Goal: Information Seeking & Learning: Learn about a topic

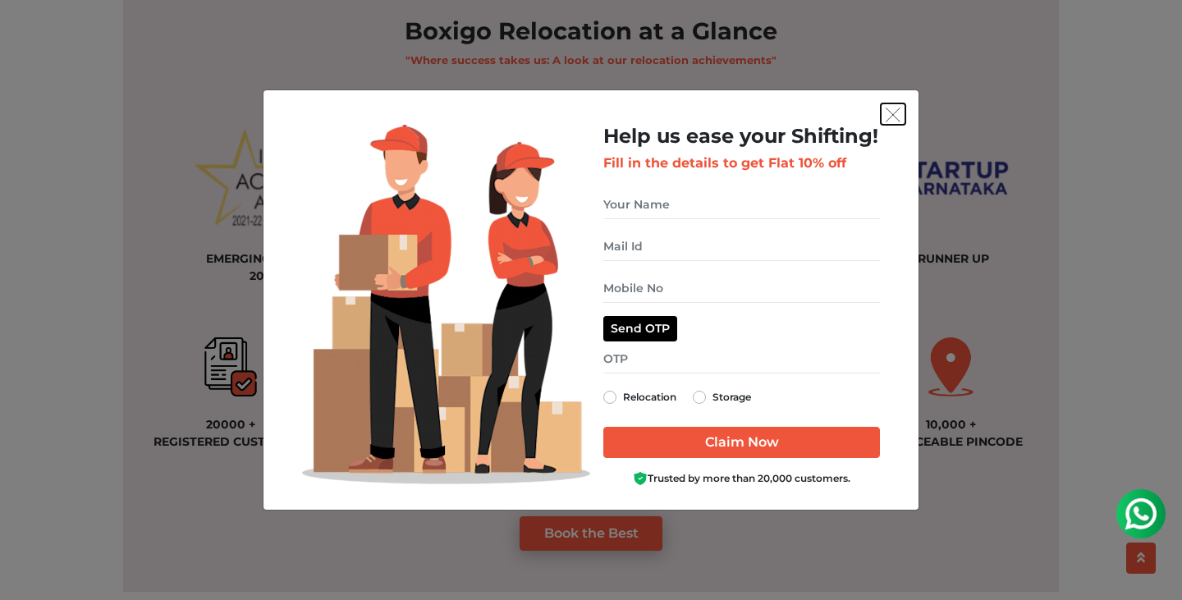
click at [892, 121] on img "get free quote dialog" at bounding box center [893, 115] width 15 height 15
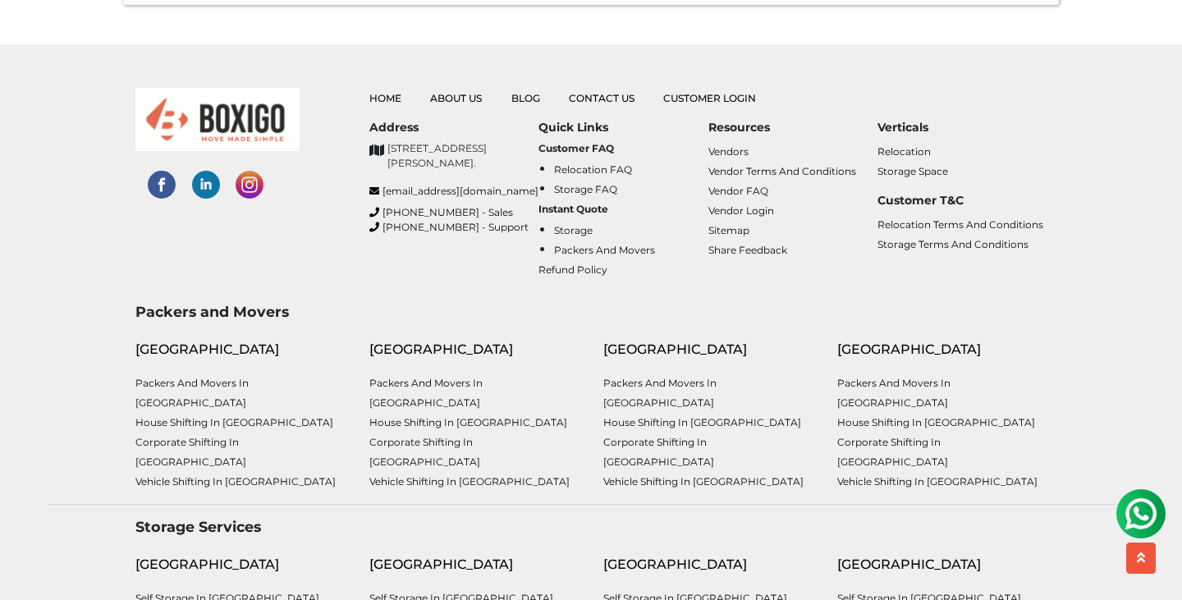
scroll to position [4172, 0]
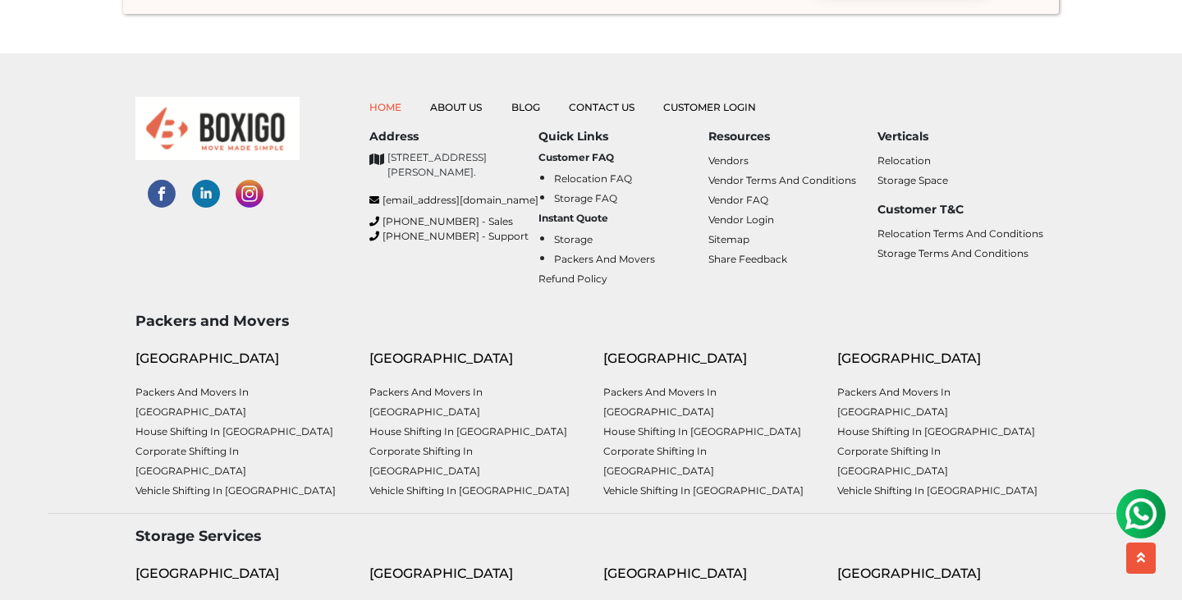
click at [383, 101] on link "Home" at bounding box center [385, 107] width 32 height 12
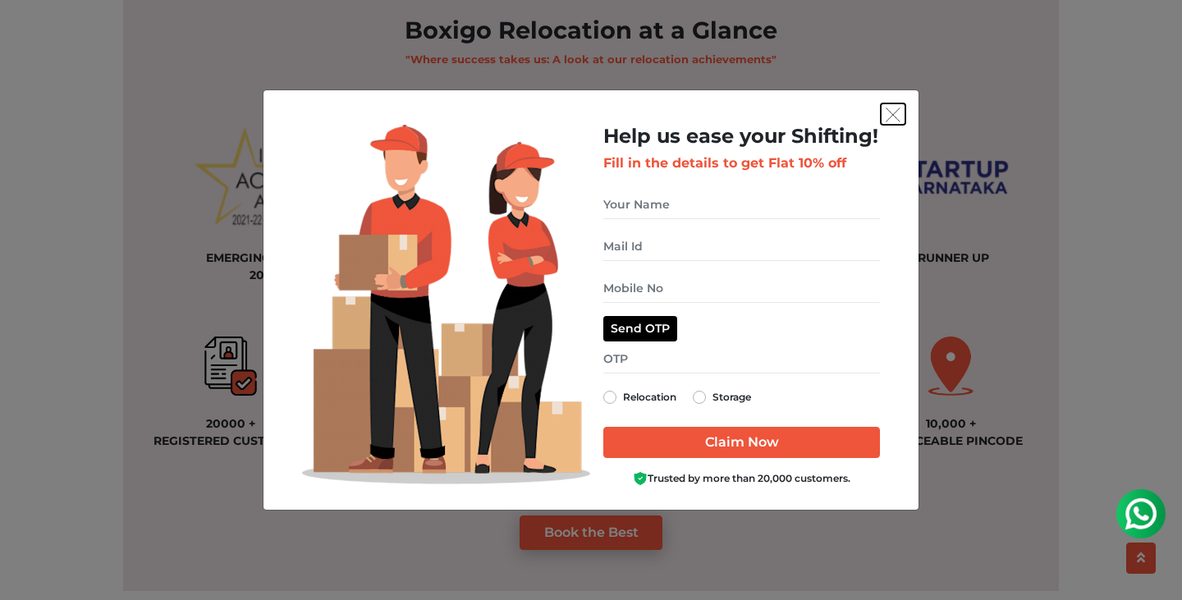
click at [893, 108] on img "get free quote dialog" at bounding box center [893, 115] width 15 height 15
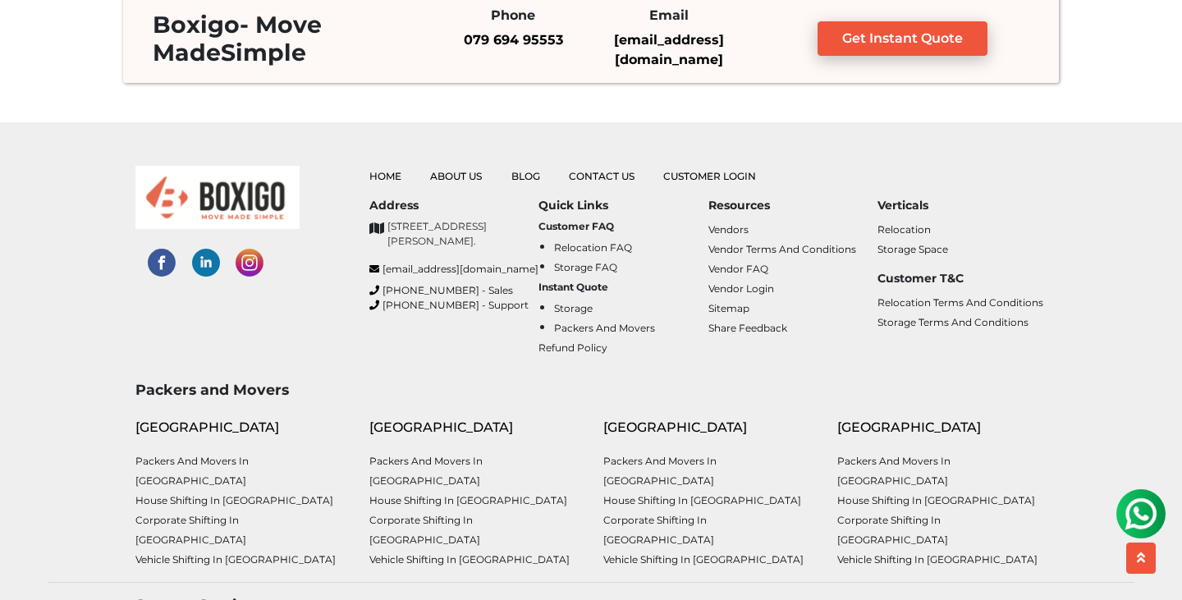
scroll to position [4094, 0]
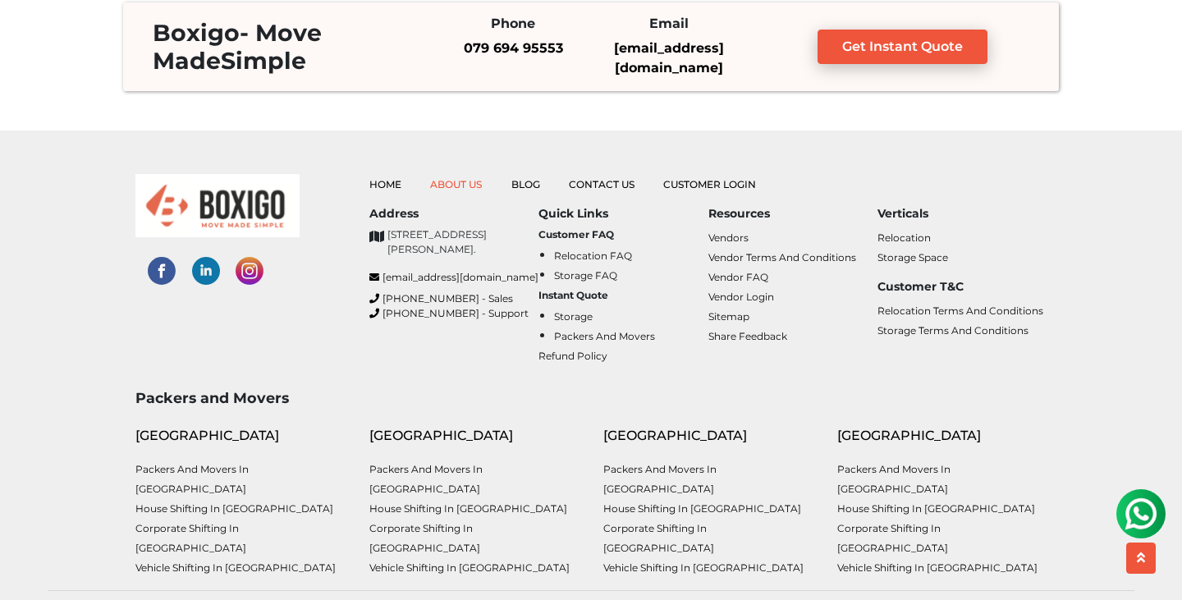
click at [468, 184] on link "About Us" at bounding box center [456, 184] width 52 height 12
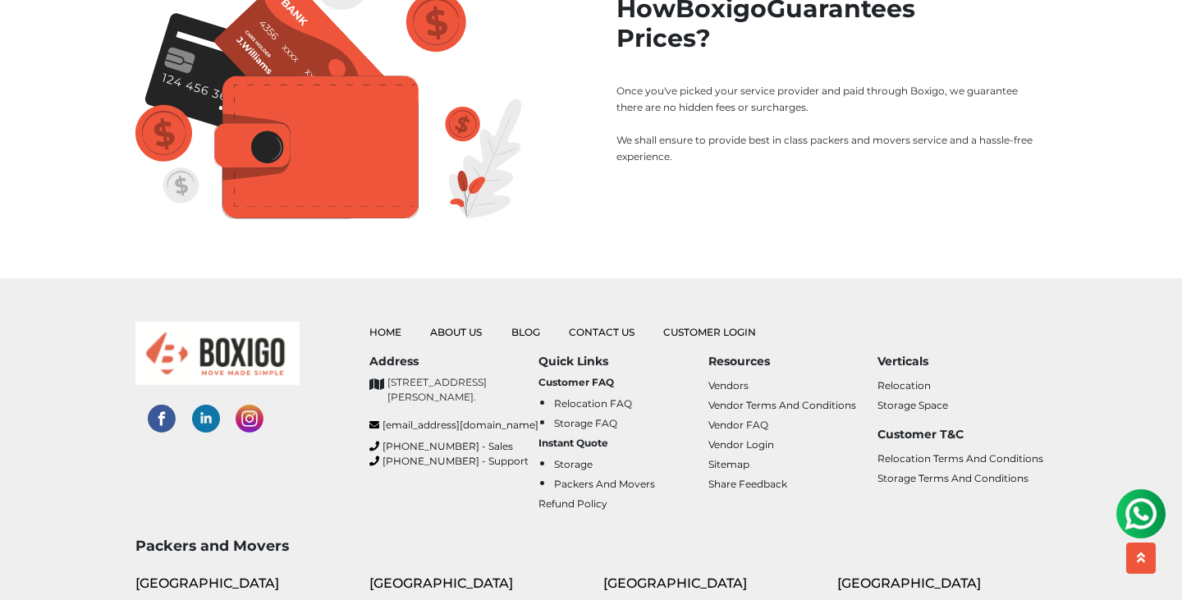
scroll to position [2156, 0]
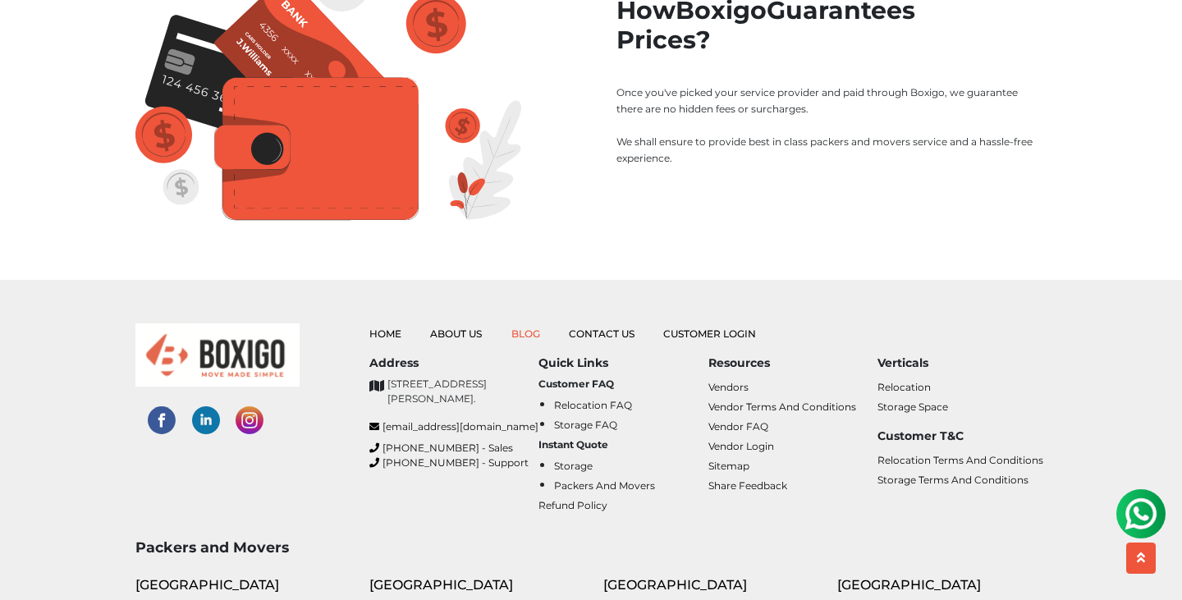
click at [527, 328] on link "Blog" at bounding box center [526, 334] width 29 height 12
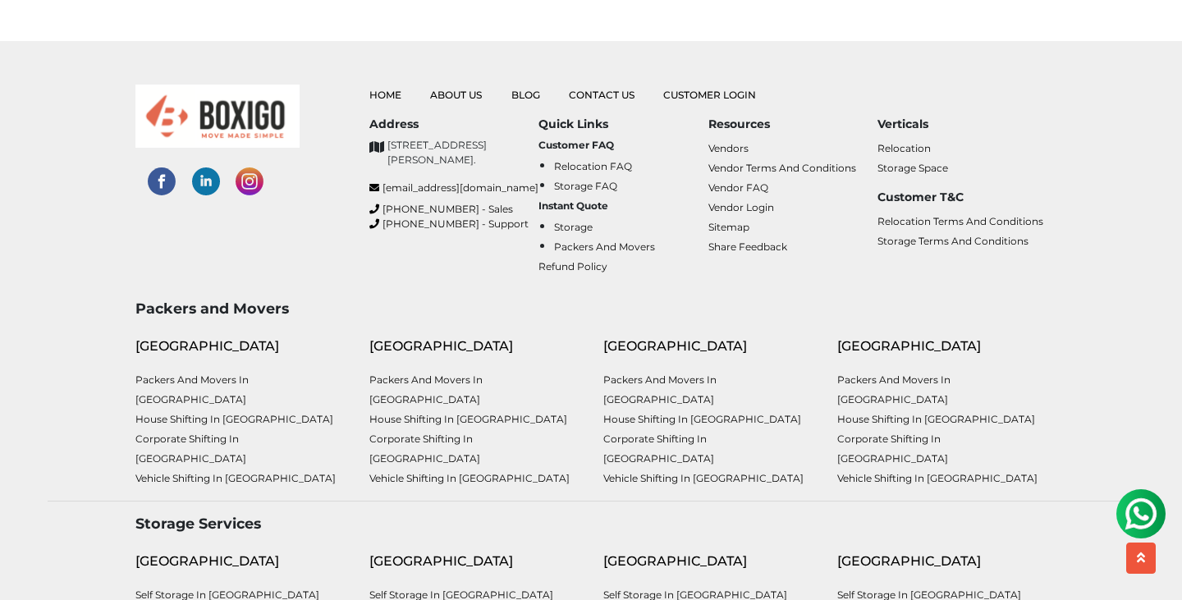
scroll to position [2332, 0]
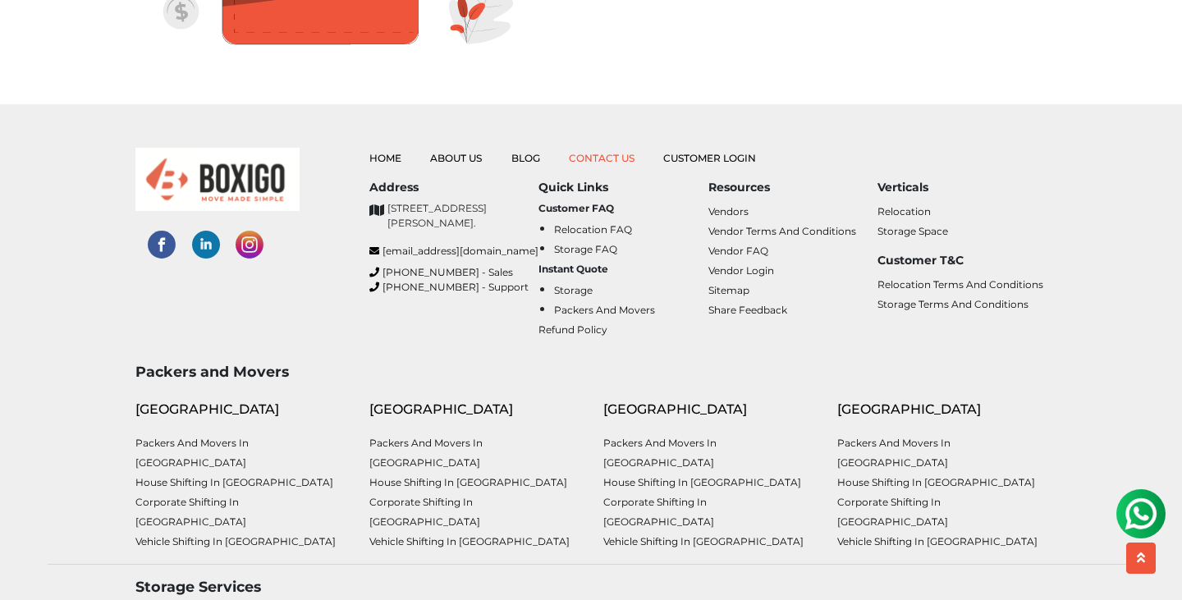
click at [609, 152] on link "Contact Us" at bounding box center [602, 158] width 66 height 12
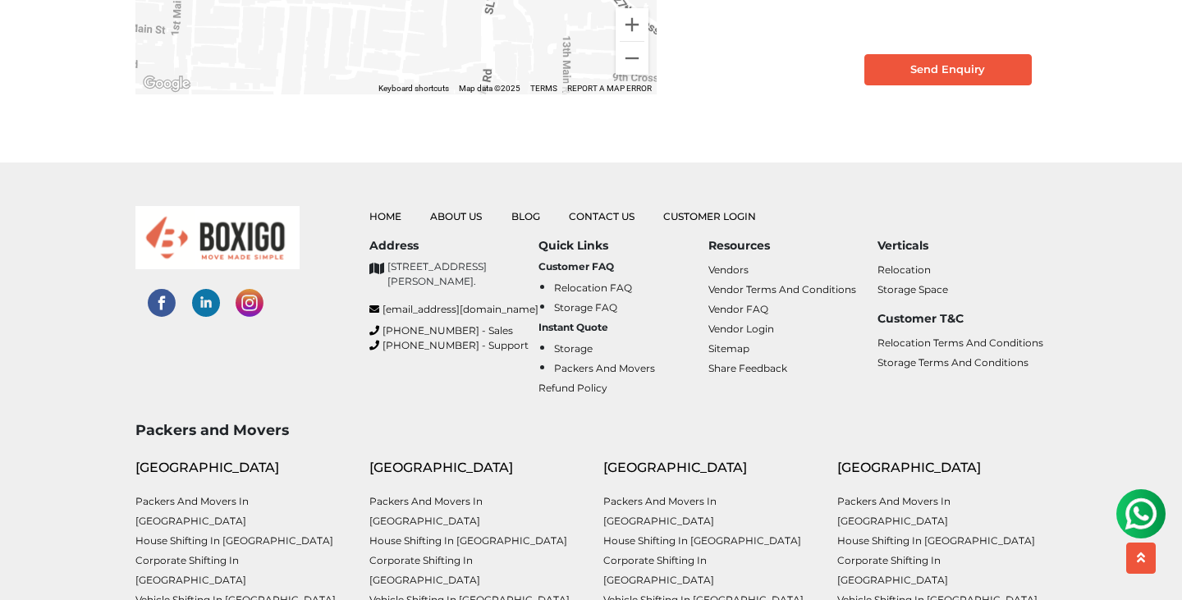
scroll to position [541, 0]
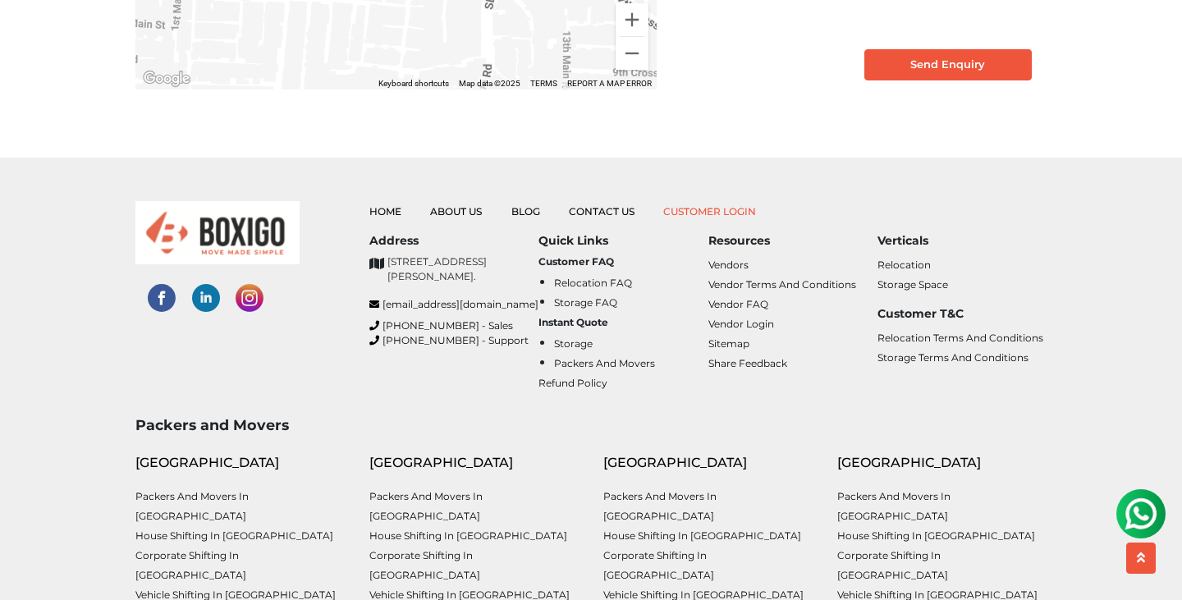
click at [715, 218] on link "Customer Login" at bounding box center [709, 211] width 93 height 12
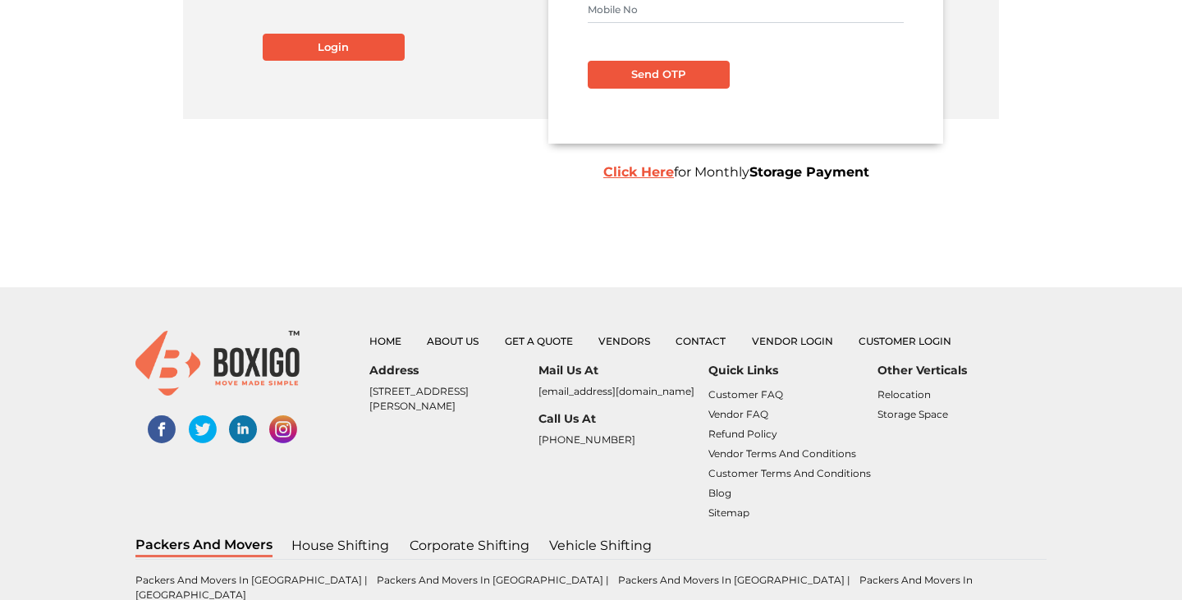
scroll to position [359, 0]
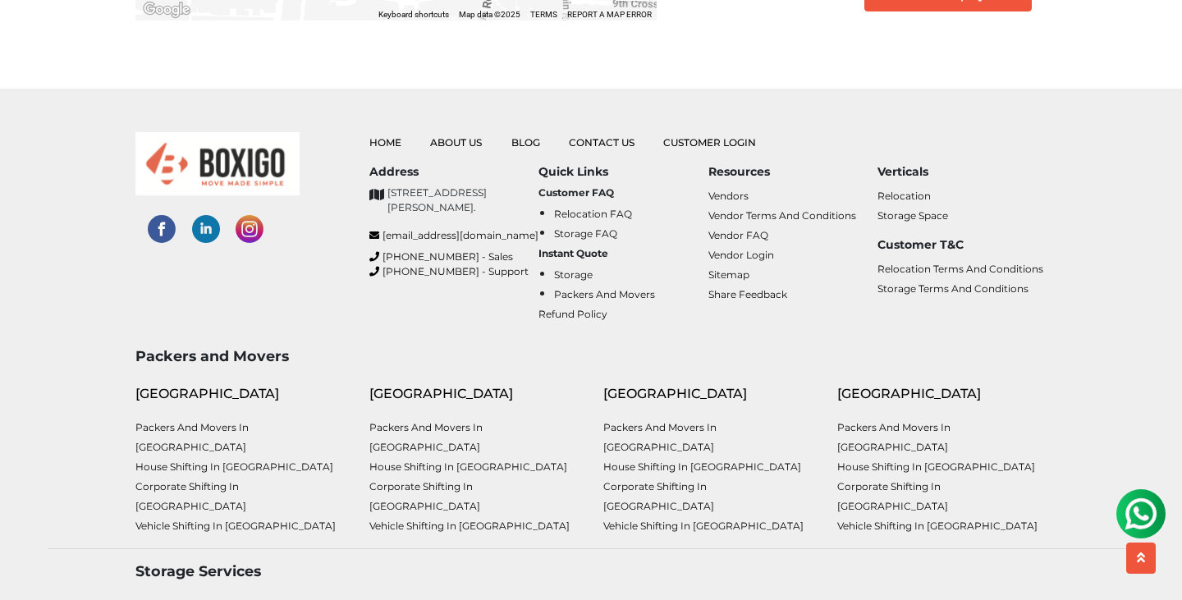
scroll to position [606, 0]
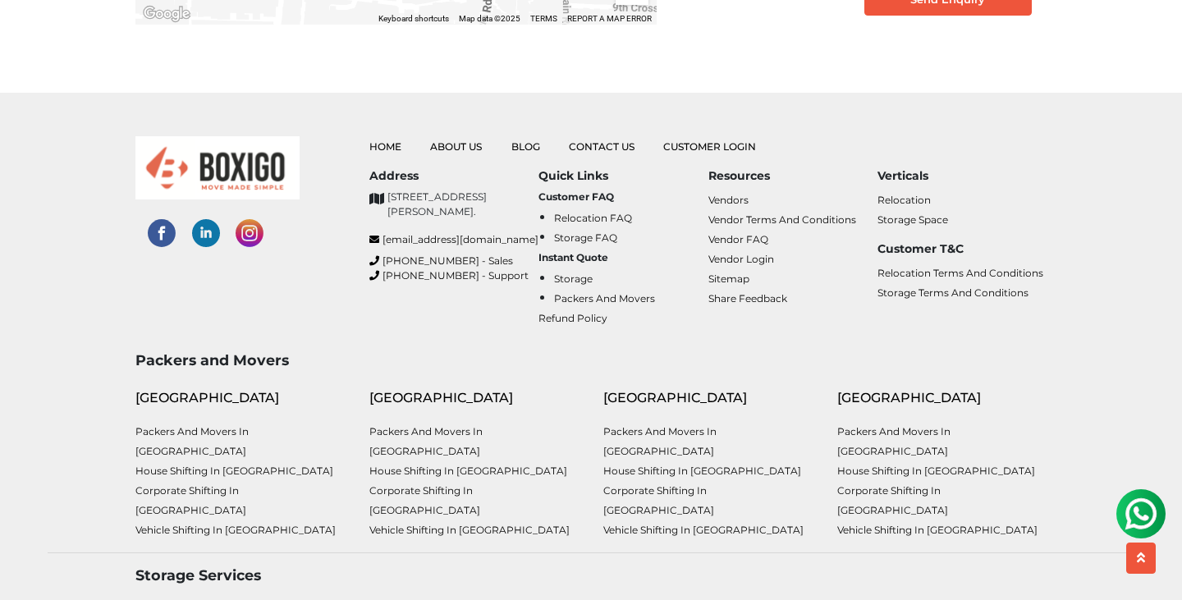
click at [391, 183] on h6 "Address" at bounding box center [453, 176] width 169 height 14
click at [572, 183] on h6 "Quick Links" at bounding box center [623, 176] width 169 height 14
click at [739, 183] on h6 "Resources" at bounding box center [793, 176] width 169 height 14
click at [909, 183] on h6 "Verticals" at bounding box center [962, 176] width 169 height 14
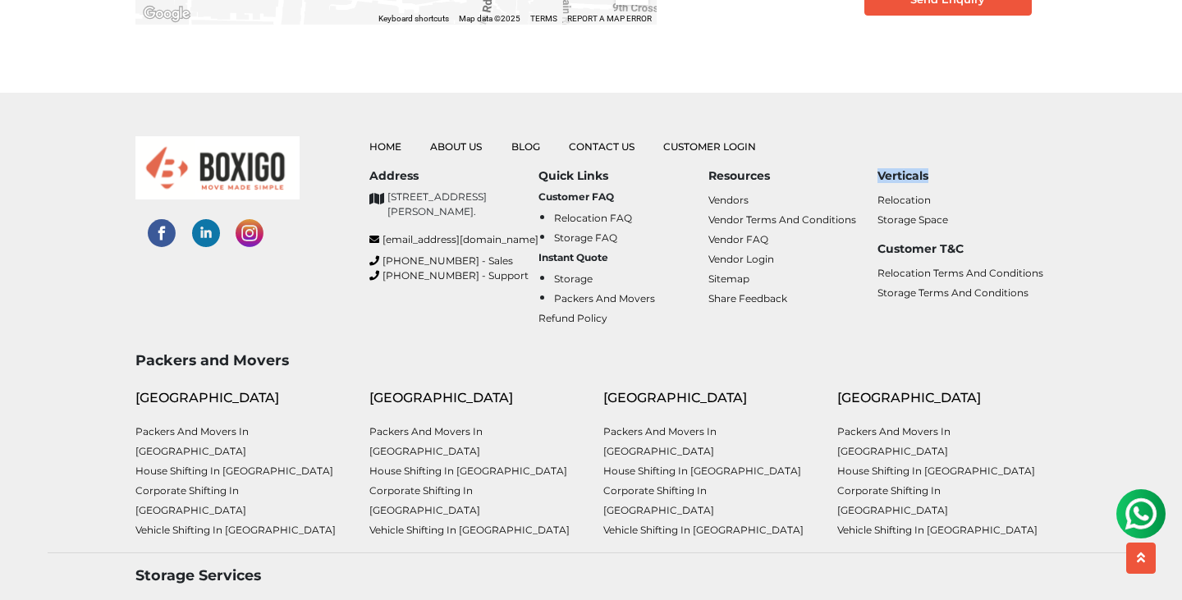
click at [909, 183] on h6 "Verticals" at bounding box center [962, 176] width 169 height 14
click at [443, 211] on p "No. 26/10, 6th Cross, Ramanna Compound, Mangammanapalya, Bommanahalli, HSR Layo…" at bounding box center [463, 205] width 151 height 30
click at [574, 203] on b "Customer FAQ" at bounding box center [577, 196] width 76 height 12
click at [561, 224] on link "Relocation FAQ" at bounding box center [593, 218] width 78 height 12
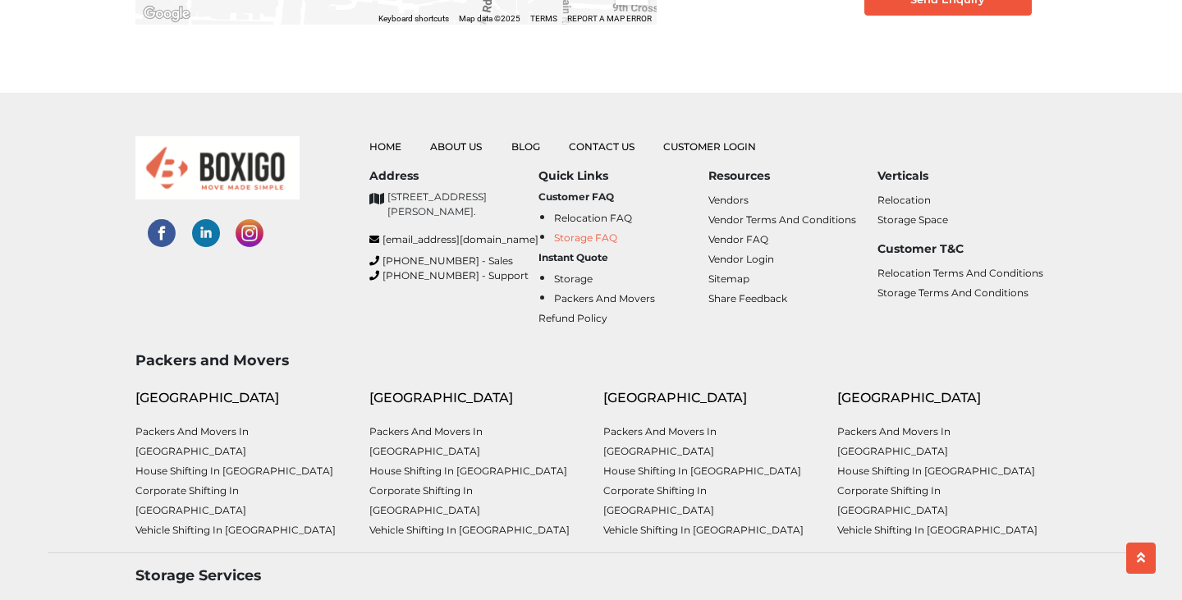
click at [576, 244] on link "Storage FAQ" at bounding box center [585, 238] width 63 height 12
click at [732, 206] on link "Vendors" at bounding box center [729, 200] width 40 height 12
click at [729, 226] on link "Vendor Terms and Conditions" at bounding box center [783, 219] width 148 height 12
click at [730, 226] on link "Vendor Terms and Conditions" at bounding box center [783, 219] width 148 height 12
click at [732, 209] on li "Vendors" at bounding box center [793, 200] width 169 height 20
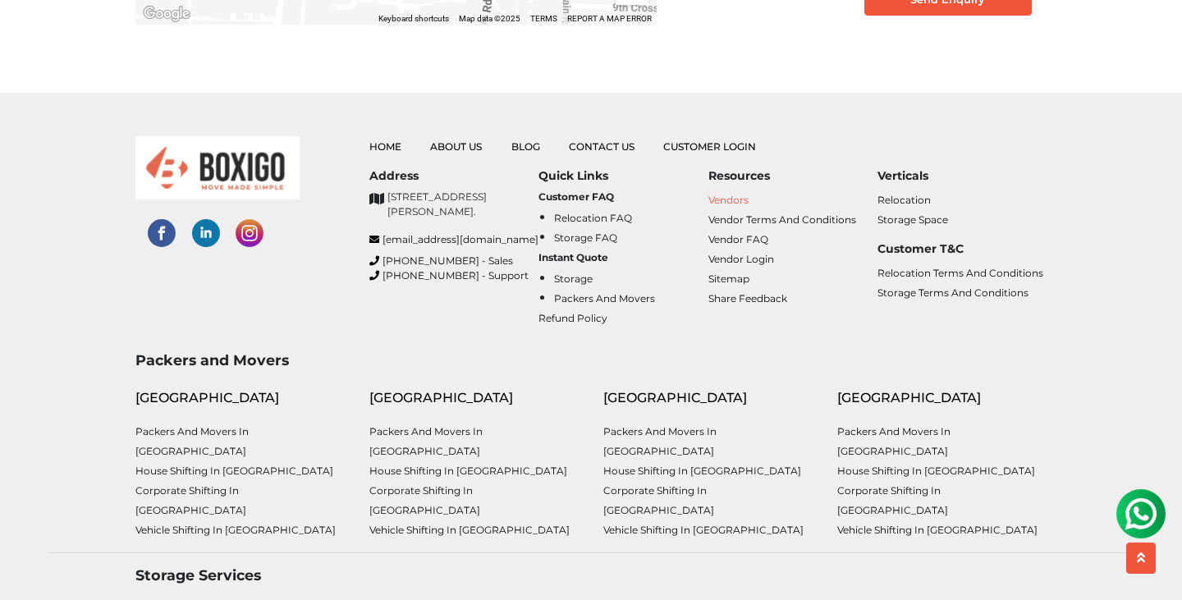
click at [725, 206] on link "Vendors" at bounding box center [729, 200] width 40 height 12
click at [752, 245] on link "Vendor FAQ" at bounding box center [739, 239] width 60 height 12
click at [745, 265] on link "Vendor Login" at bounding box center [742, 259] width 66 height 12
click at [742, 285] on link "Sitemap" at bounding box center [729, 279] width 41 height 12
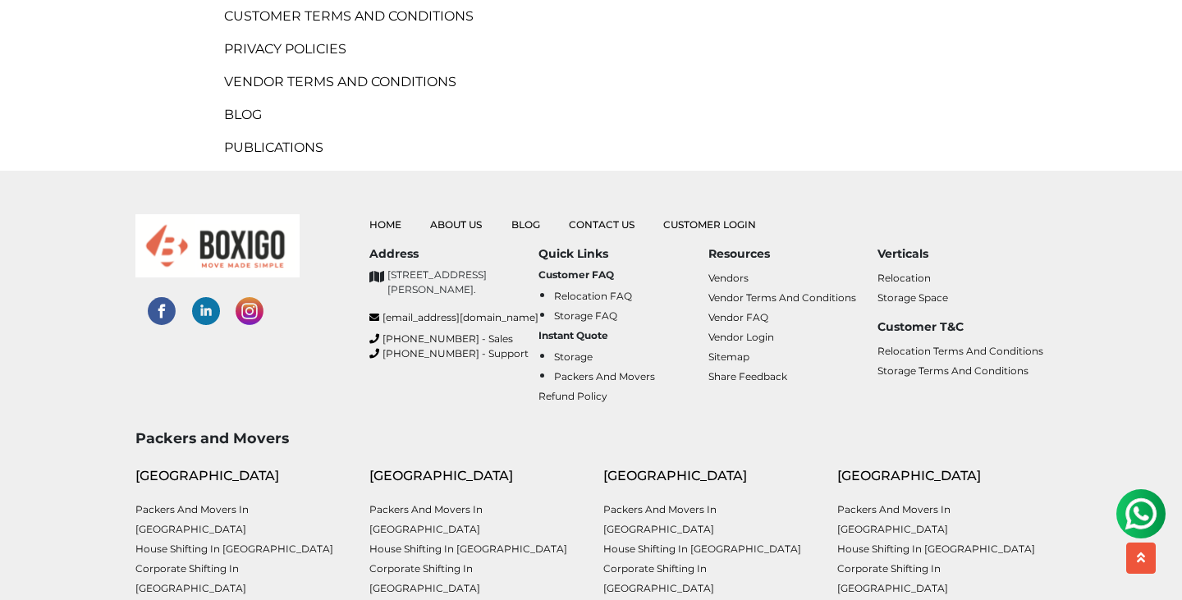
scroll to position [489, 0]
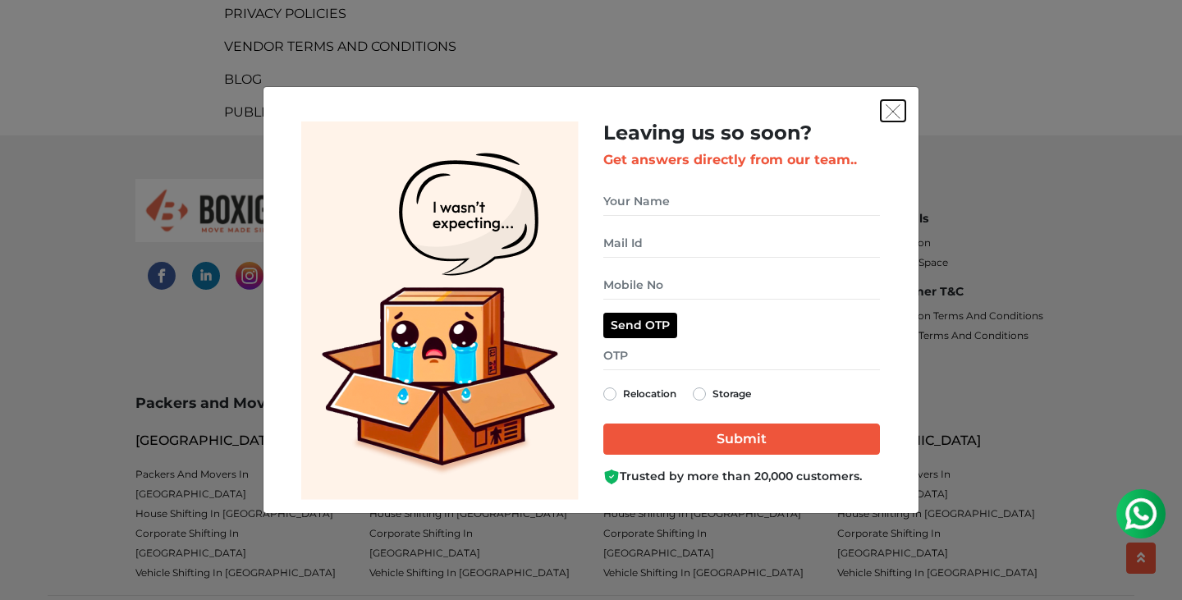
click at [897, 112] on img "get free quote dialog" at bounding box center [893, 111] width 15 height 15
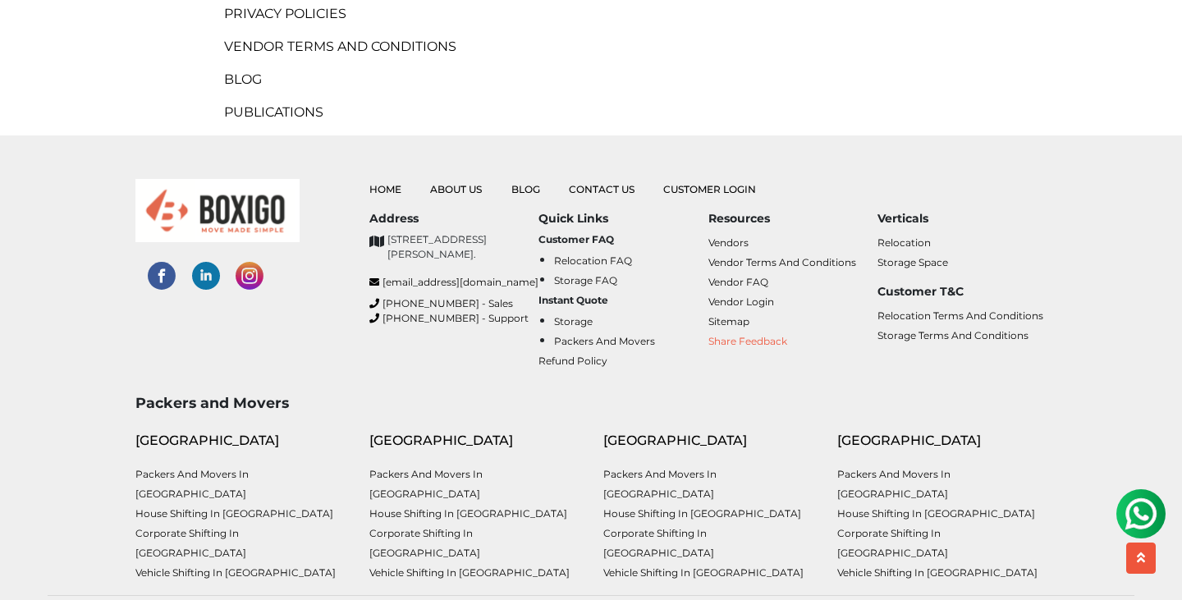
click at [730, 342] on link "Share Feedback" at bounding box center [748, 341] width 79 height 12
click at [904, 243] on link "Relocation" at bounding box center [904, 242] width 53 height 12
click at [996, 229] on div "Verticals Relocation Storage Space Customer T&C Relocation Terms and Conditions…" at bounding box center [962, 298] width 169 height 172
click at [920, 265] on link "Storage Space" at bounding box center [913, 262] width 71 height 12
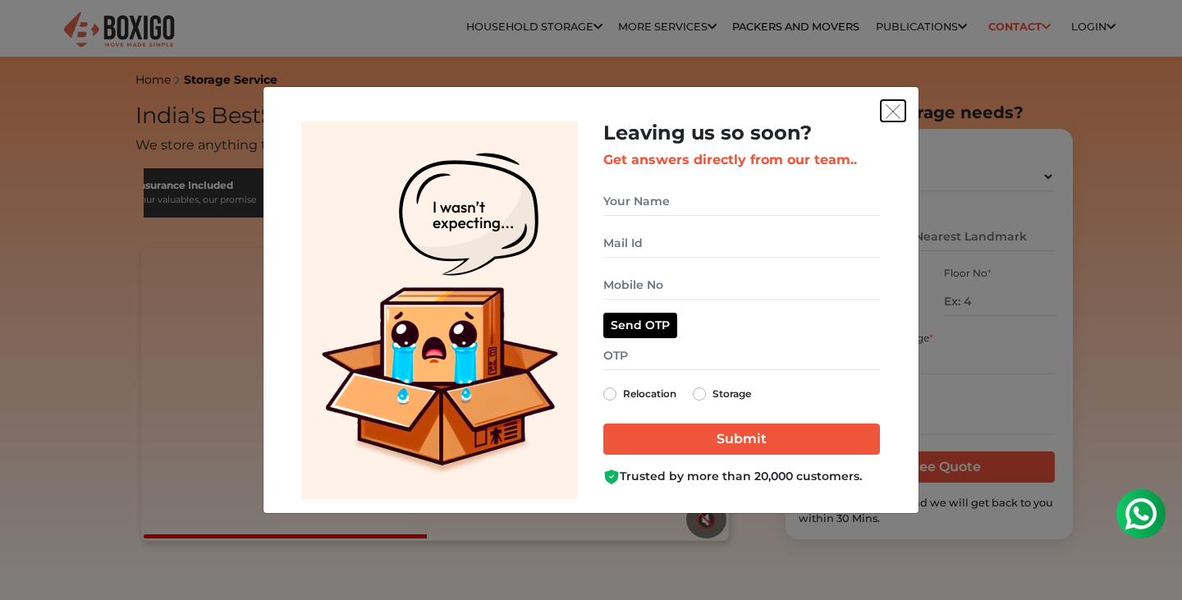
click at [892, 111] on img "get free quote dialog" at bounding box center [893, 111] width 15 height 15
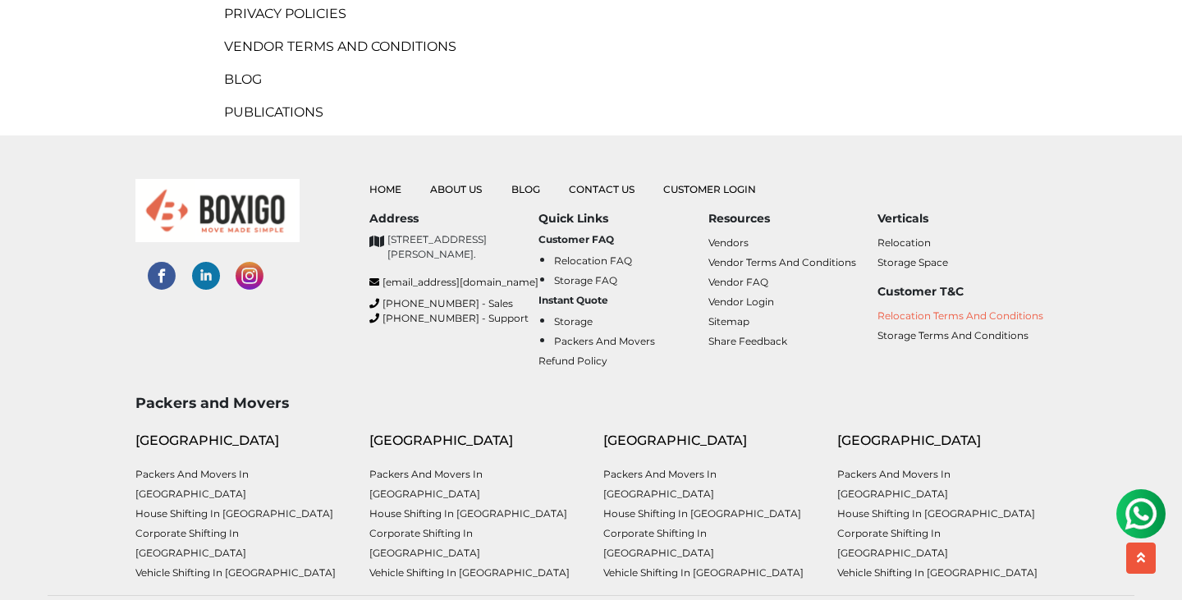
click at [915, 315] on link "Relocation Terms and Conditions" at bounding box center [961, 316] width 166 height 12
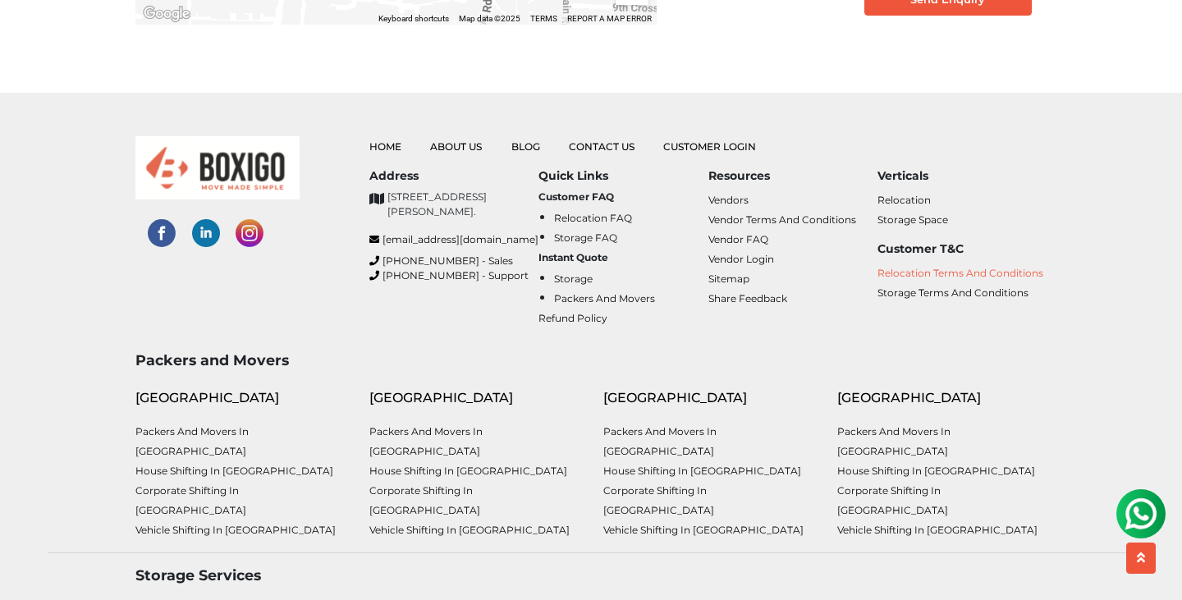
drag, startPoint x: 874, startPoint y: 292, endPoint x: 1039, endPoint y: 300, distance: 164.4
click at [1039, 300] on div "Address [STREET_ADDRESS][PERSON_NAME]. [EMAIL_ADDRESS][DOMAIN_NAME] [PHONE_NUMB…" at bounding box center [707, 255] width 677 height 172
click at [1086, 299] on div "Home About Us Blog Contact Us Customer Login Address support@boxigo.in +91-796 …" at bounding box center [591, 222] width 1112 height 259
drag, startPoint x: 1045, startPoint y: 291, endPoint x: 877, endPoint y: 294, distance: 168.3
click at [878, 282] on li "Relocation Terms and Conditions" at bounding box center [962, 273] width 169 height 20
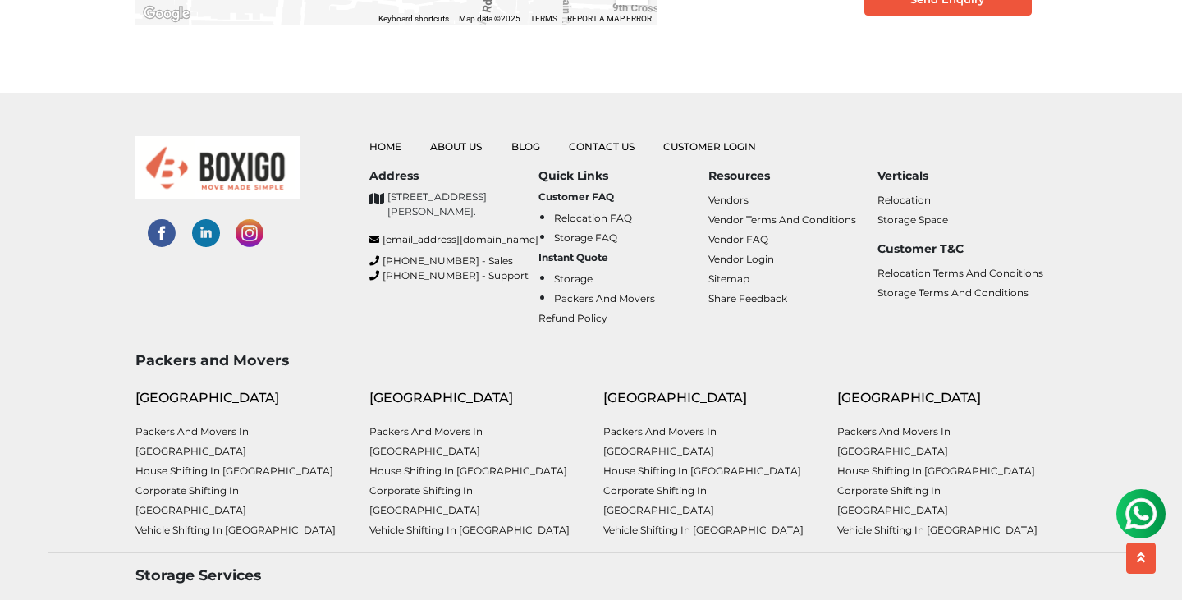
click at [854, 288] on li "Sitemap" at bounding box center [793, 278] width 169 height 20
drag, startPoint x: 876, startPoint y: 290, endPoint x: 973, endPoint y: 291, distance: 96.9
click at [973, 291] on div "Address No. 26/10, 6th Cross, Ramanna Compound, Mangammanapalya, Bommanahalli, …" at bounding box center [707, 255] width 677 height 172
click at [1042, 256] on h6 "Customer T&C" at bounding box center [962, 249] width 169 height 14
drag, startPoint x: 1046, startPoint y: 293, endPoint x: 881, endPoint y: 296, distance: 165.1
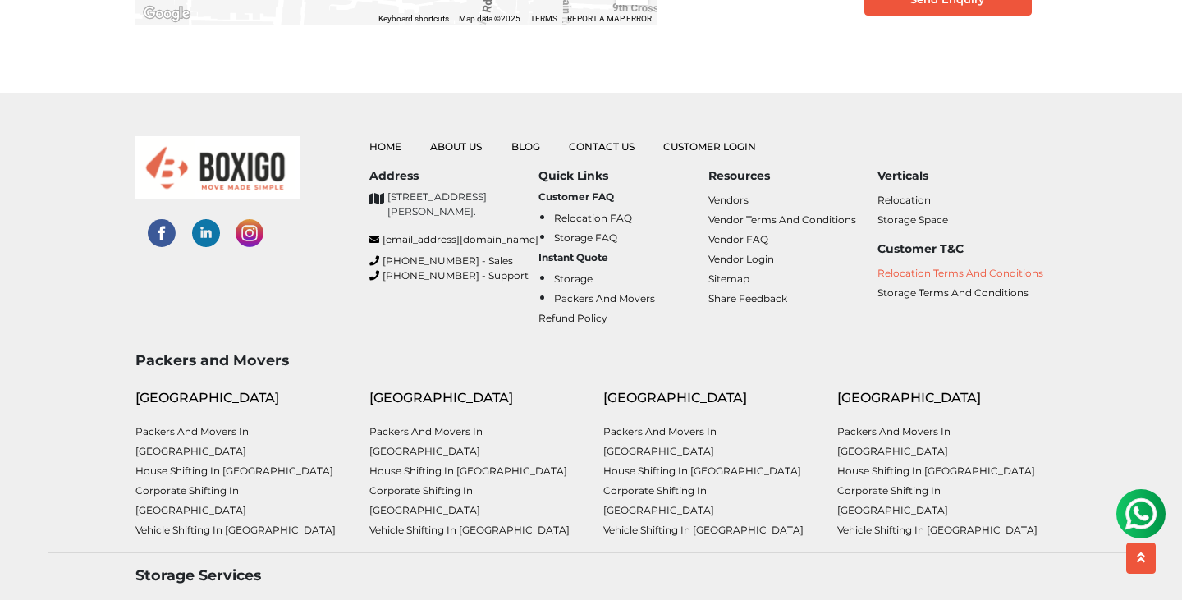
click at [880, 282] on li "Relocation Terms and Conditions" at bounding box center [962, 273] width 169 height 20
copy link "Relocation Terms and Conditions"
click at [929, 299] on link "Storage Terms and Conditions" at bounding box center [953, 293] width 151 height 12
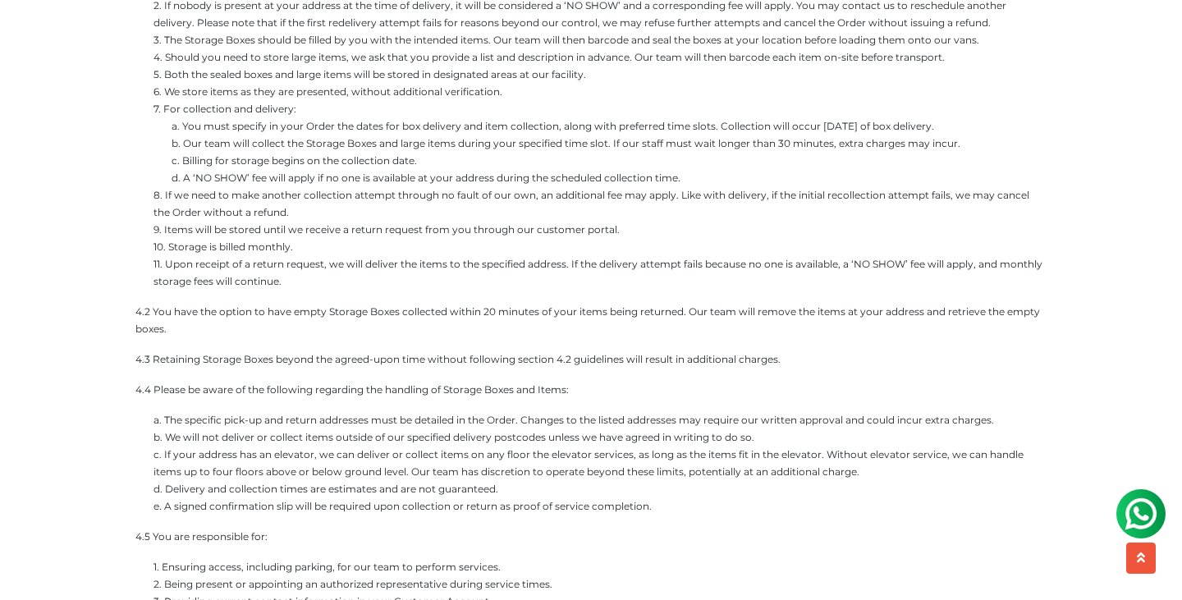
scroll to position [771, 0]
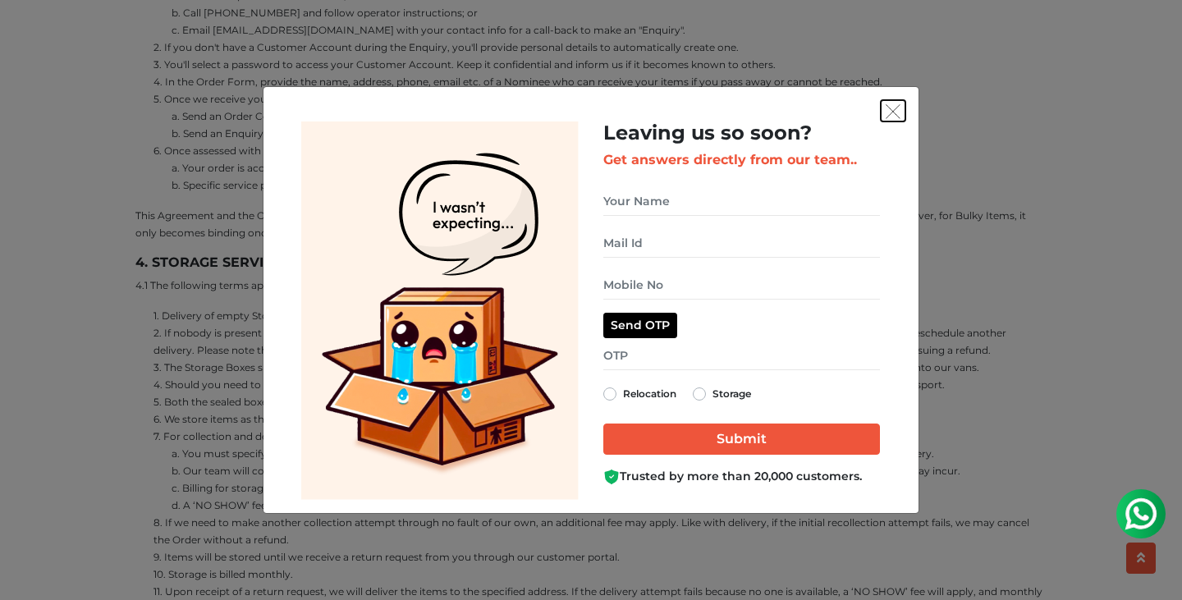
click at [893, 116] on img "get free quote dialog" at bounding box center [893, 111] width 15 height 15
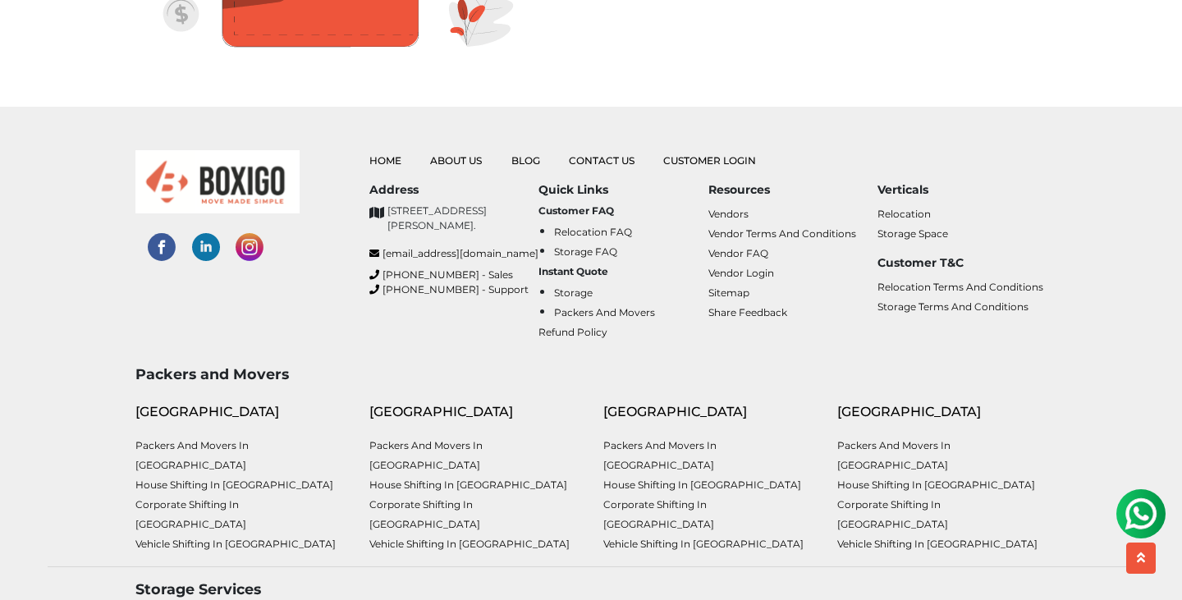
scroll to position [2309, 0]
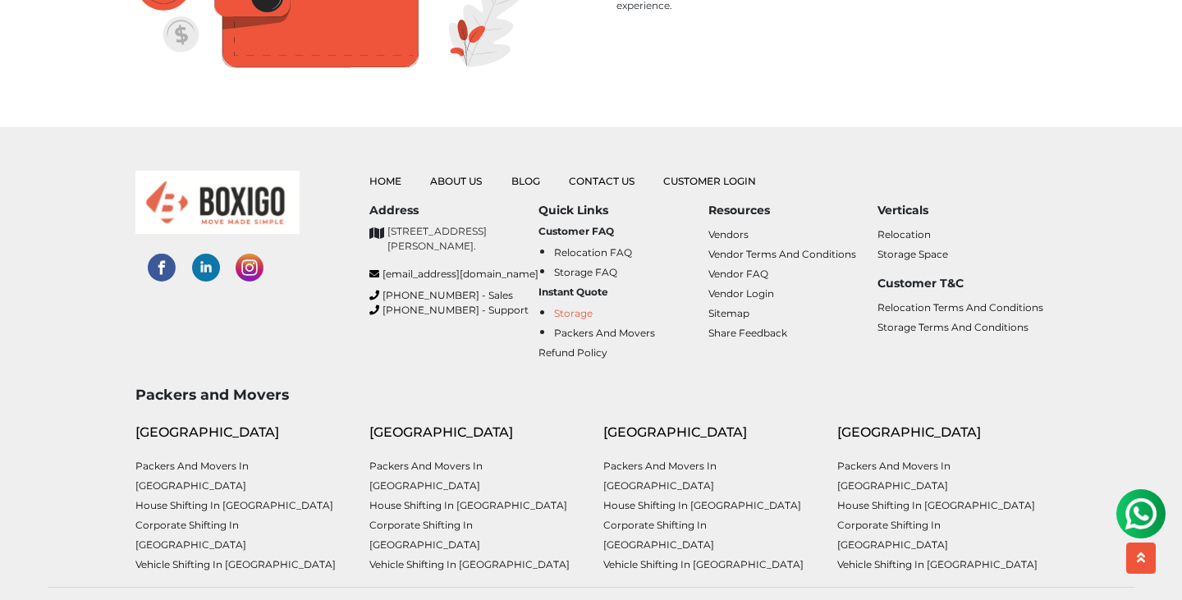
click at [580, 307] on link "Storage" at bounding box center [573, 313] width 39 height 12
click at [608, 327] on link "Packers and Movers" at bounding box center [604, 333] width 101 height 12
click at [408, 282] on link "[EMAIL_ADDRESS][DOMAIN_NAME]" at bounding box center [453, 274] width 169 height 15
click at [444, 303] on link "[PHONE_NUMBER] - Sales" at bounding box center [453, 295] width 169 height 15
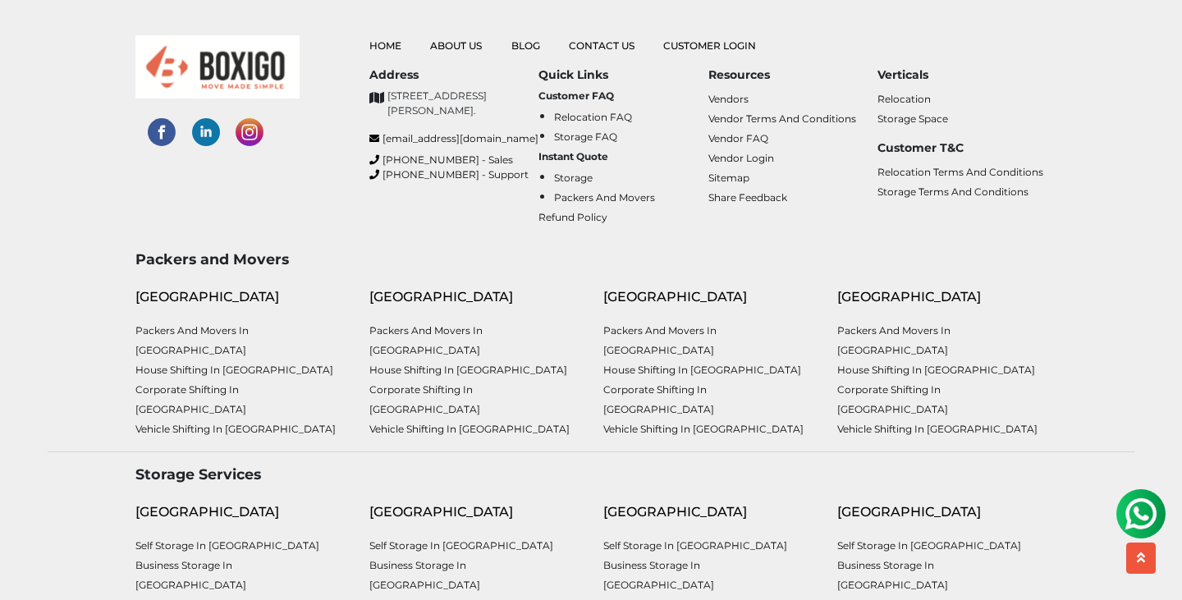
scroll to position [2447, 0]
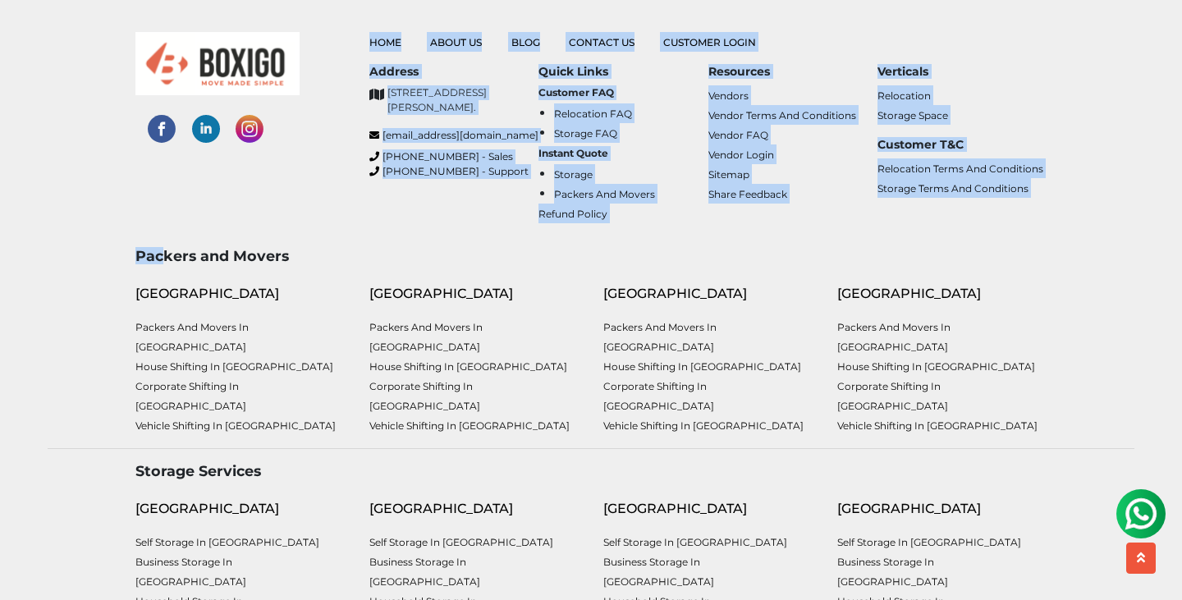
drag, startPoint x: 167, startPoint y: 243, endPoint x: 250, endPoint y: 230, distance: 84.8
click at [250, 230] on footer "Home About Us Blog Contact Us Customer Login Address support@boxigo.in Quick Li…" at bounding box center [591, 387] width 1182 height 796
click at [250, 229] on div "Home About Us Blog Contact Us Customer Login Address No. 26/10, 6th Cross, Rama…" at bounding box center [591, 118] width 936 height 259
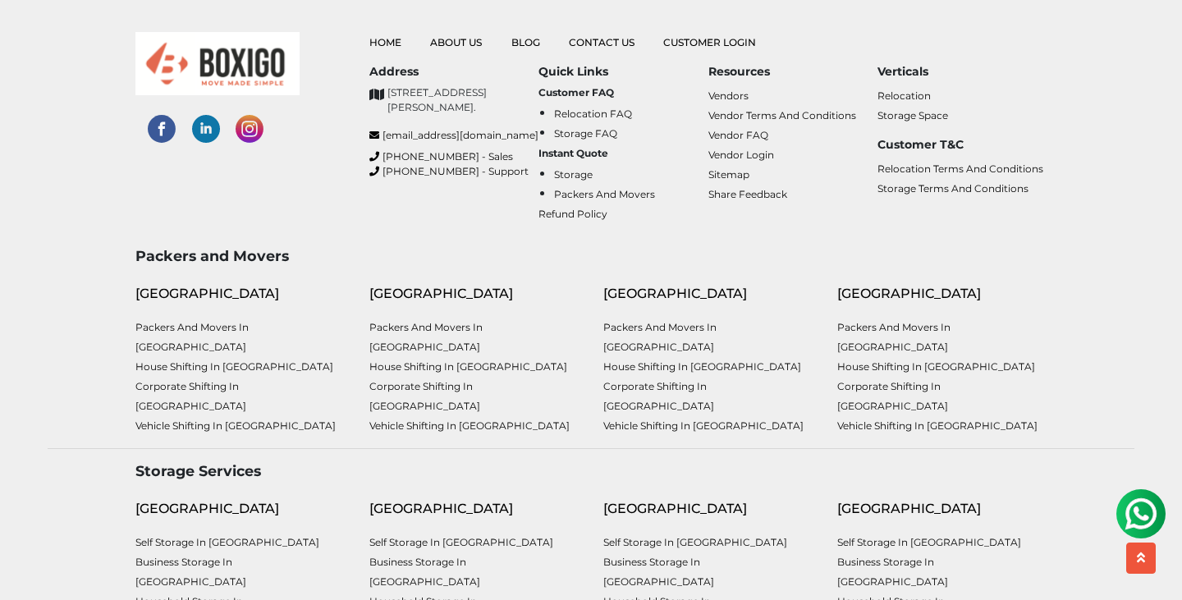
click at [250, 229] on div "Home About Us Blog Contact Us Customer Login Address No. 26/10, 6th Cross, Rama…" at bounding box center [591, 118] width 936 height 259
click at [213, 321] on link "Packers and Movers in [GEOGRAPHIC_DATA]" at bounding box center [191, 337] width 113 height 32
click at [199, 360] on link "House shifting in [GEOGRAPHIC_DATA]" at bounding box center [234, 366] width 198 height 12
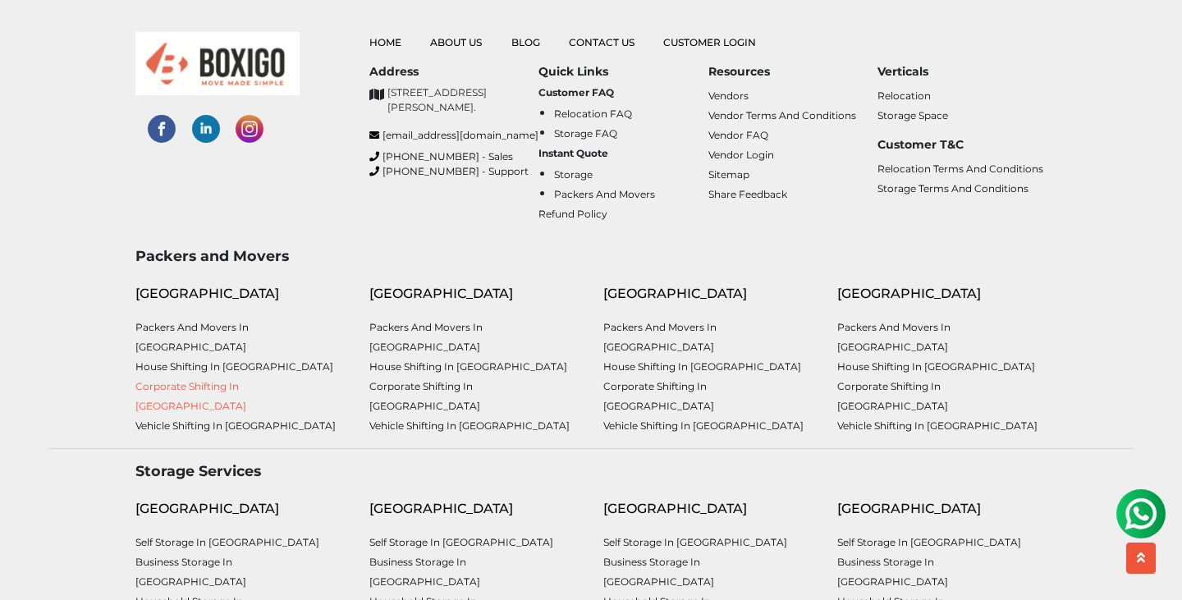
click at [246, 380] on link "Corporate Shifting in [GEOGRAPHIC_DATA]" at bounding box center [190, 396] width 111 height 32
click at [182, 420] on link "Vehicle shifting in [GEOGRAPHIC_DATA]" at bounding box center [235, 426] width 200 height 12
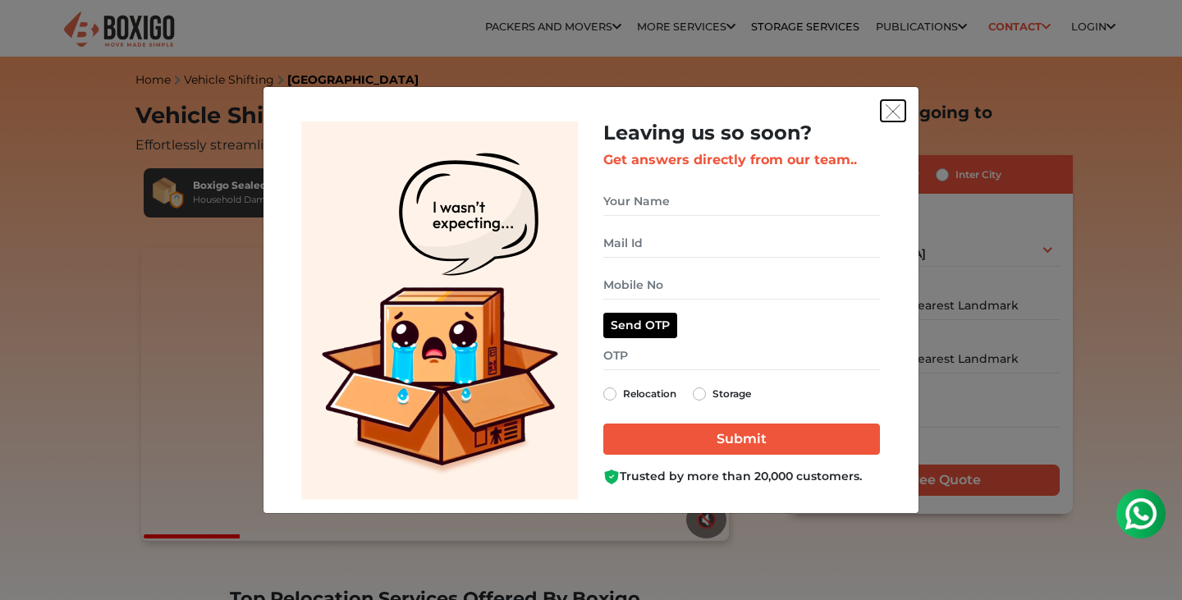
click at [896, 113] on img "get free quote dialog" at bounding box center [893, 111] width 15 height 15
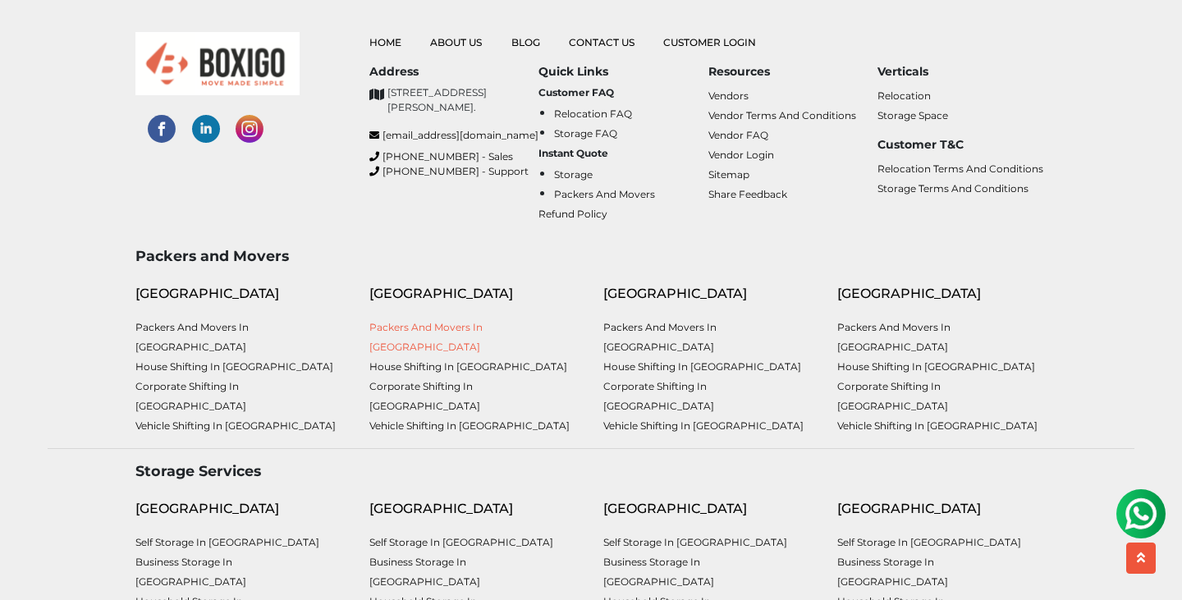
click at [447, 321] on link "Packers and Movers in [GEOGRAPHIC_DATA]" at bounding box center [425, 337] width 113 height 32
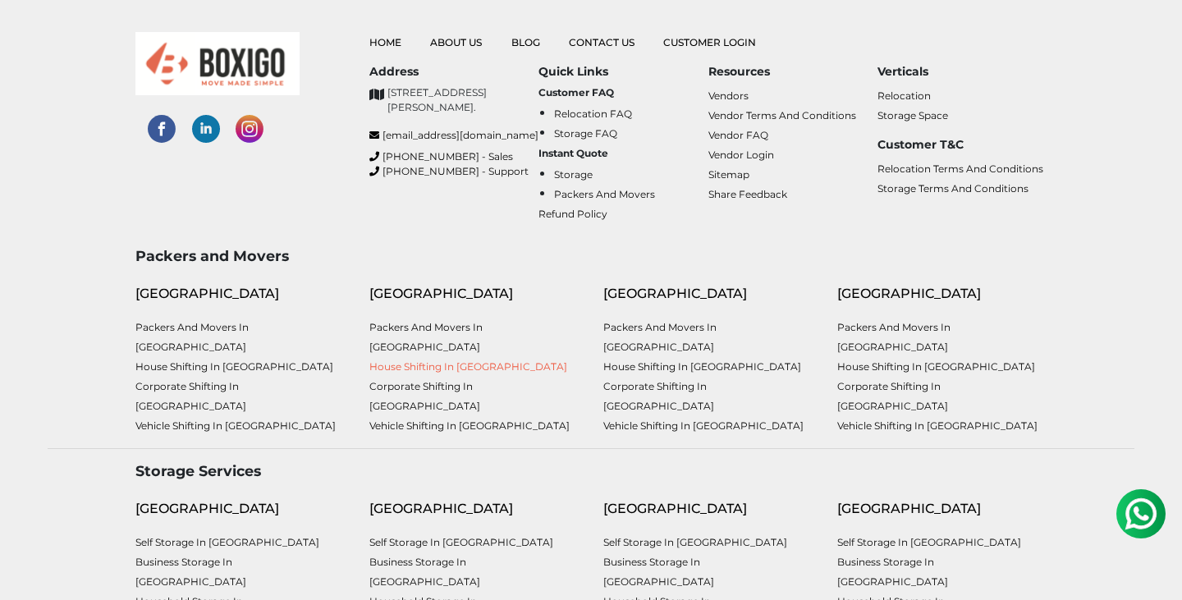
click at [456, 360] on link "House shifting in [GEOGRAPHIC_DATA]" at bounding box center [468, 366] width 198 height 12
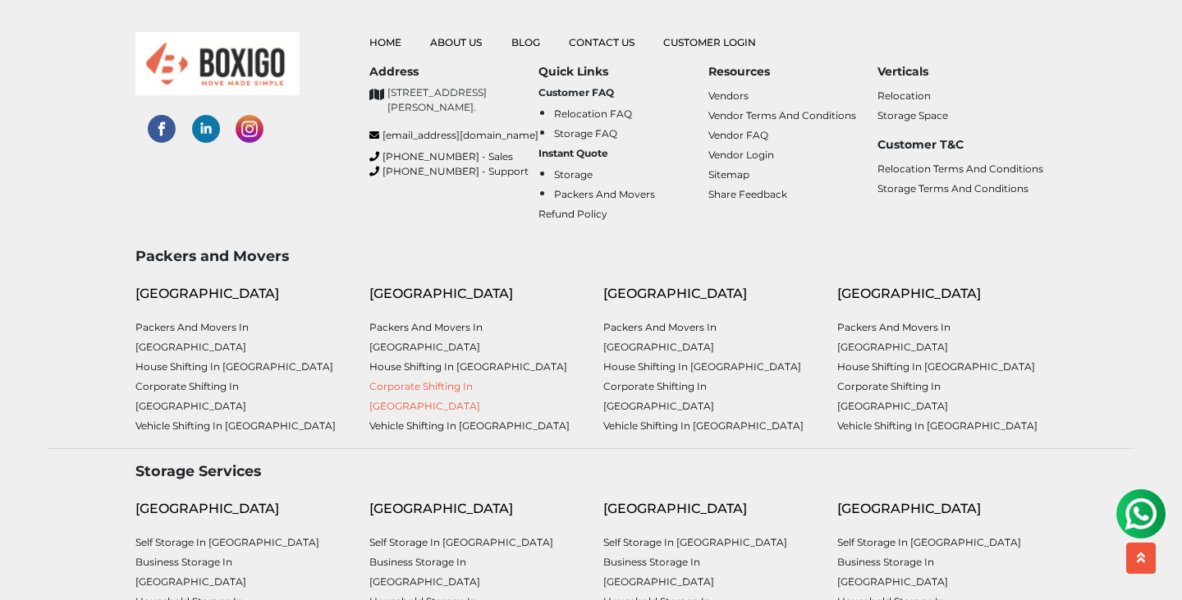
click at [436, 380] on link "Corporate Shifting in [GEOGRAPHIC_DATA]" at bounding box center [424, 396] width 111 height 32
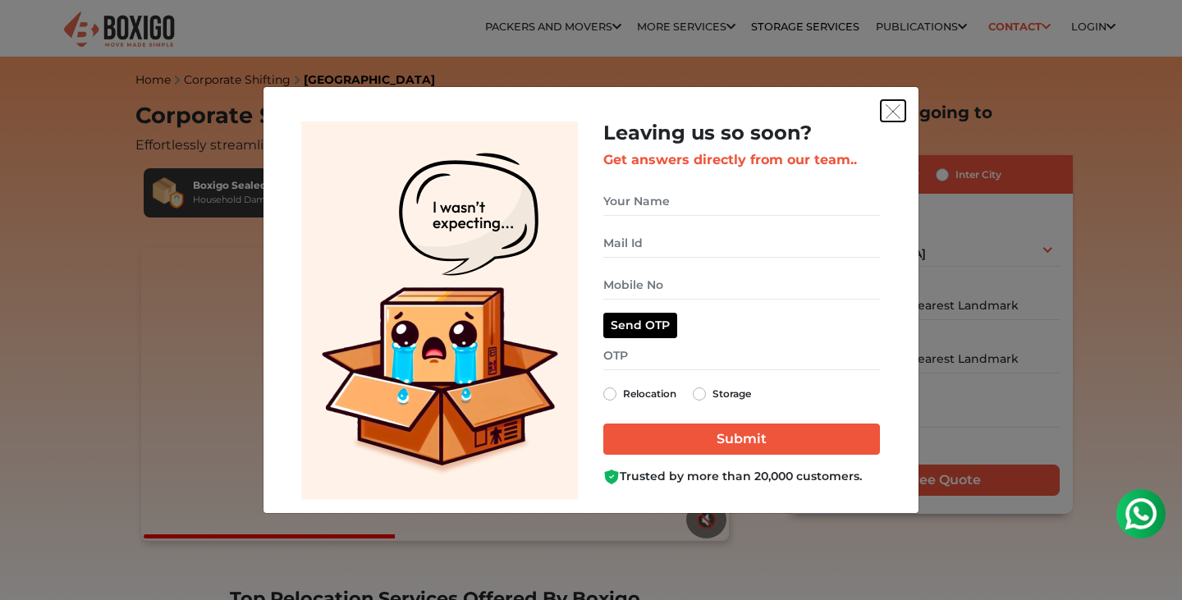
click at [897, 112] on img "get free quote dialog" at bounding box center [893, 111] width 15 height 15
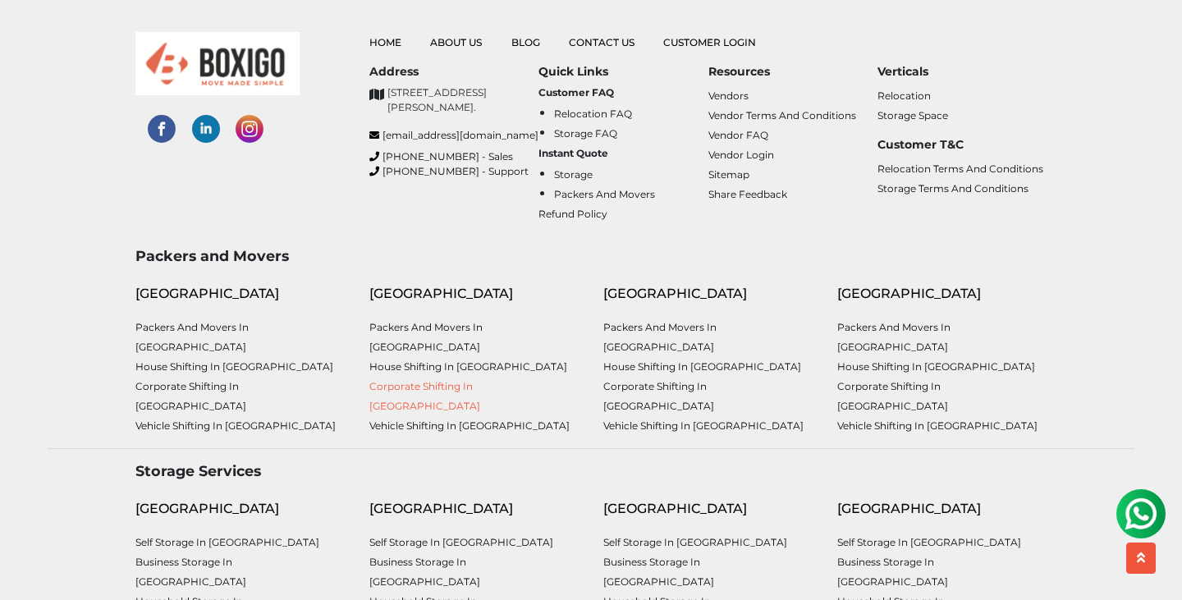
click at [434, 380] on link "Corporate Shifting in [GEOGRAPHIC_DATA]" at bounding box center [424, 396] width 111 height 32
click at [407, 420] on link "Vehicle shifting in [GEOGRAPHIC_DATA]" at bounding box center [469, 426] width 200 height 12
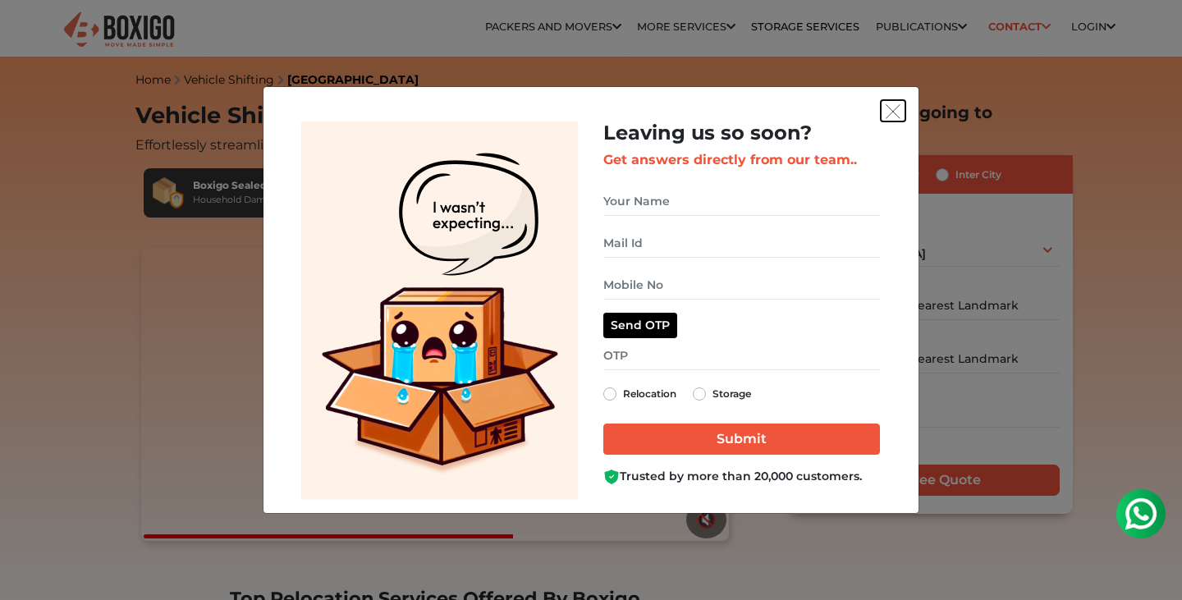
click at [890, 115] on img "get free quote dialog" at bounding box center [893, 111] width 15 height 15
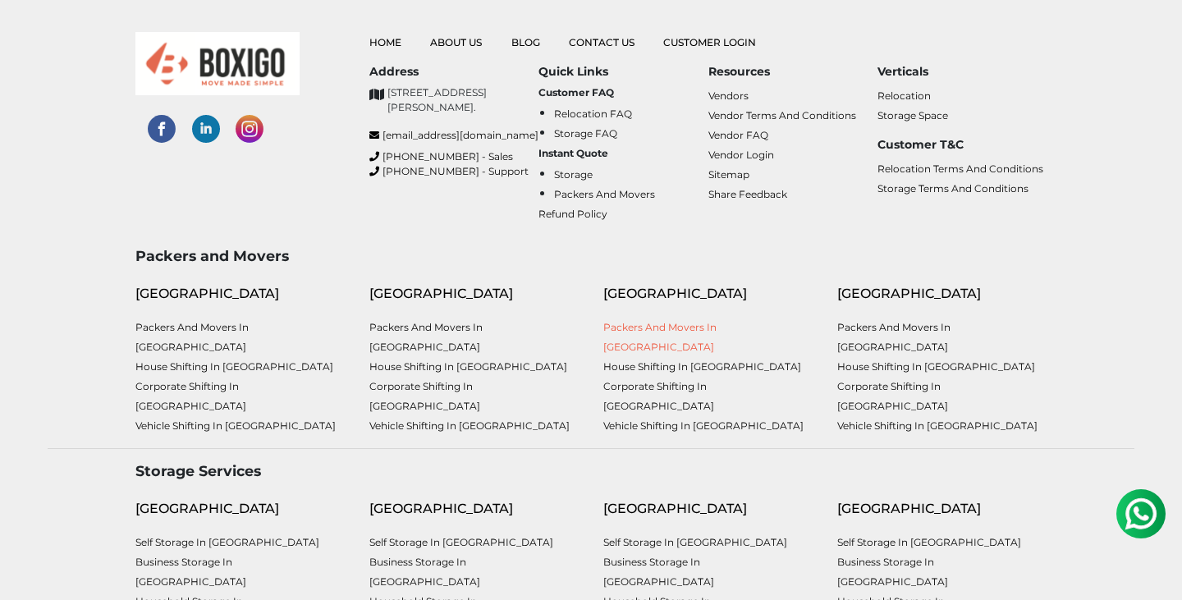
click at [683, 321] on link "Packers and Movers in [GEOGRAPHIC_DATA]" at bounding box center [659, 337] width 113 height 32
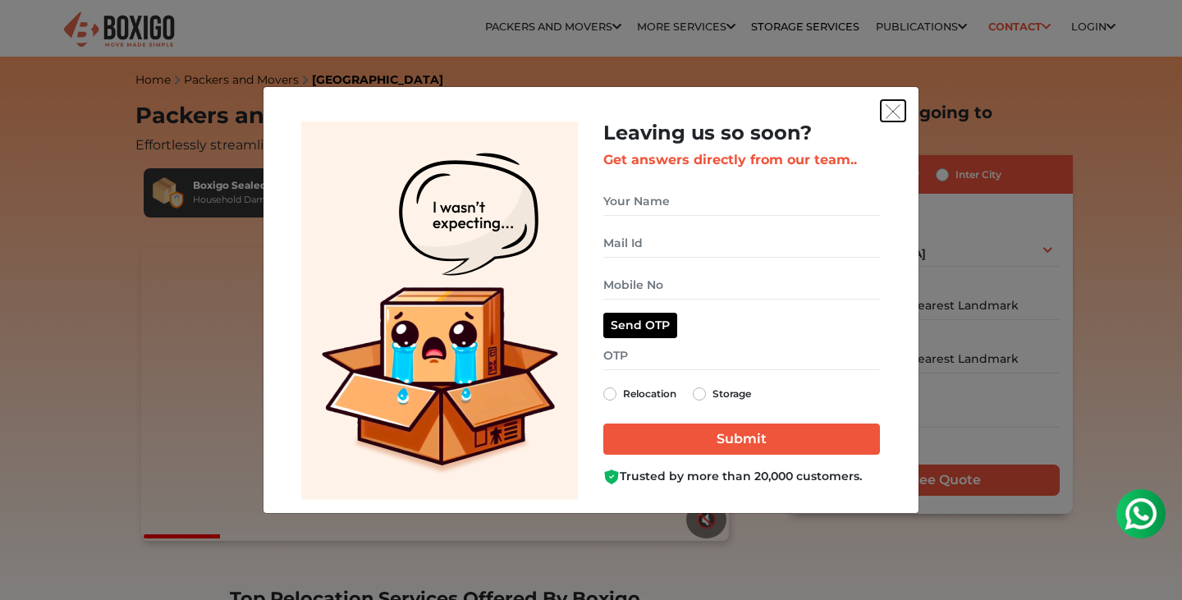
click at [889, 112] on img "get free quote dialog" at bounding box center [893, 111] width 15 height 15
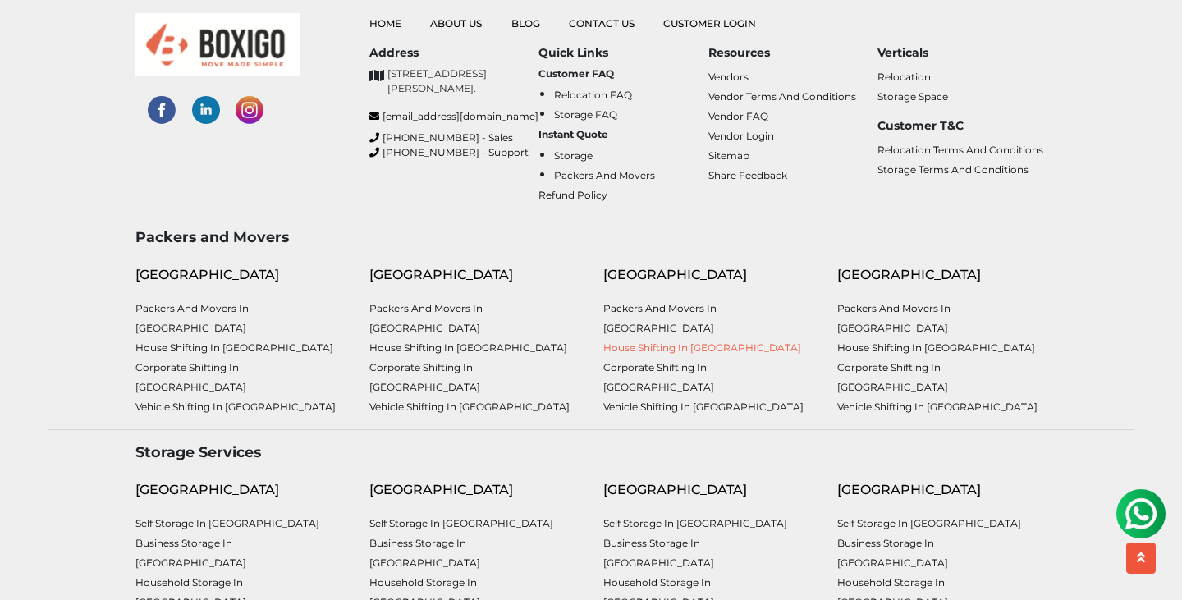
click at [635, 342] on link "House shifting in [GEOGRAPHIC_DATA]" at bounding box center [702, 348] width 198 height 12
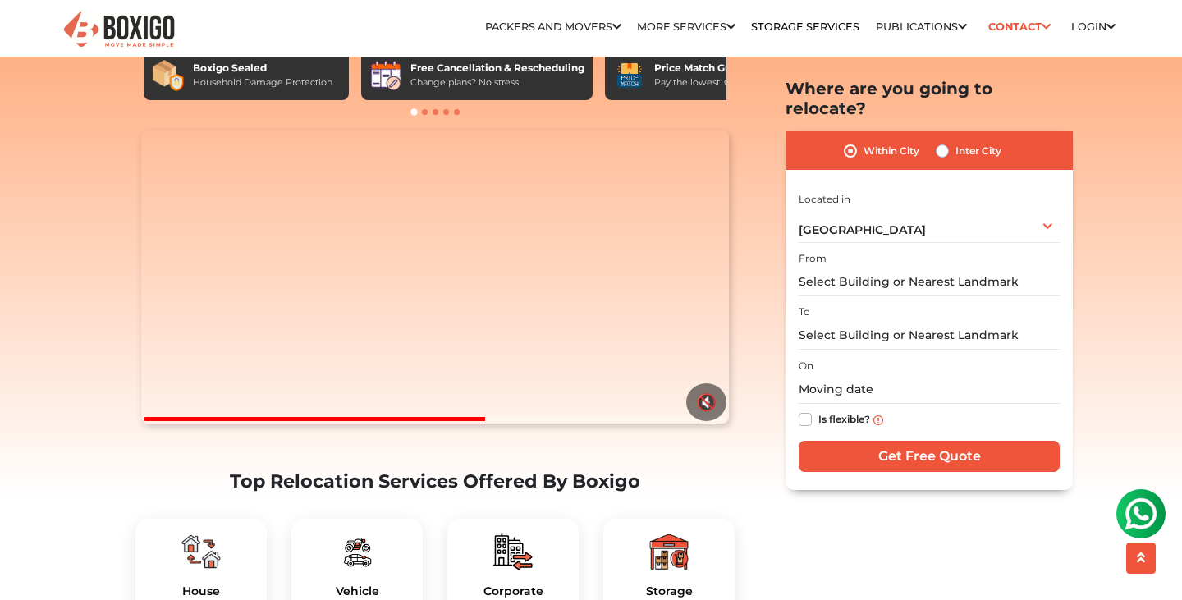
scroll to position [116, 0]
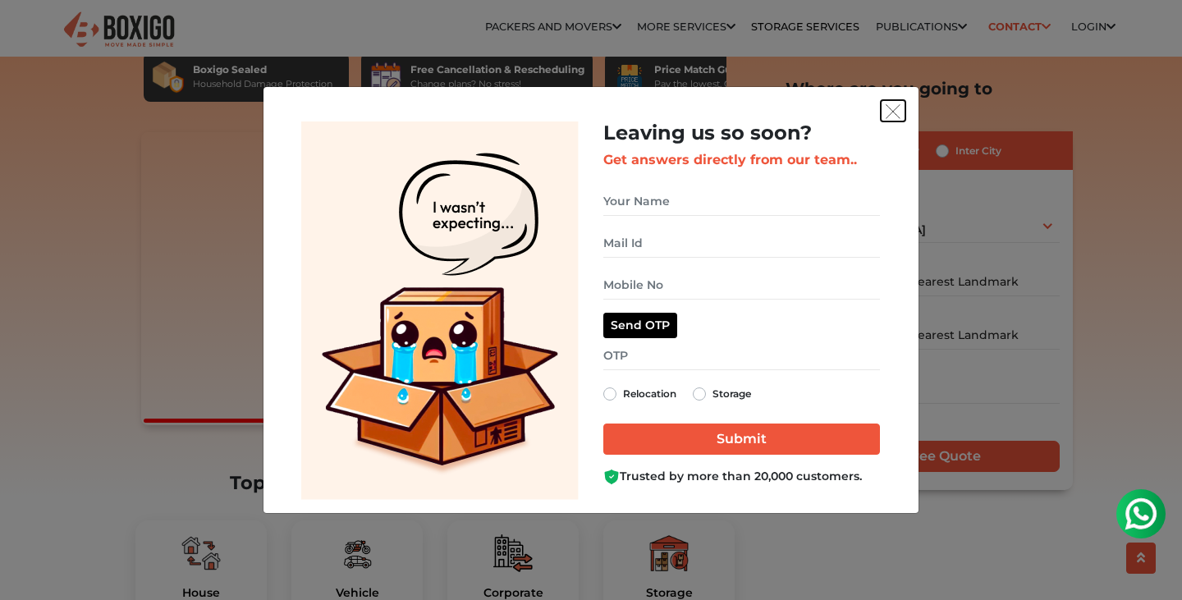
click at [889, 108] on img "get free quote dialog" at bounding box center [893, 111] width 15 height 15
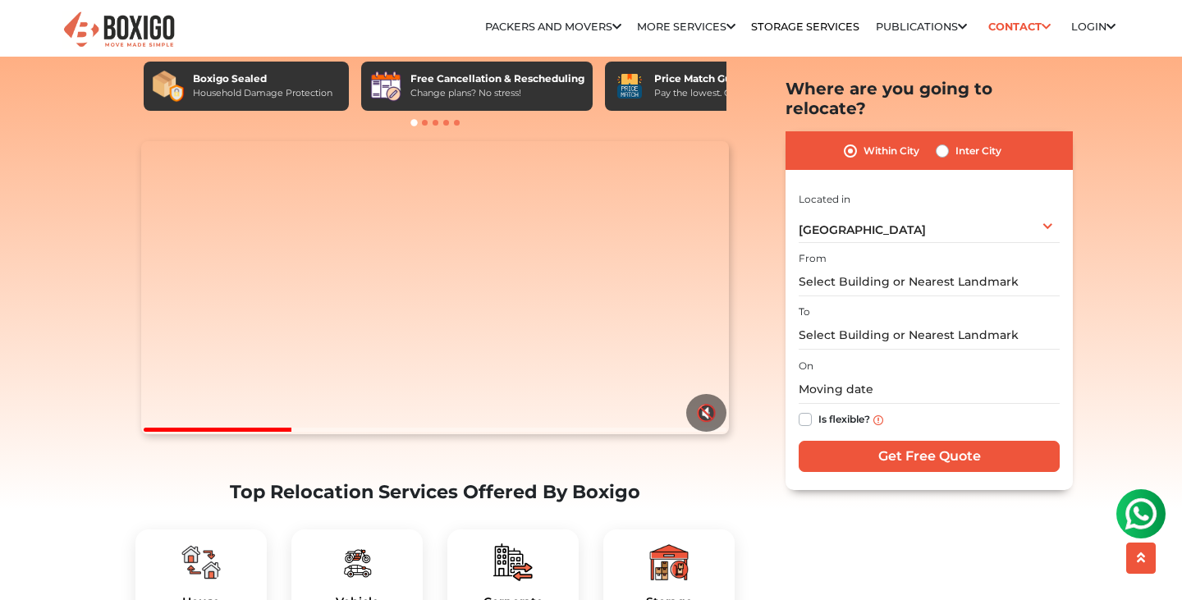
scroll to position [0, 0]
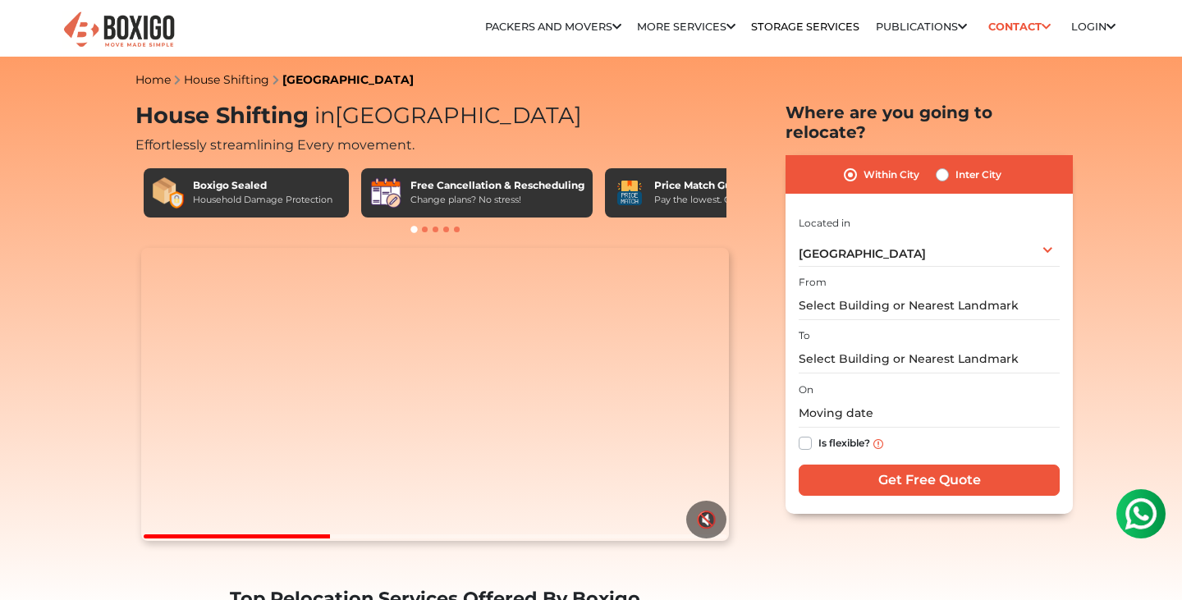
click at [631, 232] on div at bounding box center [434, 230] width 599 height 16
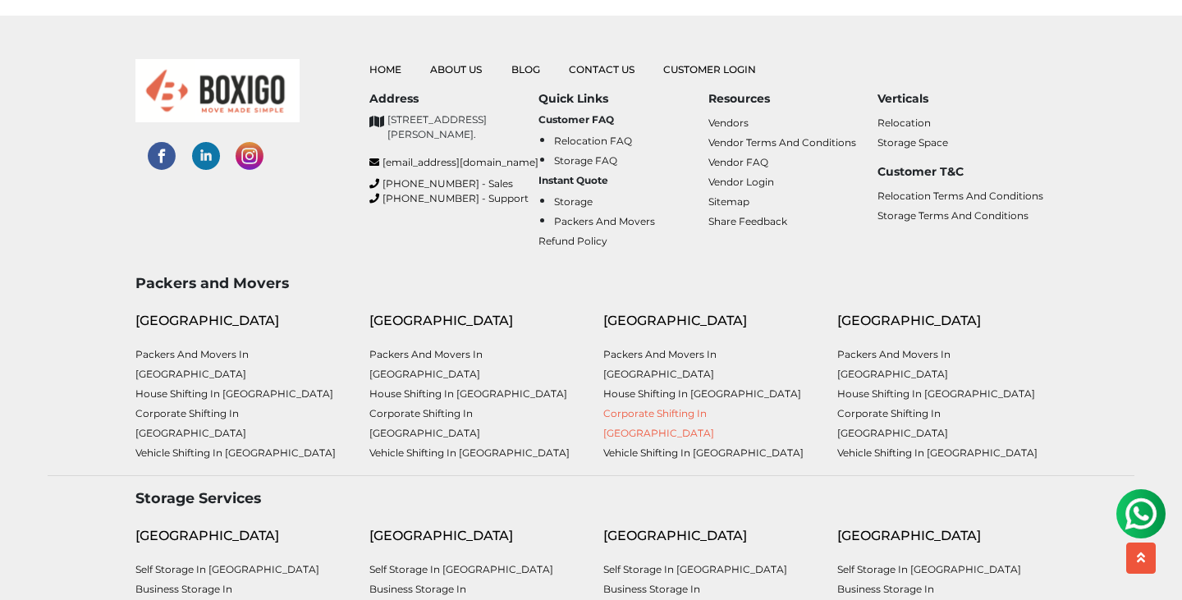
click at [701, 407] on link "Corporate Shifting in [GEOGRAPHIC_DATA]" at bounding box center [658, 423] width 111 height 32
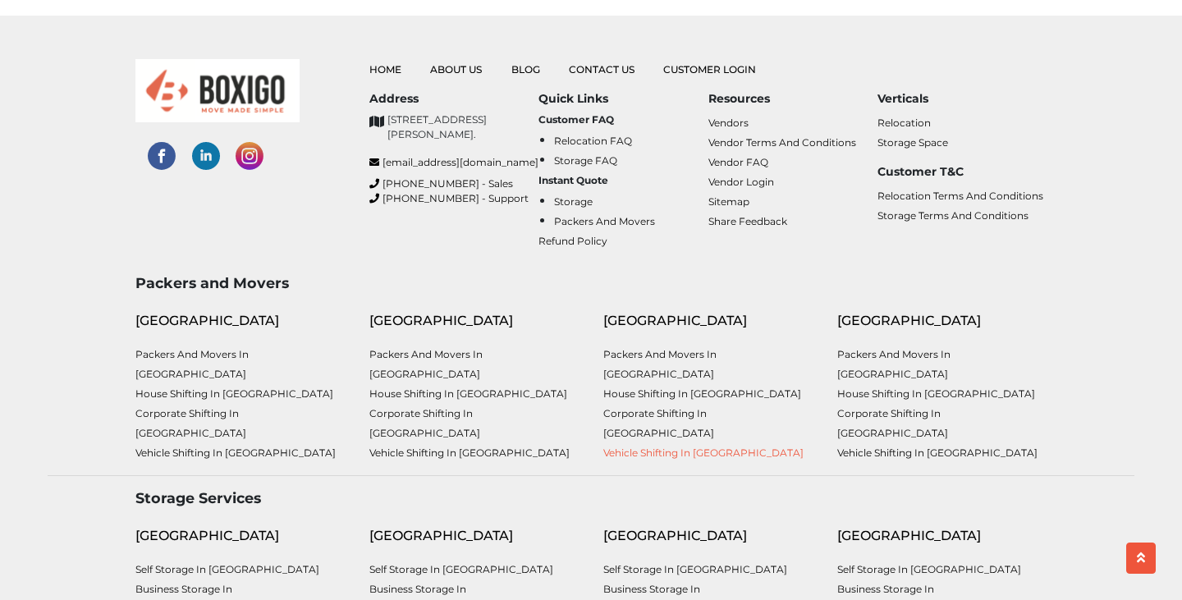
click at [677, 447] on link "Vehicle shifting in [GEOGRAPHIC_DATA]" at bounding box center [703, 453] width 200 height 12
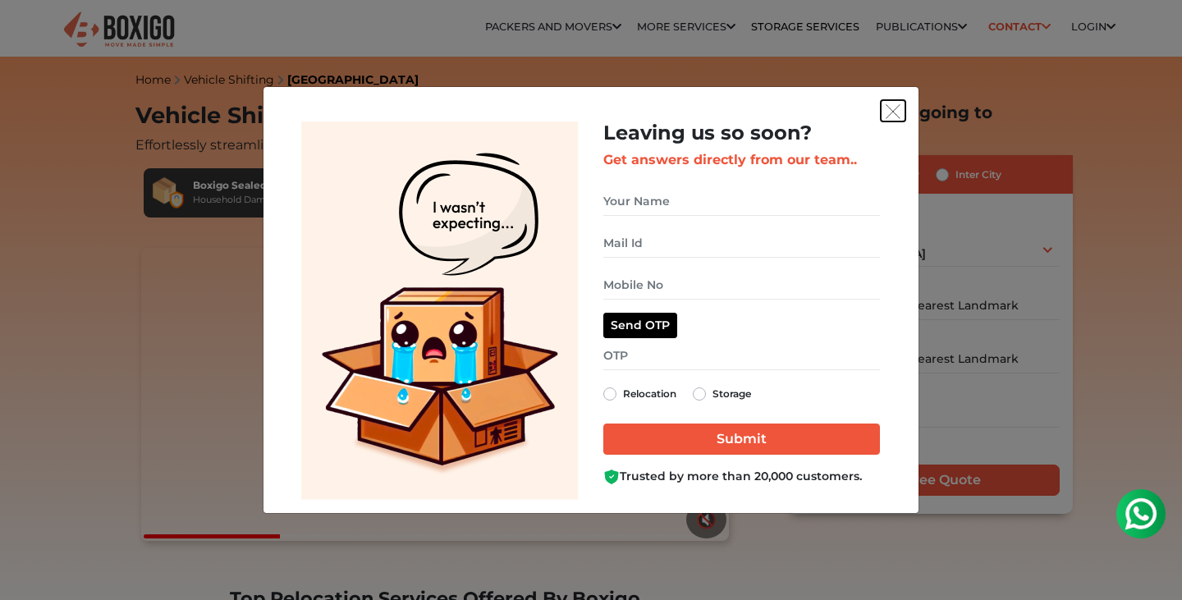
click at [890, 111] on img "get free quote dialog" at bounding box center [893, 111] width 15 height 15
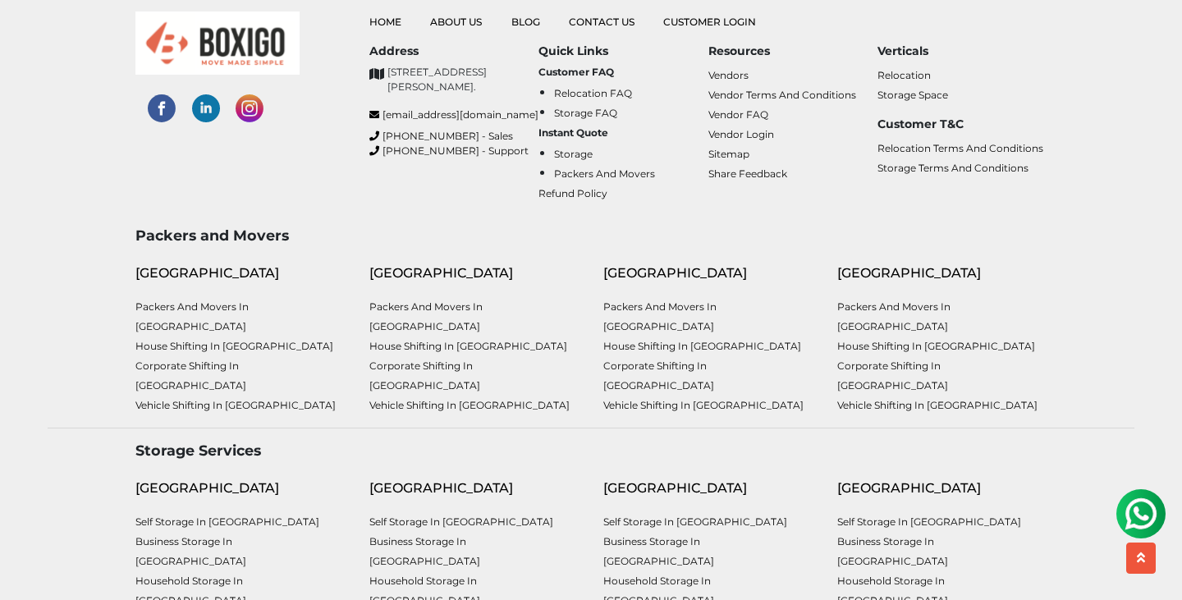
scroll to position [4256, 0]
click at [915, 301] on link "Packers and Movers in [GEOGRAPHIC_DATA]" at bounding box center [893, 317] width 113 height 32
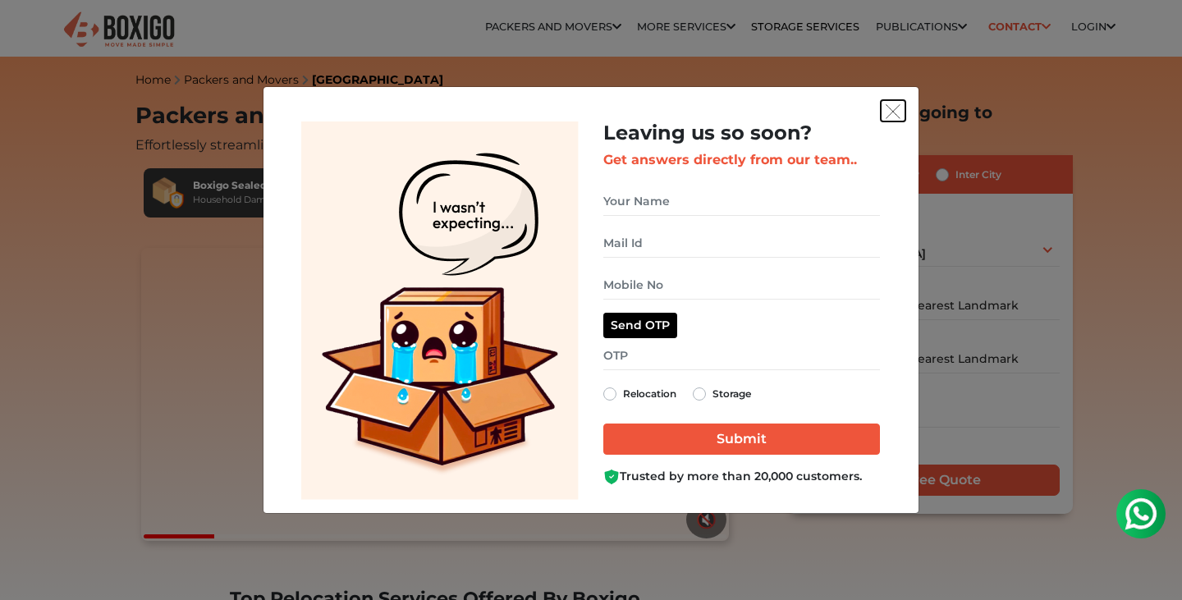
click at [894, 113] on img "get free quote dialog" at bounding box center [893, 111] width 15 height 15
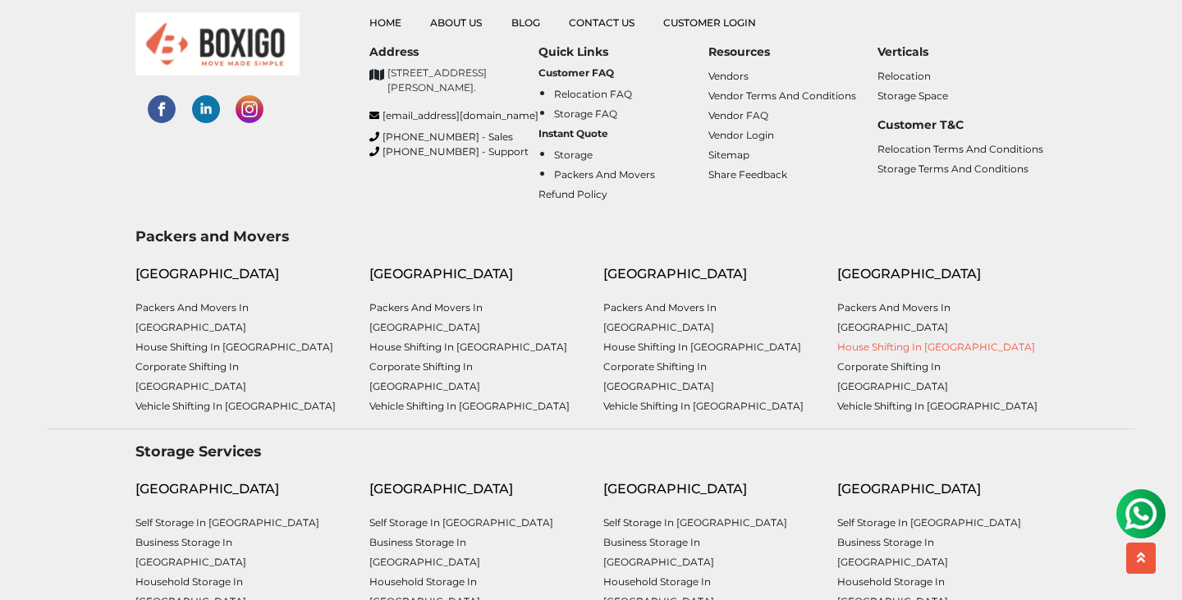
click at [893, 341] on link "House shifting in [GEOGRAPHIC_DATA]" at bounding box center [936, 347] width 198 height 12
click at [887, 360] on link "Corporate Shifting in [GEOGRAPHIC_DATA]" at bounding box center [892, 376] width 111 height 32
click at [900, 400] on link "Vehicle shifting in [GEOGRAPHIC_DATA]" at bounding box center [937, 406] width 200 height 12
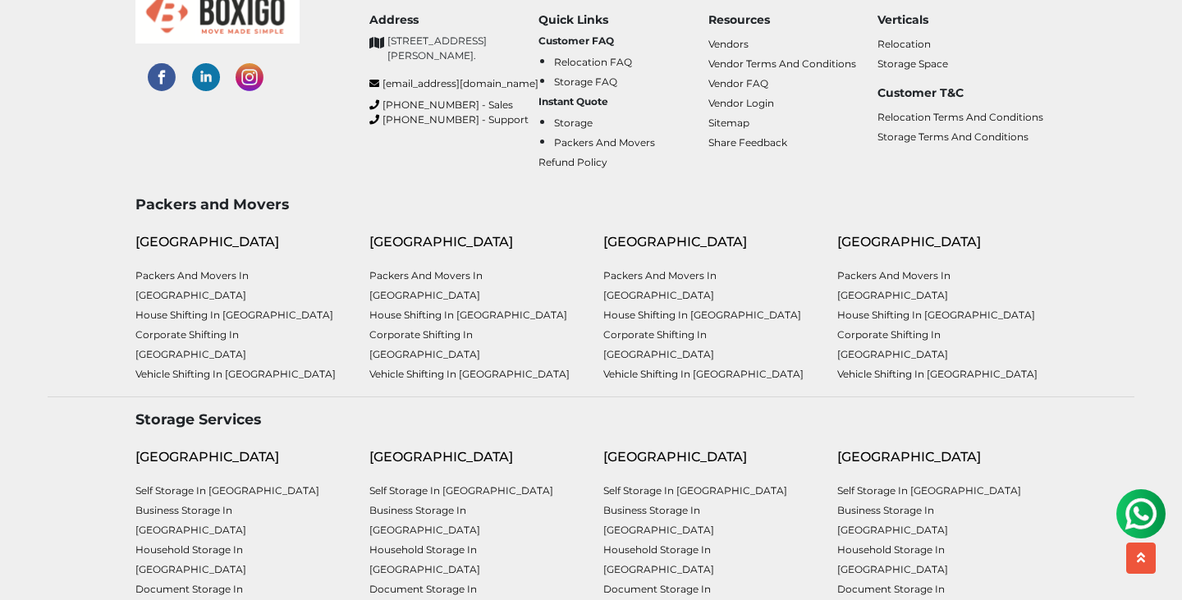
click at [205, 411] on h3 "Storage Services" at bounding box center [590, 419] width 911 height 17
click at [195, 411] on h3 "Storage Services" at bounding box center [590, 419] width 911 height 17
click at [174, 411] on h3 "Storage Services" at bounding box center [590, 419] width 911 height 17
click at [227, 434] on div "Bangalore Self Storage in Bangalore Business Storage in Bangalore Household Sto…" at bounding box center [240, 555] width 234 height 243
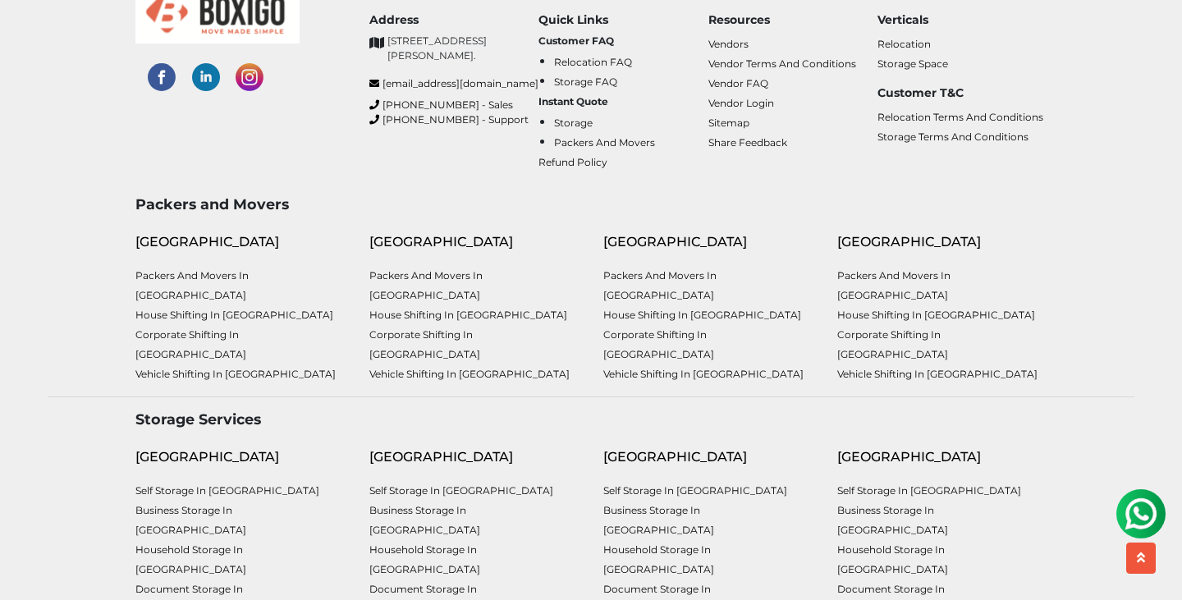
click at [218, 411] on h3 "Storage Services" at bounding box center [590, 419] width 911 height 17
click at [177, 447] on div "[GEOGRAPHIC_DATA]" at bounding box center [239, 457] width 209 height 20
click at [158, 447] on div "[GEOGRAPHIC_DATA]" at bounding box center [239, 457] width 209 height 20
click at [218, 484] on link "Self Storage in [GEOGRAPHIC_DATA]" at bounding box center [227, 490] width 184 height 12
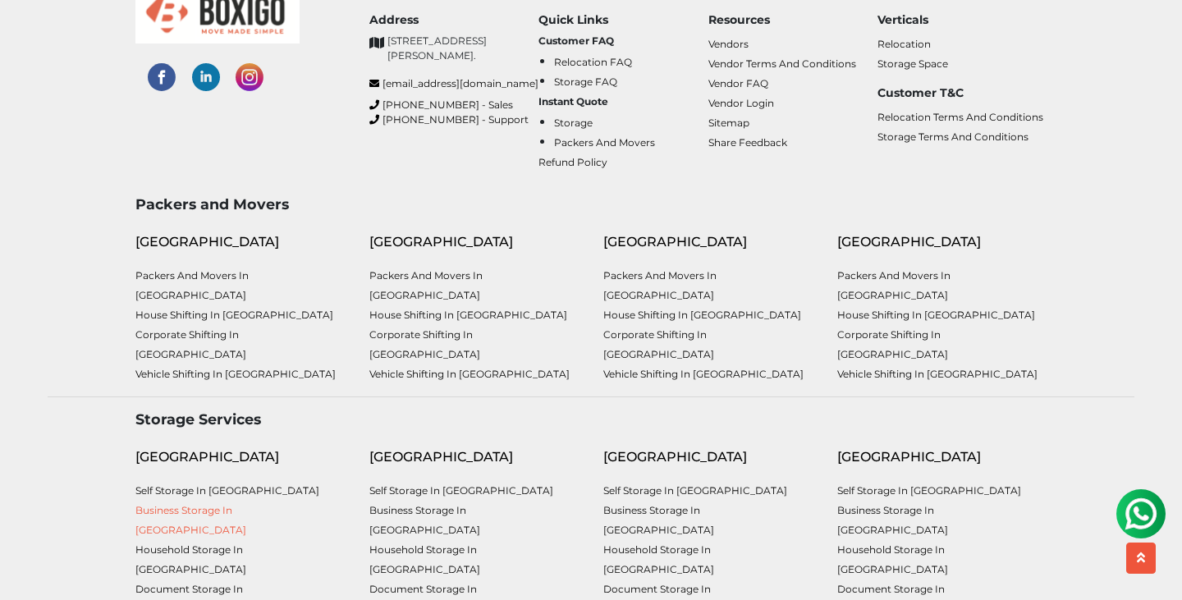
click at [201, 504] on link "Business Storage in [GEOGRAPHIC_DATA]" at bounding box center [190, 520] width 111 height 32
click at [217, 544] on link "Household Storage in [GEOGRAPHIC_DATA]" at bounding box center [190, 560] width 111 height 32
click at [192, 583] on link "Document Storage in [GEOGRAPHIC_DATA]" at bounding box center [190, 599] width 111 height 32
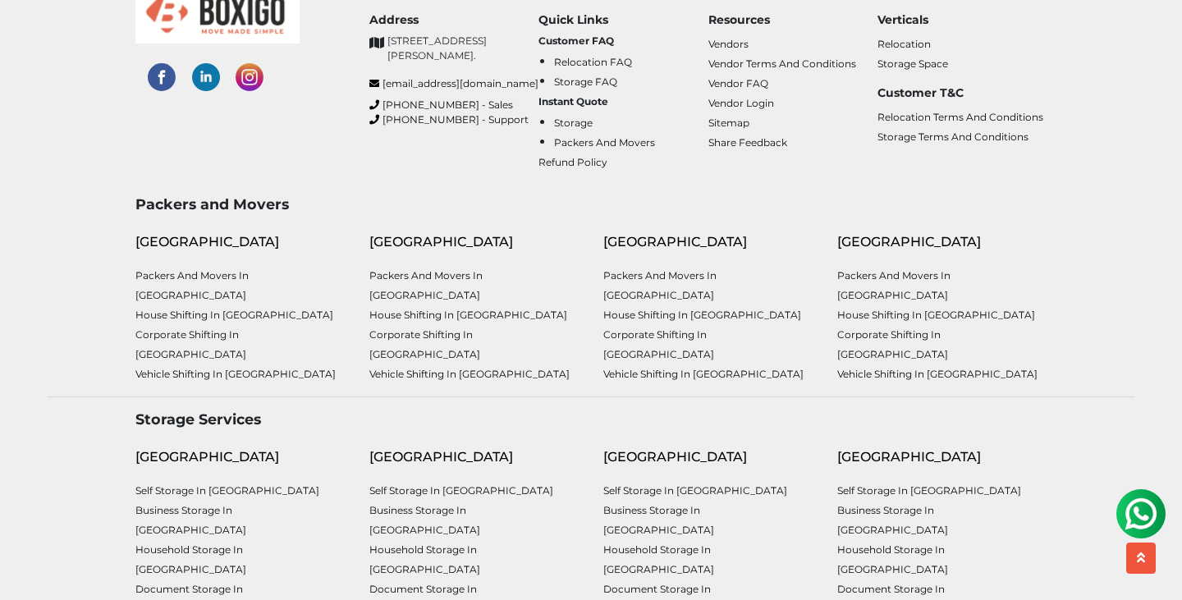
click at [418, 484] on link "Self Storage in [GEOGRAPHIC_DATA]" at bounding box center [461, 490] width 184 height 12
click at [434, 504] on link "Business Storage in [GEOGRAPHIC_DATA]" at bounding box center [424, 520] width 111 height 32
click at [392, 544] on link "Household Storage in [GEOGRAPHIC_DATA]" at bounding box center [424, 560] width 111 height 32
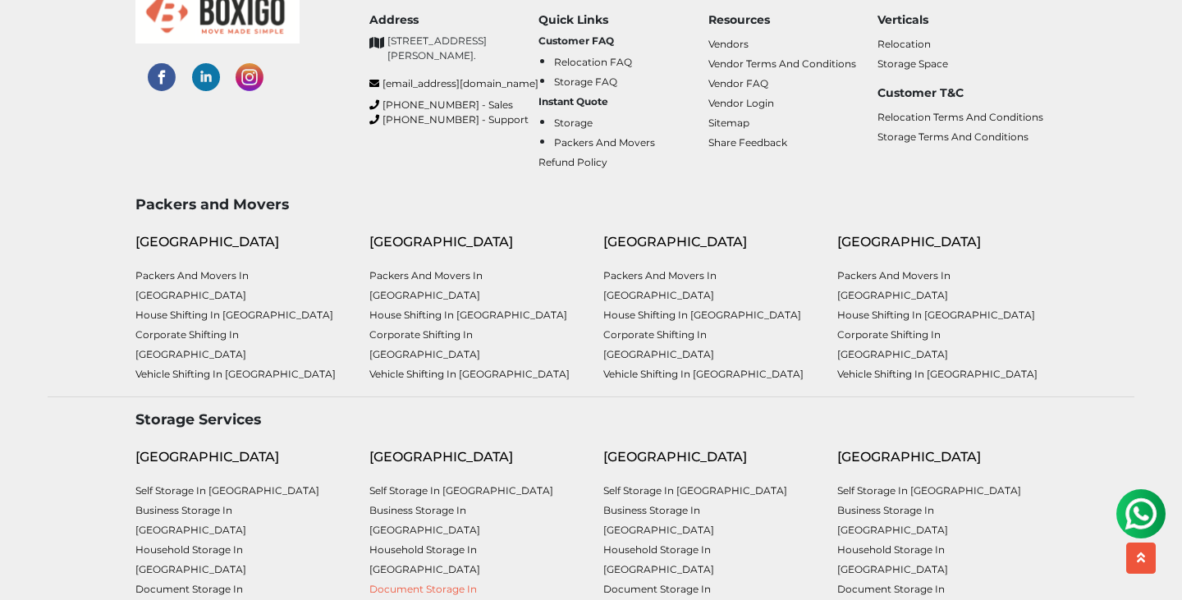
click at [376, 583] on link "Document Storage in [GEOGRAPHIC_DATA]" at bounding box center [424, 599] width 111 height 32
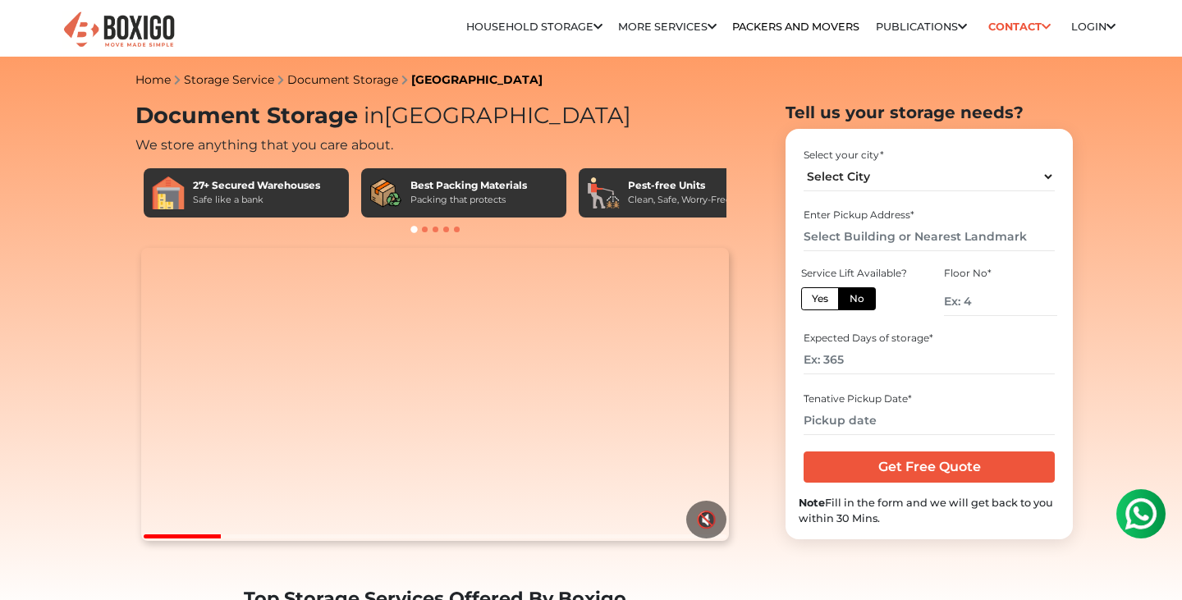
drag, startPoint x: 136, startPoint y: 114, endPoint x: 518, endPoint y: 117, distance: 381.8
click at [518, 117] on h1 "Document Storage in Chennai" at bounding box center [434, 116] width 599 height 27
click at [502, 117] on h1 "Document Storage in Chennai" at bounding box center [434, 116] width 599 height 27
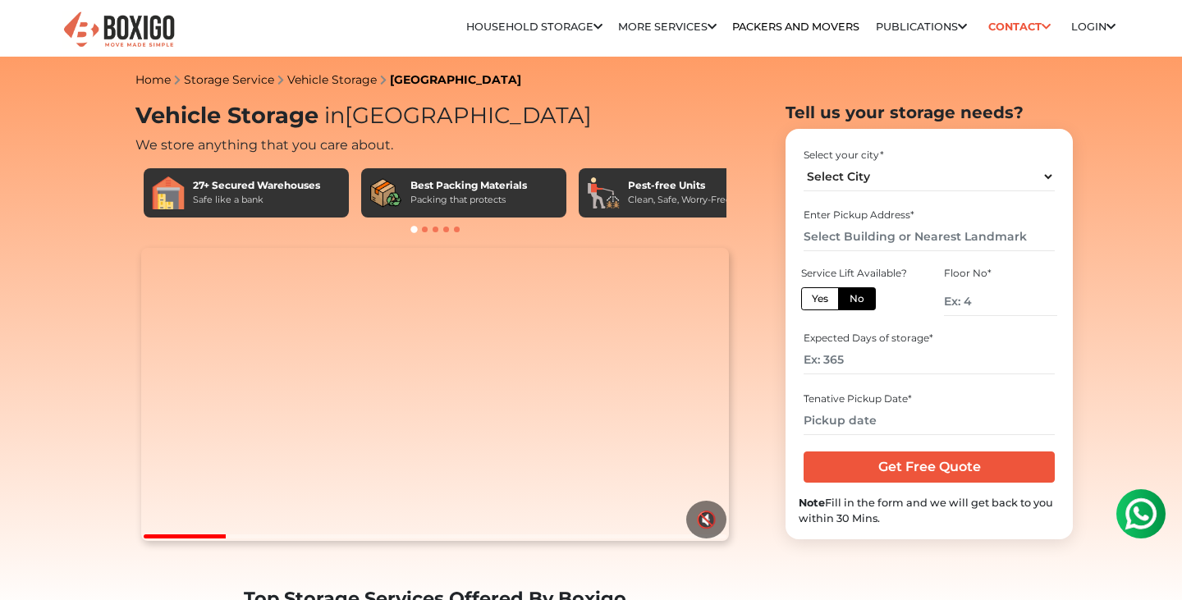
drag, startPoint x: 135, startPoint y: 112, endPoint x: 0, endPoint y: 71, distance: 141.0
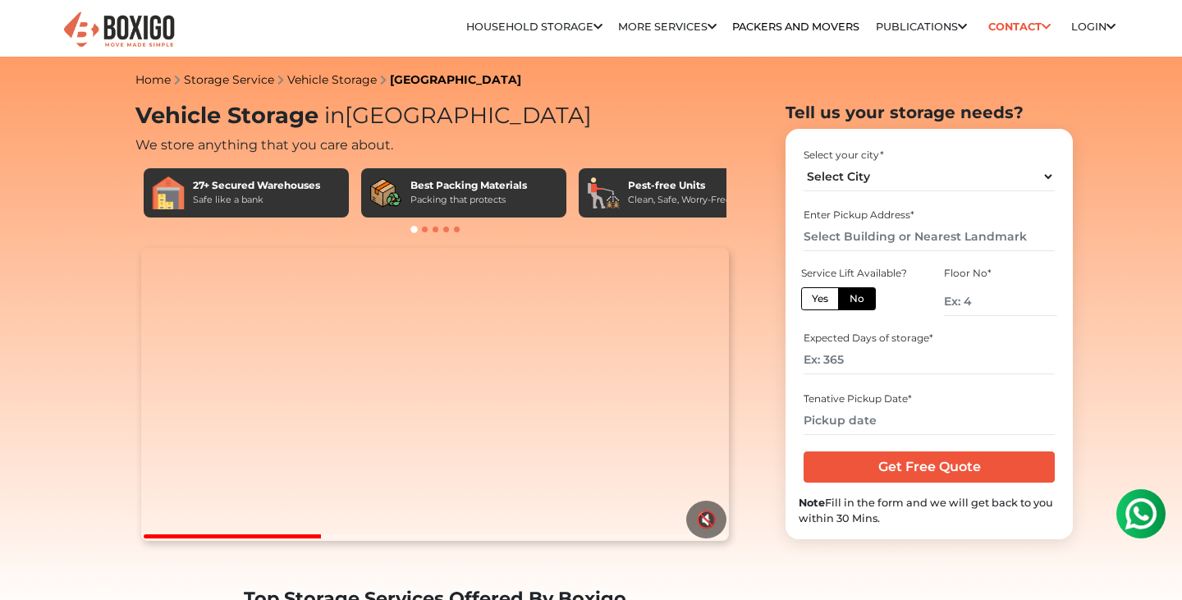
drag, startPoint x: 136, startPoint y: 143, endPoint x: 427, endPoint y: 149, distance: 290.7
click at [427, 149] on h2 "We store anything that you care about." at bounding box center [434, 144] width 599 height 20
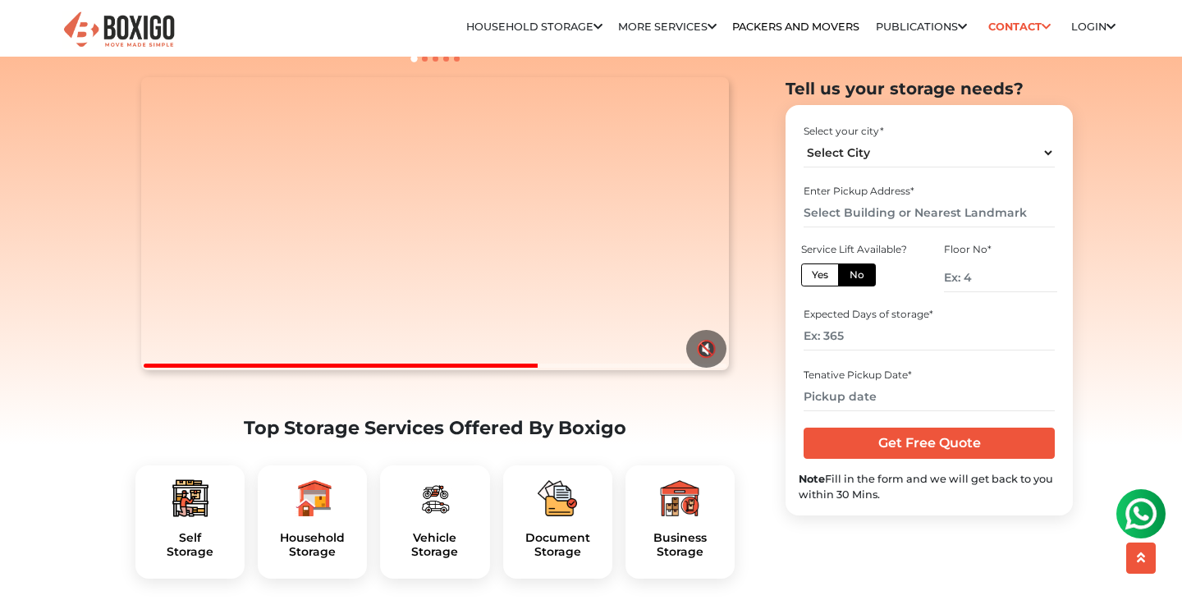
scroll to position [234, 0]
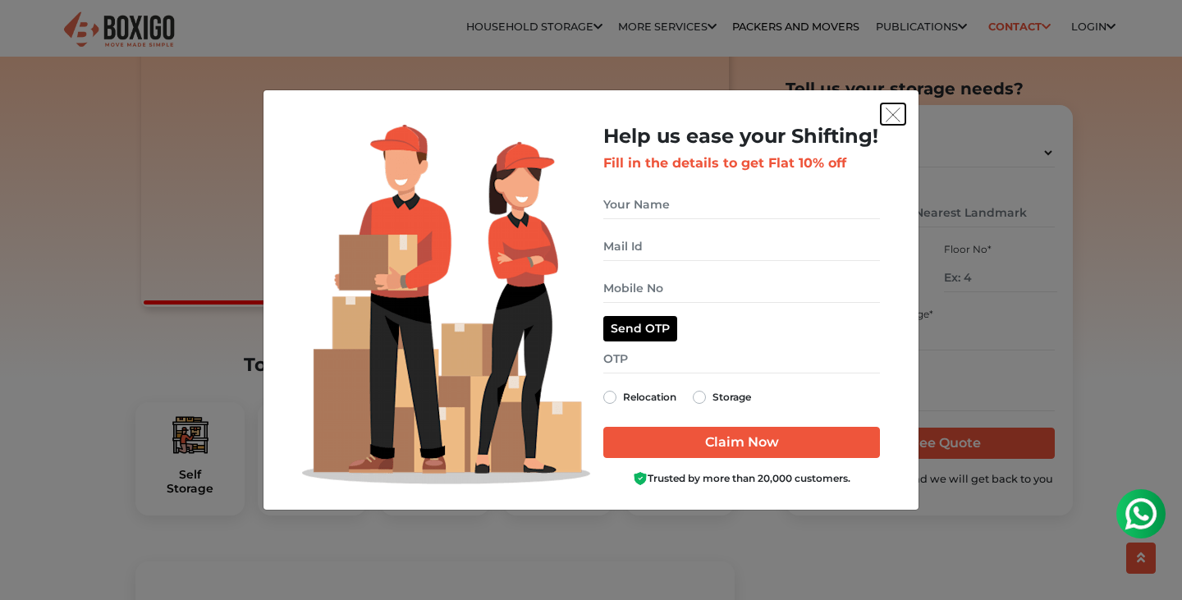
click at [896, 120] on img "get free quote dialog" at bounding box center [893, 115] width 15 height 15
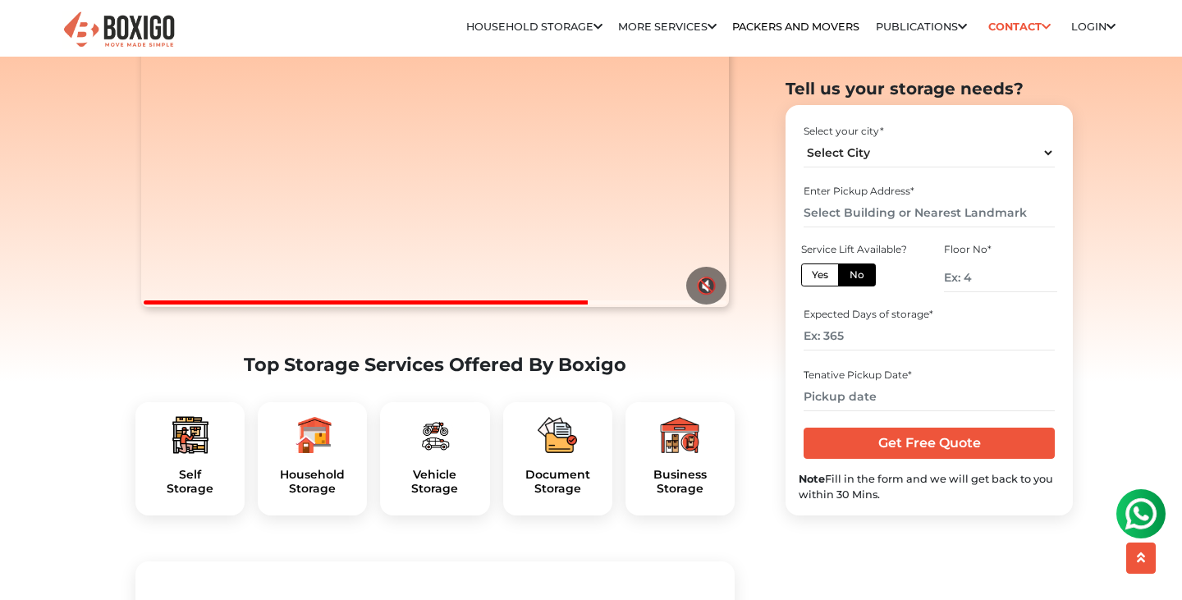
scroll to position [0, 0]
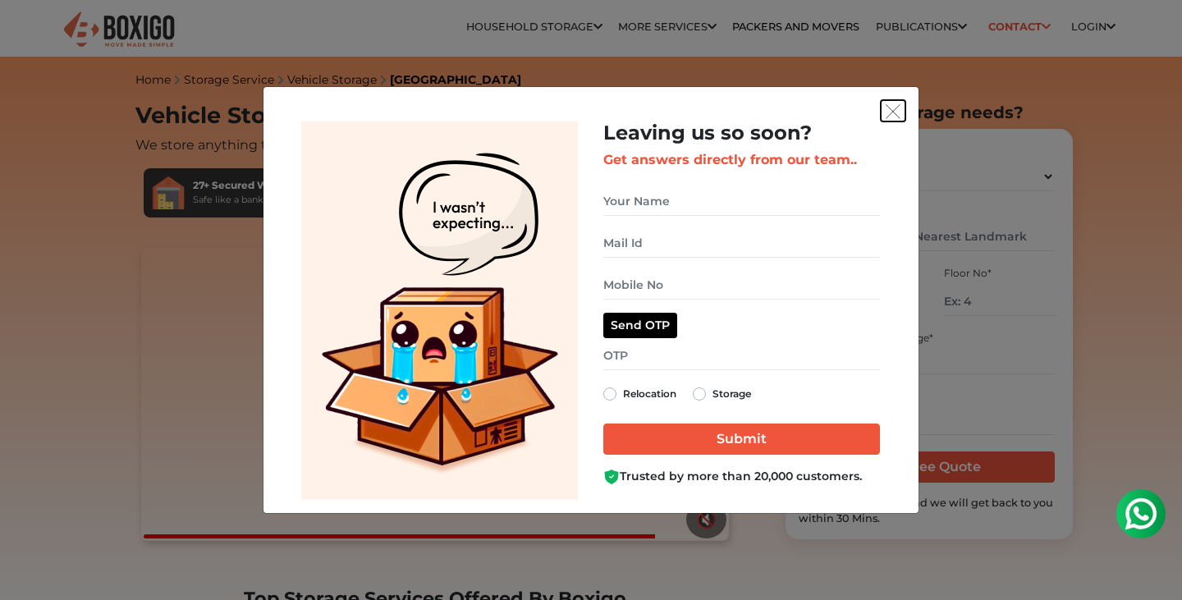
click at [896, 114] on img "get free quote dialog" at bounding box center [893, 111] width 15 height 15
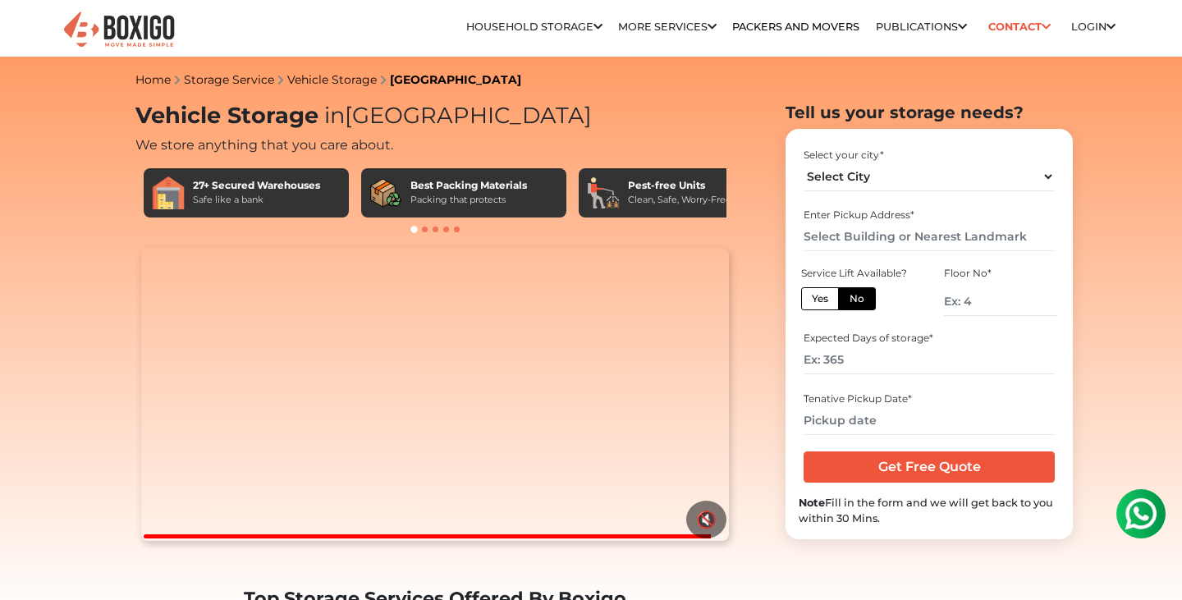
drag, startPoint x: 132, startPoint y: 114, endPoint x: 566, endPoint y: 287, distance: 466.5
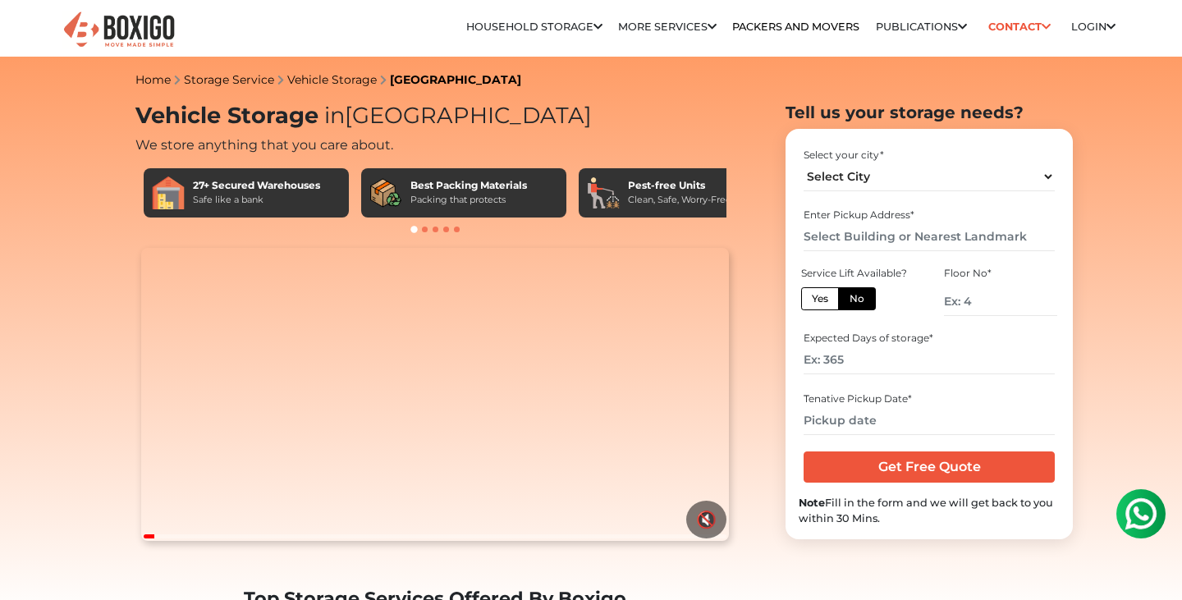
click at [319, 219] on div "27+ Secured Warehouses Safe like a bank Best Packing Materials Packing that pro…" at bounding box center [434, 201] width 599 height 82
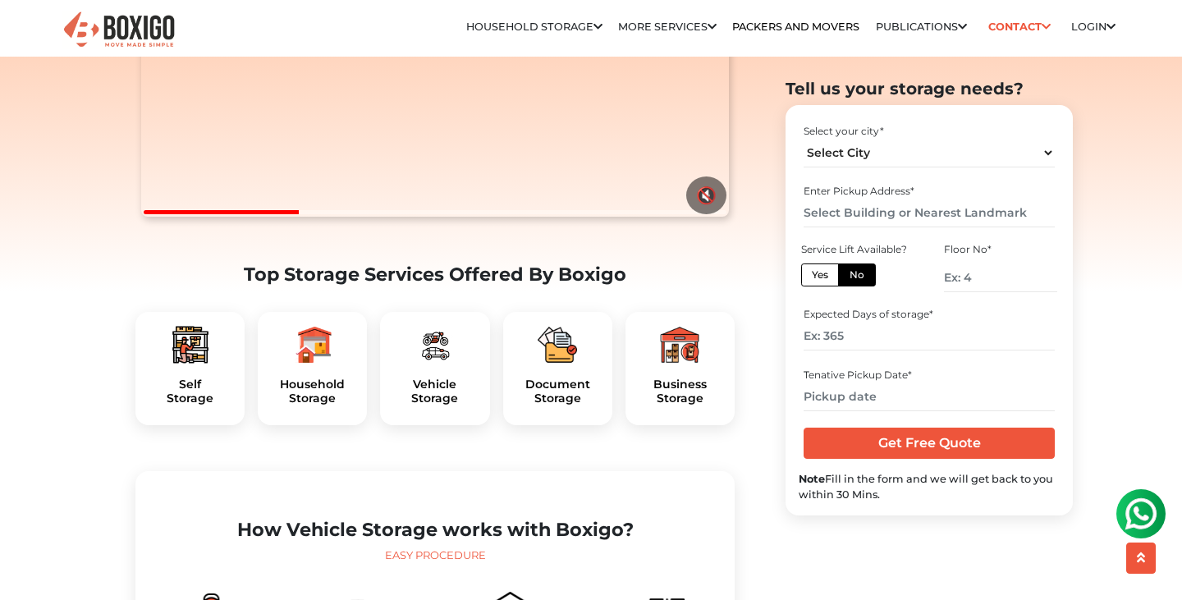
scroll to position [456, 0]
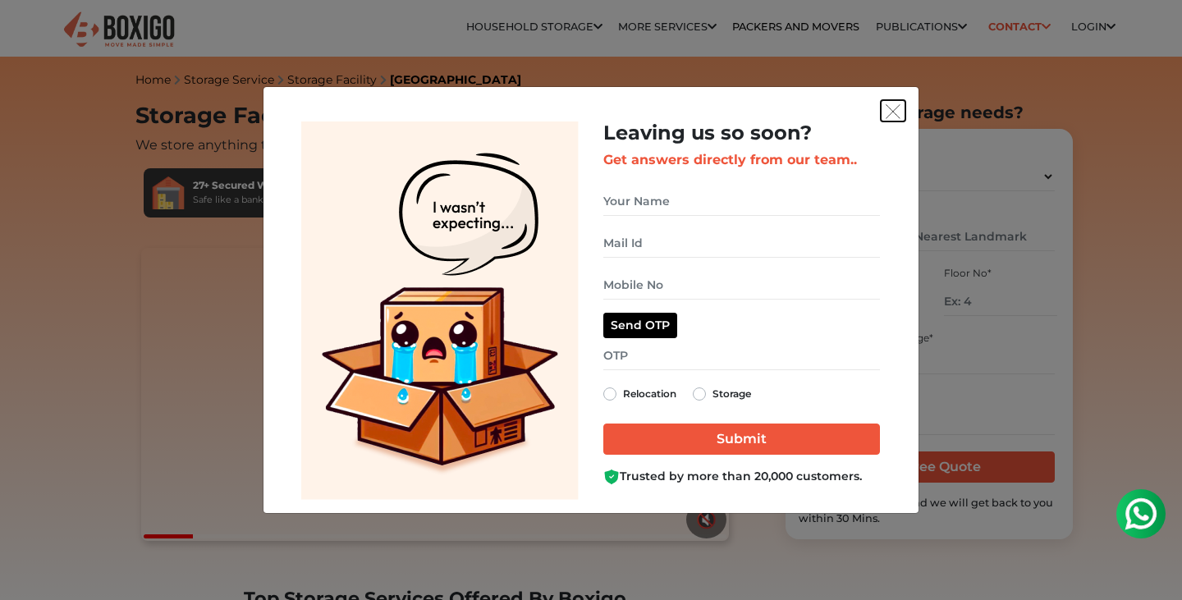
click at [897, 120] on button "get free quote dialog" at bounding box center [893, 110] width 25 height 21
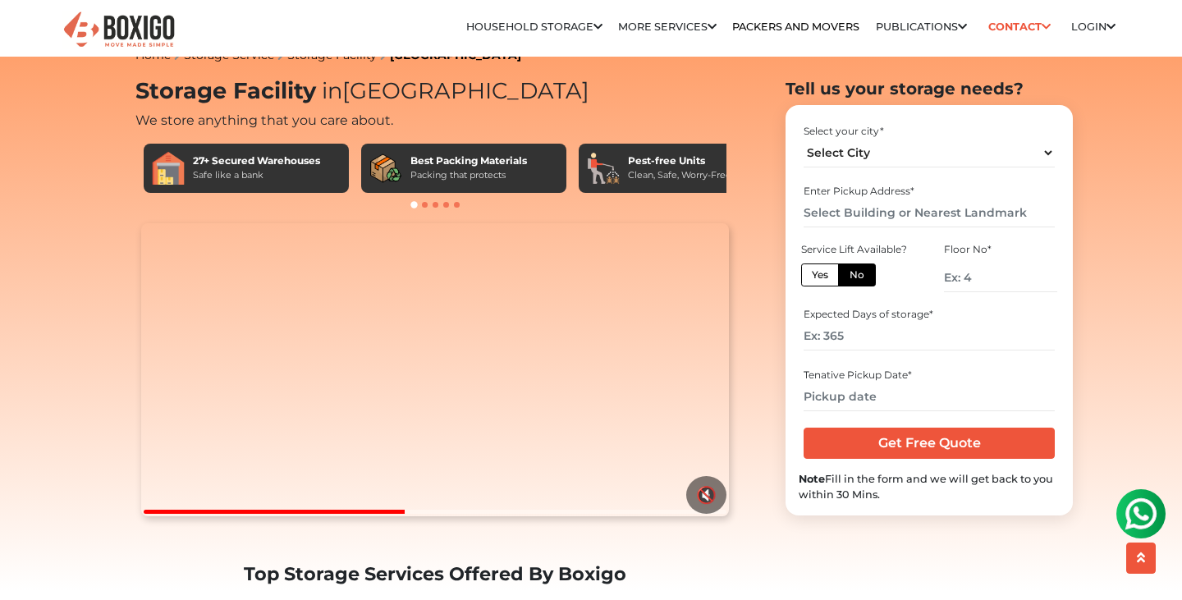
scroll to position [24, 0]
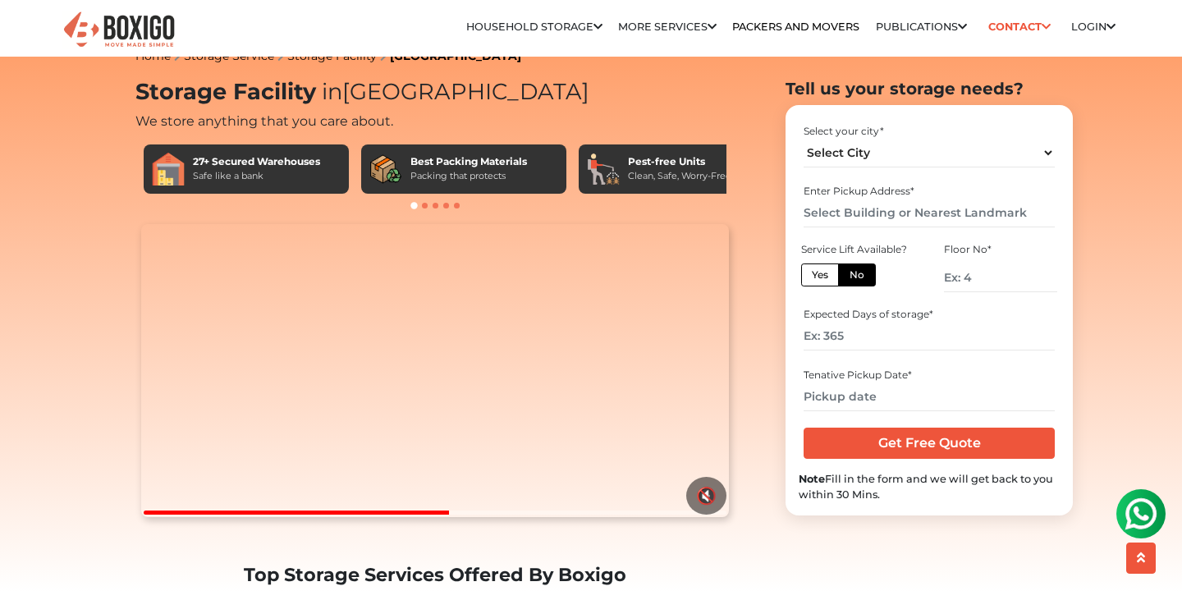
drag, startPoint x: 235, startPoint y: 92, endPoint x: 294, endPoint y: 88, distance: 59.3
click at [294, 88] on h1 "Storage Facility in Chennai" at bounding box center [434, 92] width 599 height 27
click at [351, 107] on div "Storage Facility in Chennai We store anything that you care about. 27+ Secured …" at bounding box center [434, 148] width 599 height 139
drag, startPoint x: 344, startPoint y: 94, endPoint x: 456, endPoint y: 97, distance: 111.7
click at [456, 97] on h1 "Storage Facility in Chennai" at bounding box center [434, 92] width 599 height 27
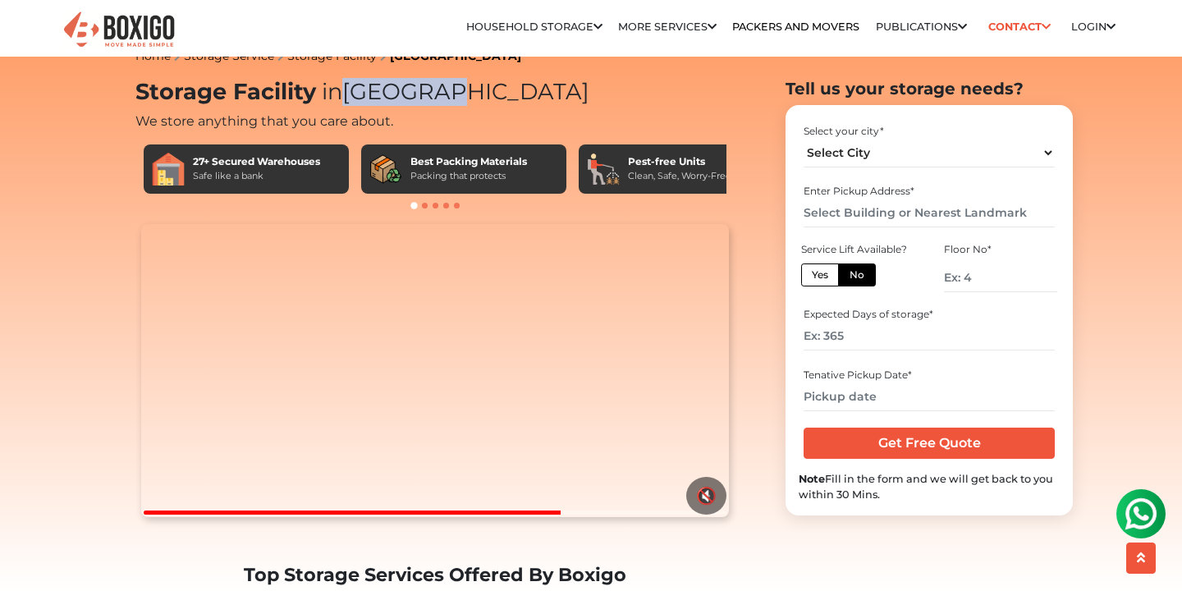
click at [456, 97] on h1 "Storage Facility in Chennai" at bounding box center [434, 92] width 599 height 27
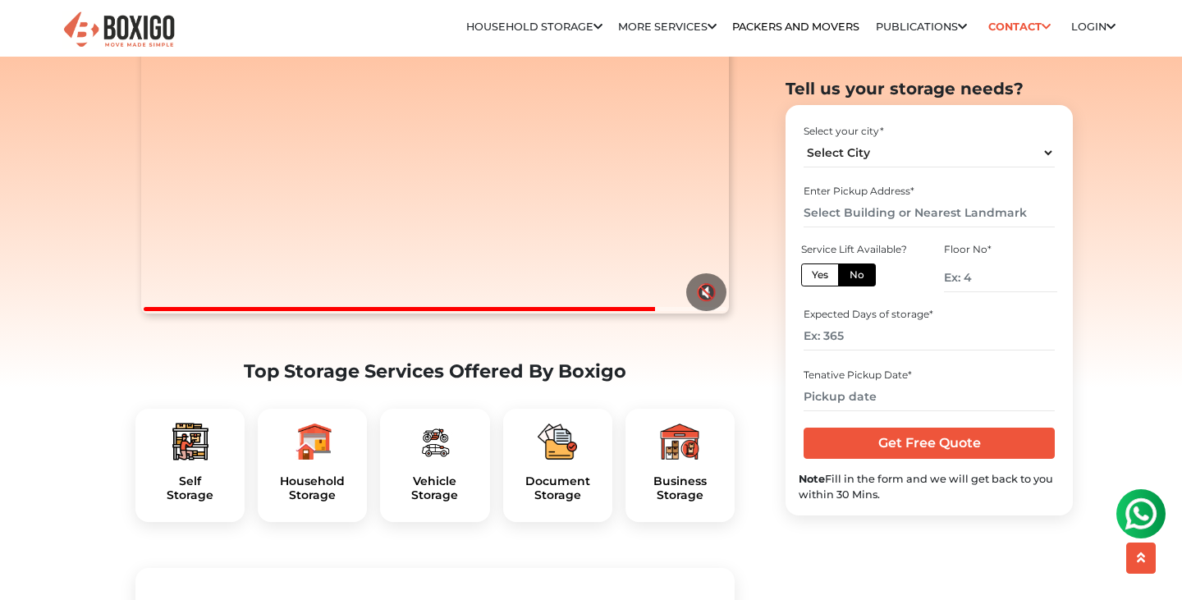
scroll to position [238, 0]
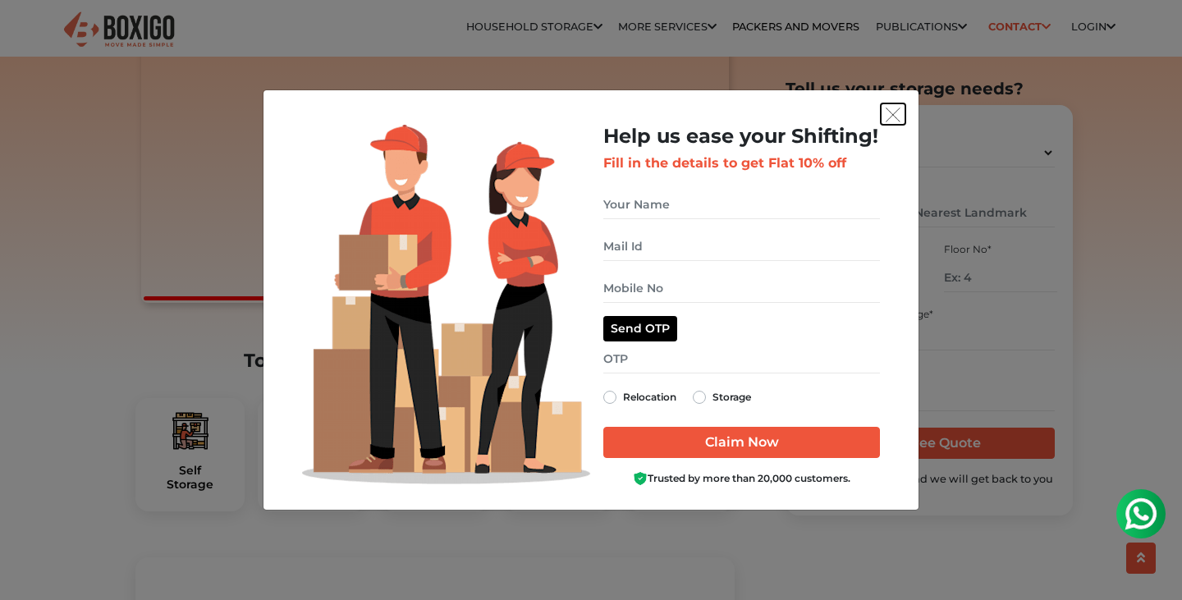
click at [884, 107] on button "get free quote dialog" at bounding box center [893, 113] width 25 height 21
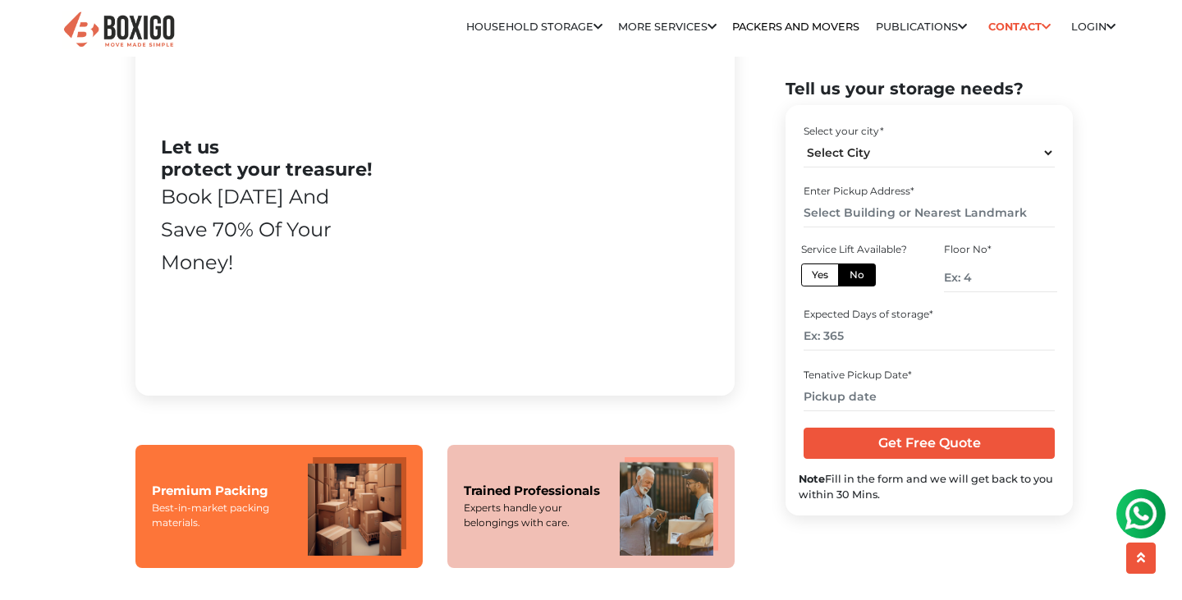
scroll to position [0, 0]
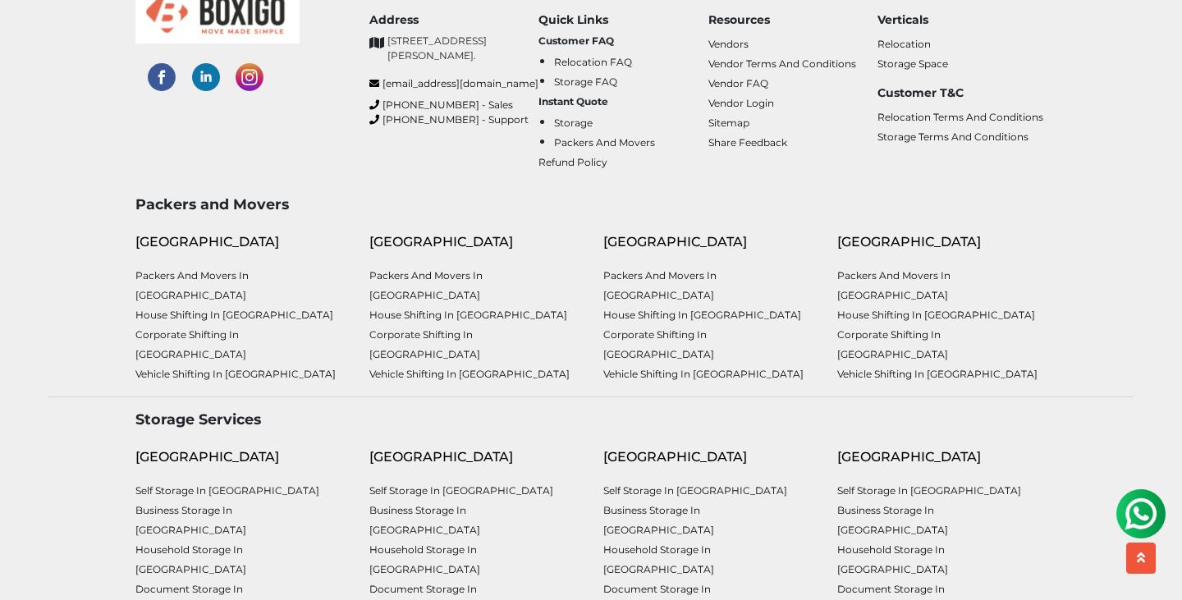
click at [660, 484] on link "Self Storage in [GEOGRAPHIC_DATA]" at bounding box center [695, 490] width 184 height 12
click at [648, 504] on link "Business Storage in [GEOGRAPHIC_DATA]" at bounding box center [658, 520] width 111 height 32
click at [694, 544] on link "Household Storage in [GEOGRAPHIC_DATA]" at bounding box center [658, 560] width 111 height 32
click at [661, 583] on link "Document Storage in [GEOGRAPHIC_DATA]" at bounding box center [658, 599] width 111 height 32
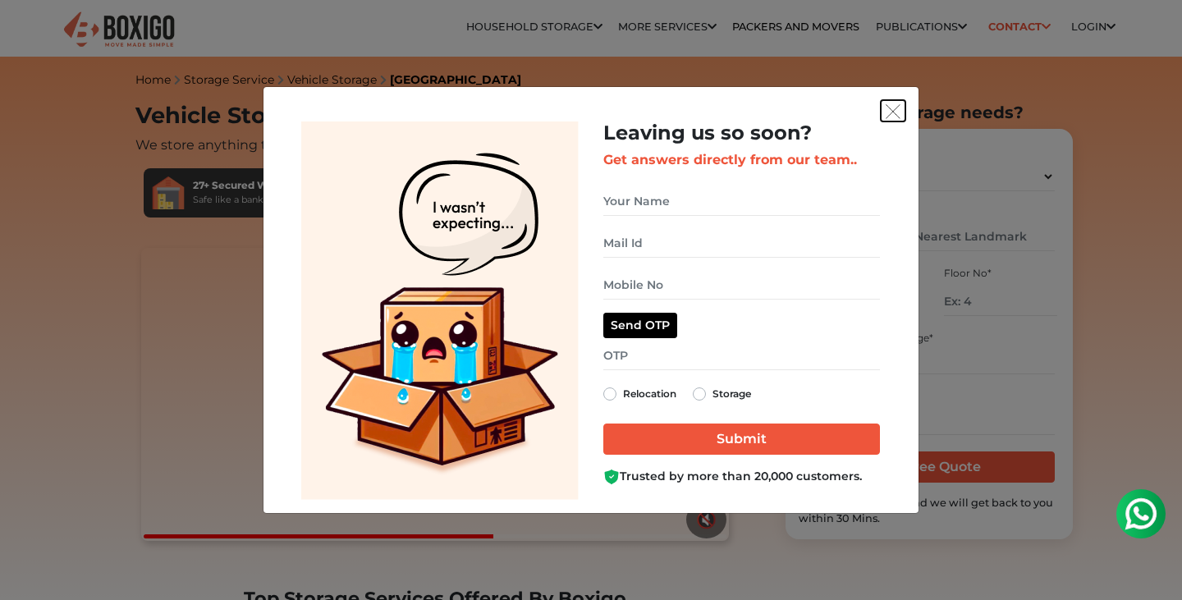
click at [886, 116] on img "get free quote dialog" at bounding box center [893, 111] width 15 height 15
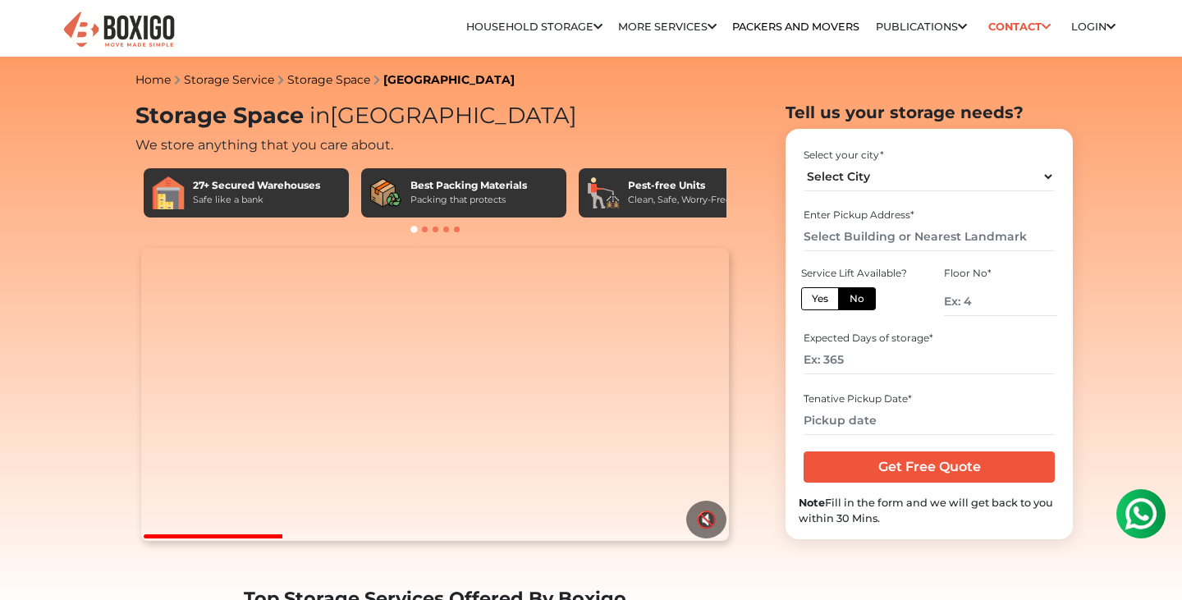
drag, startPoint x: 131, startPoint y: 113, endPoint x: 30, endPoint y: 172, distance: 116.3
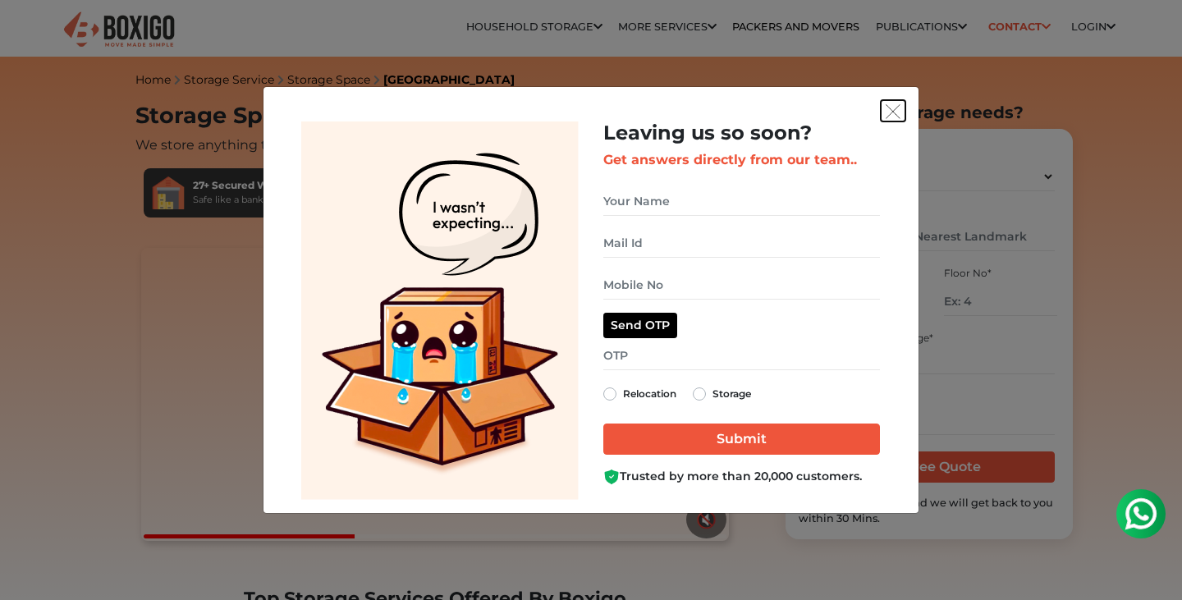
click at [891, 103] on button "get free quote dialog" at bounding box center [893, 110] width 25 height 21
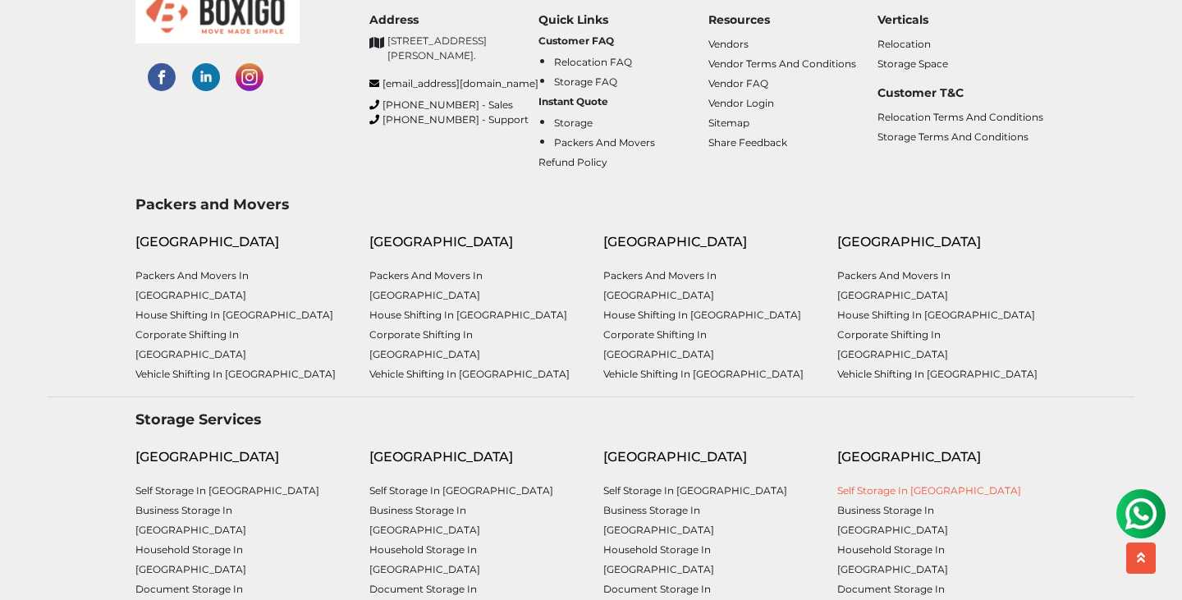
click at [883, 484] on link "Self Storage in [GEOGRAPHIC_DATA]" at bounding box center [929, 490] width 184 height 12
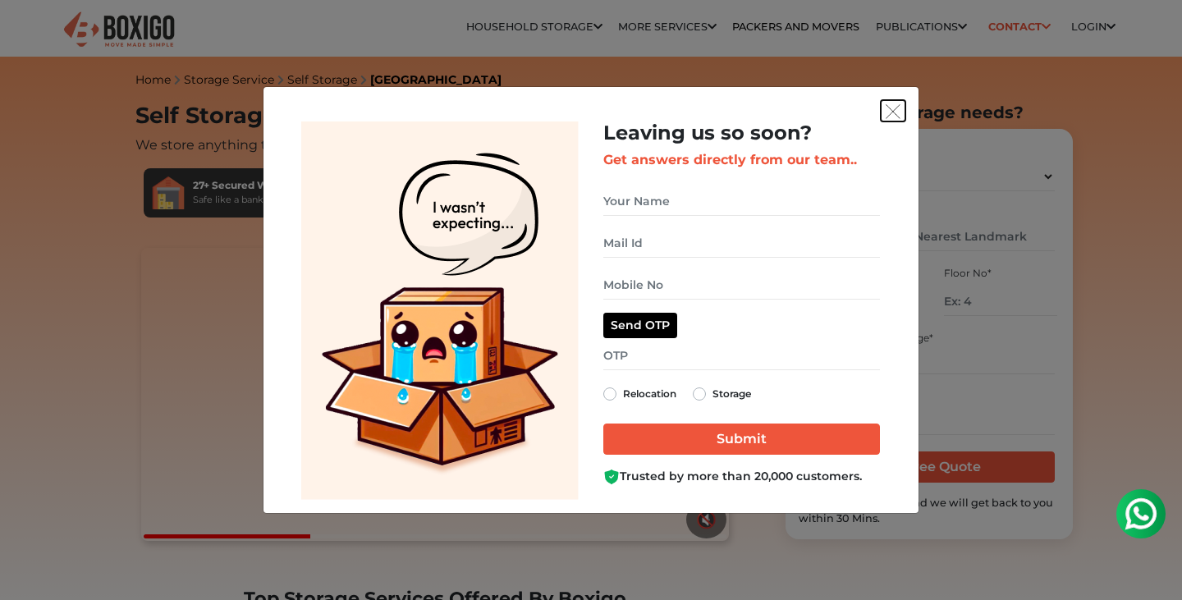
click at [898, 114] on img "get free quote dialog" at bounding box center [893, 111] width 15 height 15
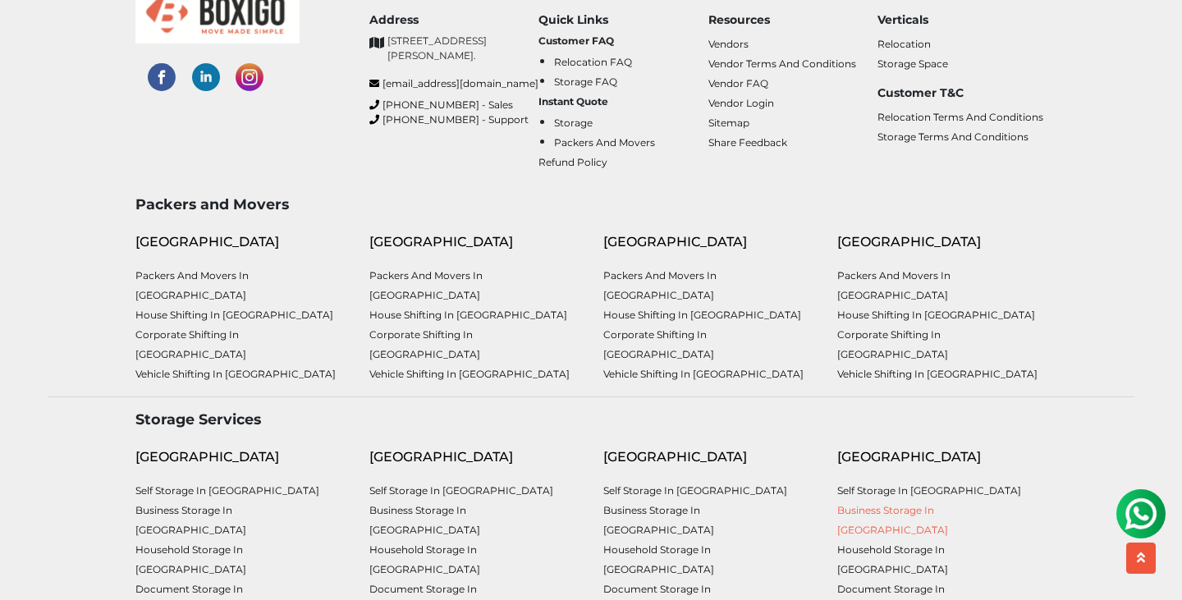
click at [925, 504] on link "Business Storage in [GEOGRAPHIC_DATA]" at bounding box center [892, 520] width 111 height 32
click at [900, 544] on link "Household Storage in [GEOGRAPHIC_DATA]" at bounding box center [892, 560] width 111 height 32
click at [883, 583] on link "Document Storage in [GEOGRAPHIC_DATA]" at bounding box center [892, 599] width 111 height 32
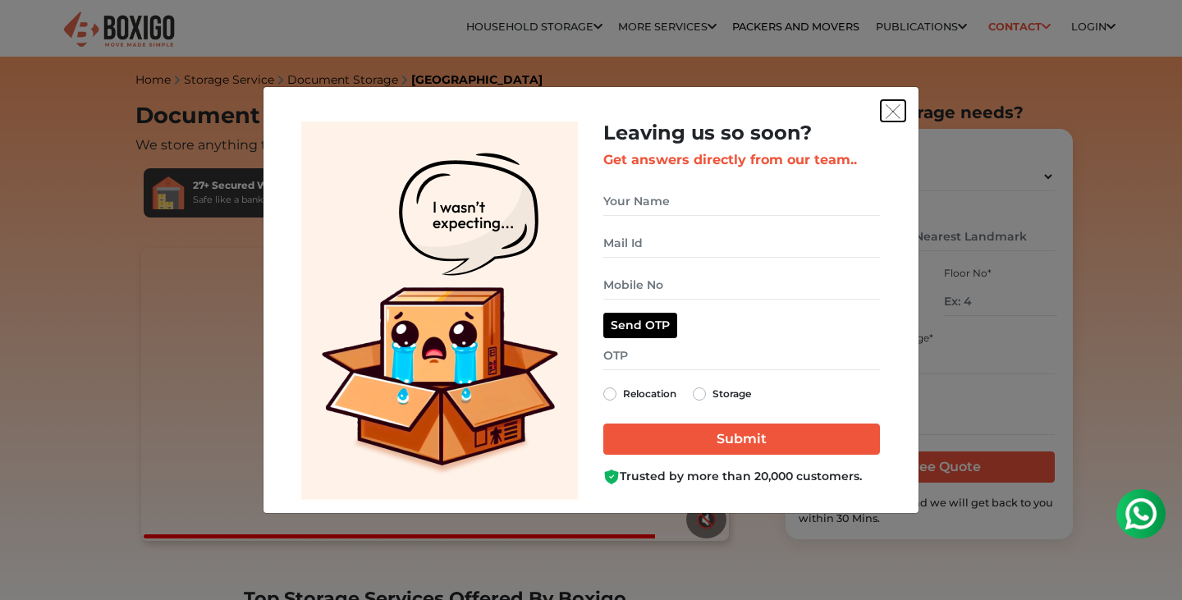
click at [896, 120] on button "get free quote dialog" at bounding box center [893, 110] width 25 height 21
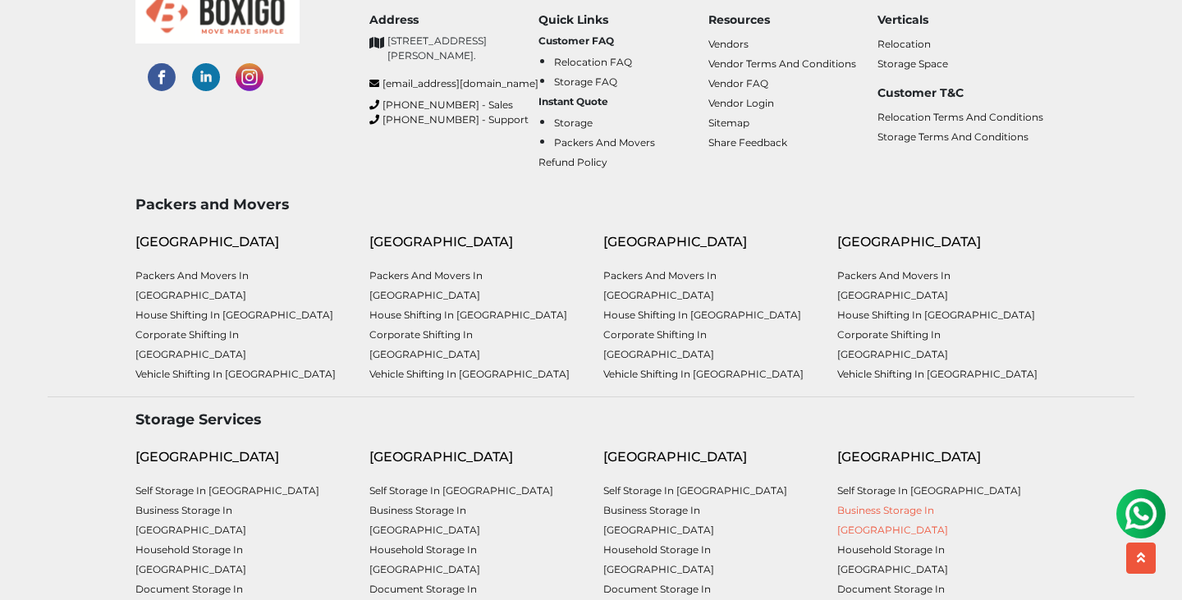
click at [916, 504] on link "Business Storage in [GEOGRAPHIC_DATA]" at bounding box center [892, 520] width 111 height 32
click at [915, 544] on link "Household Storage in [GEOGRAPHIC_DATA]" at bounding box center [892, 560] width 111 height 32
click at [881, 583] on link "Document Storage in [GEOGRAPHIC_DATA]" at bounding box center [892, 599] width 111 height 32
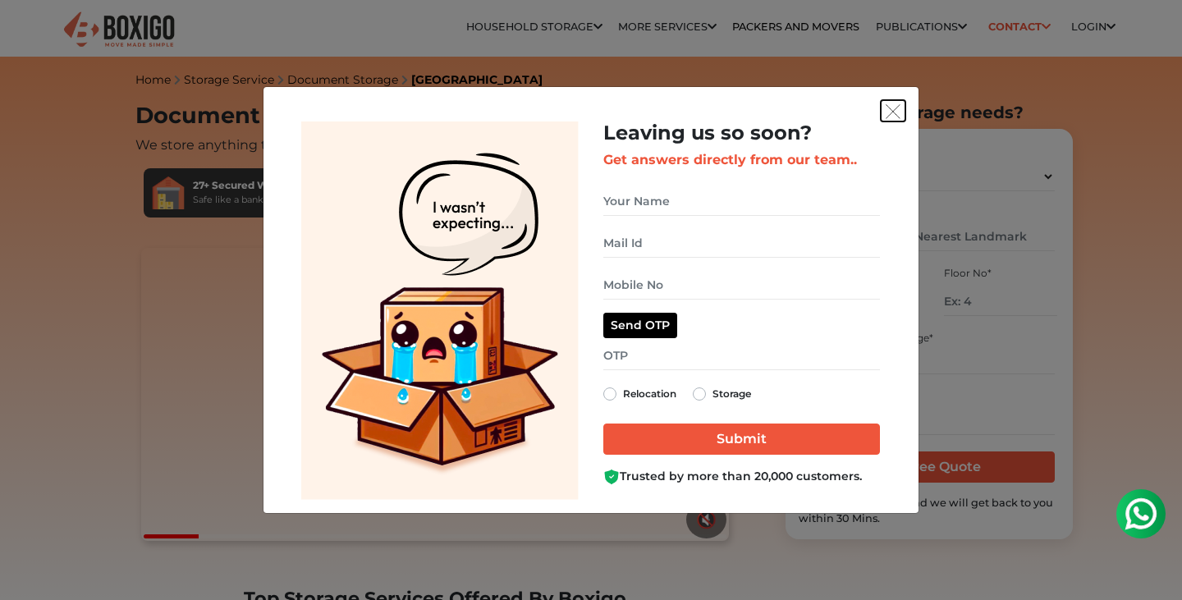
click at [896, 106] on img "get free quote dialog" at bounding box center [893, 111] width 15 height 15
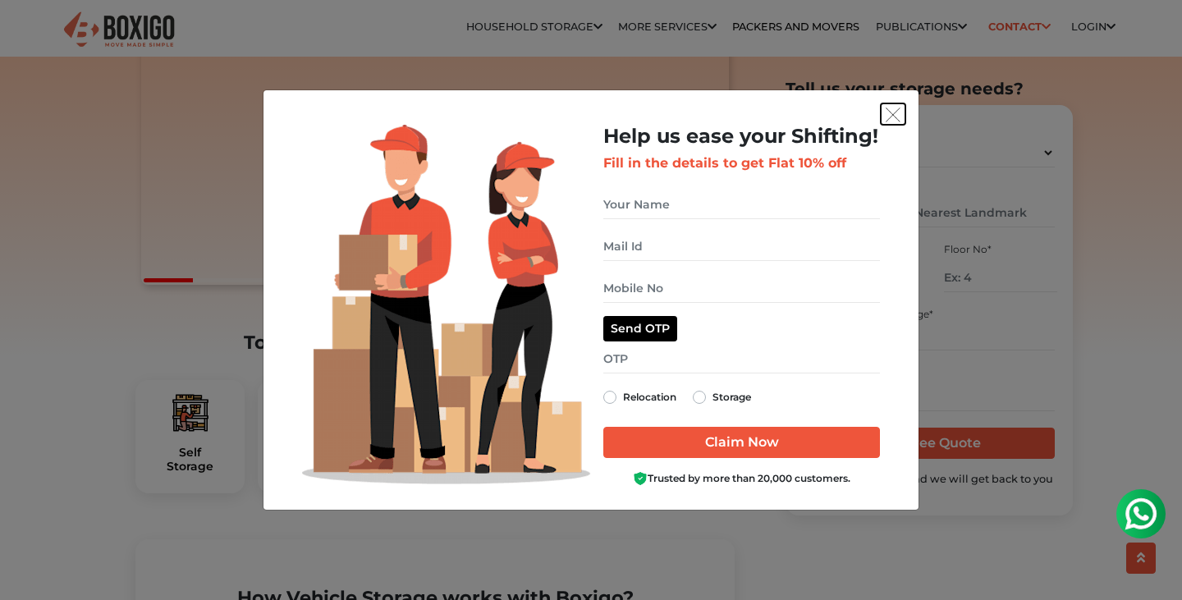
click at [901, 117] on button "get free quote dialog" at bounding box center [893, 113] width 25 height 21
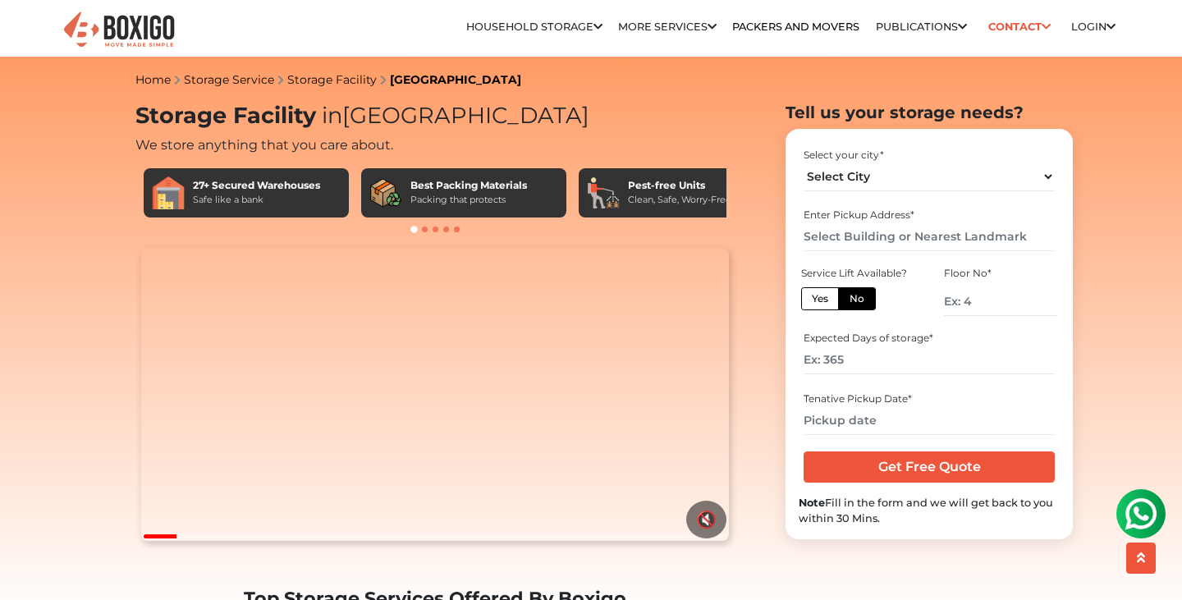
scroll to position [253, 0]
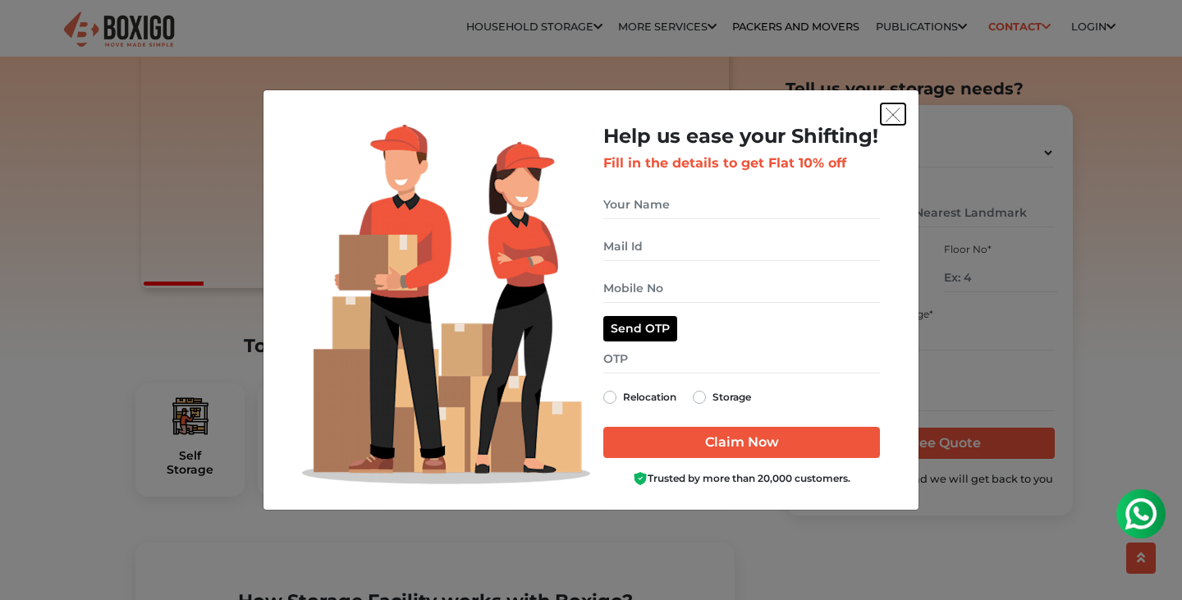
click at [893, 113] on img "get free quote dialog" at bounding box center [893, 115] width 15 height 15
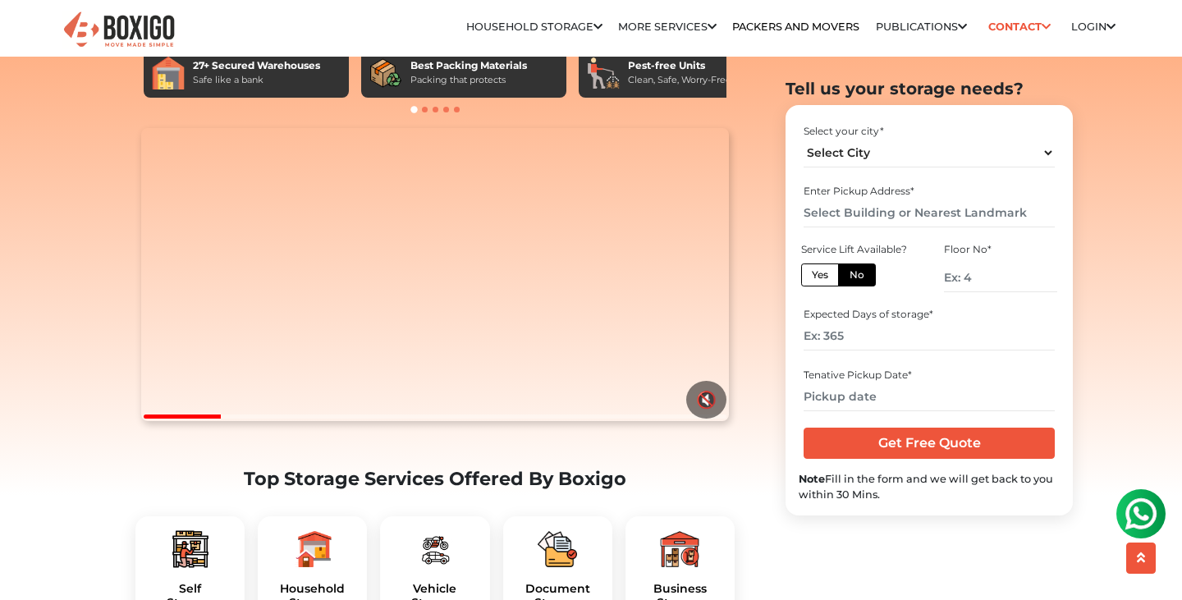
scroll to position [0, 0]
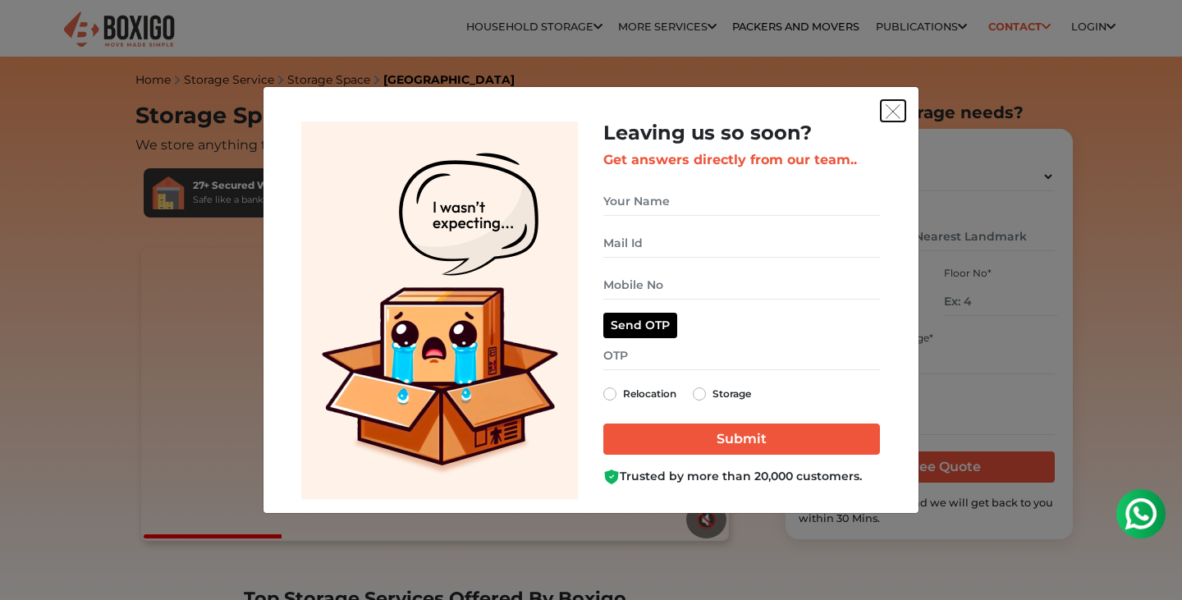
click at [897, 117] on img "get free quote dialog" at bounding box center [893, 111] width 15 height 15
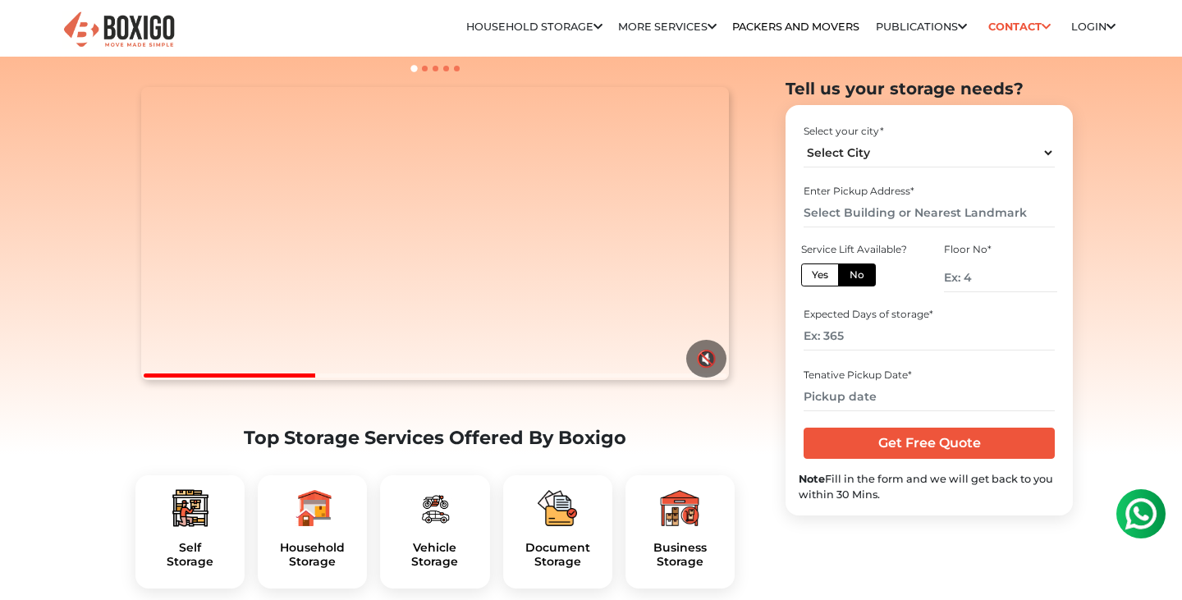
scroll to position [264, 0]
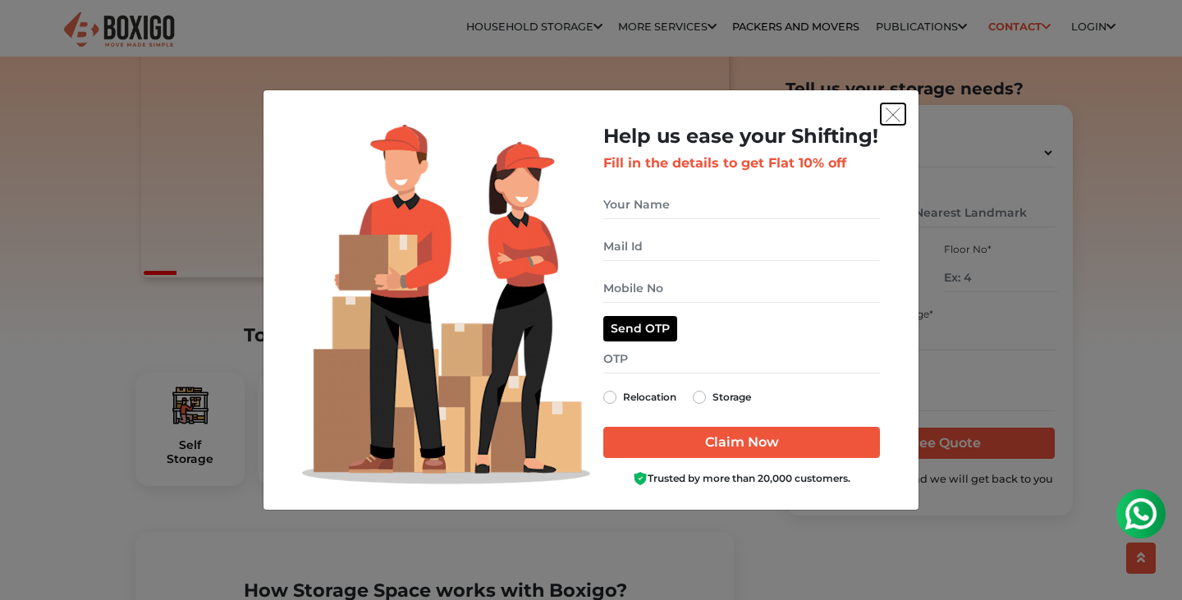
click at [897, 117] on img "get free quote dialog" at bounding box center [893, 115] width 15 height 15
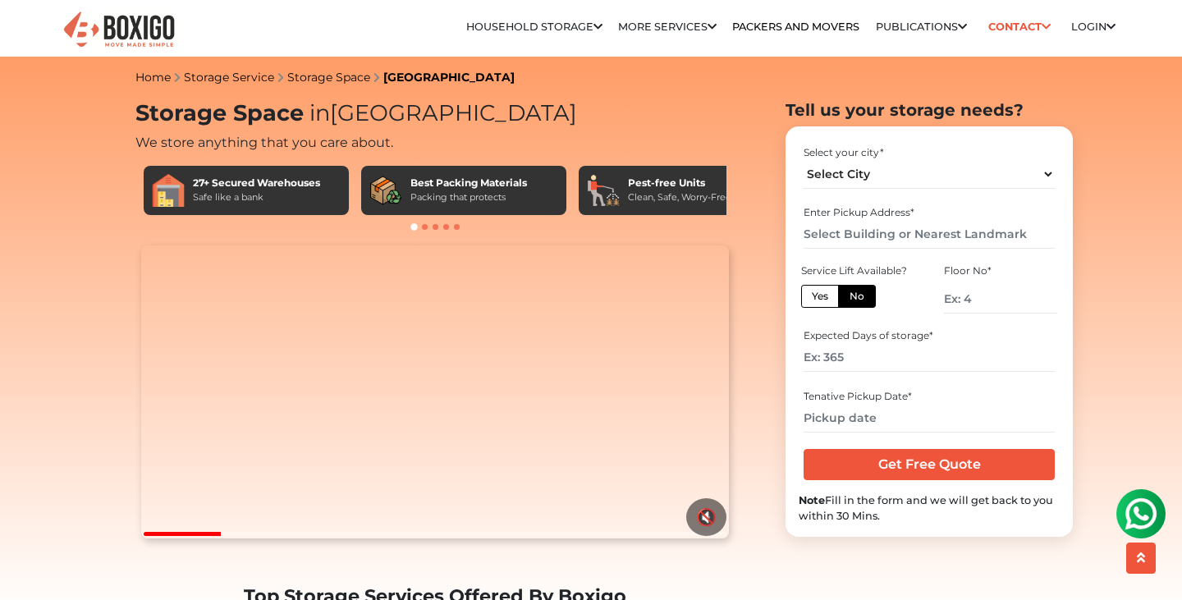
scroll to position [0, 0]
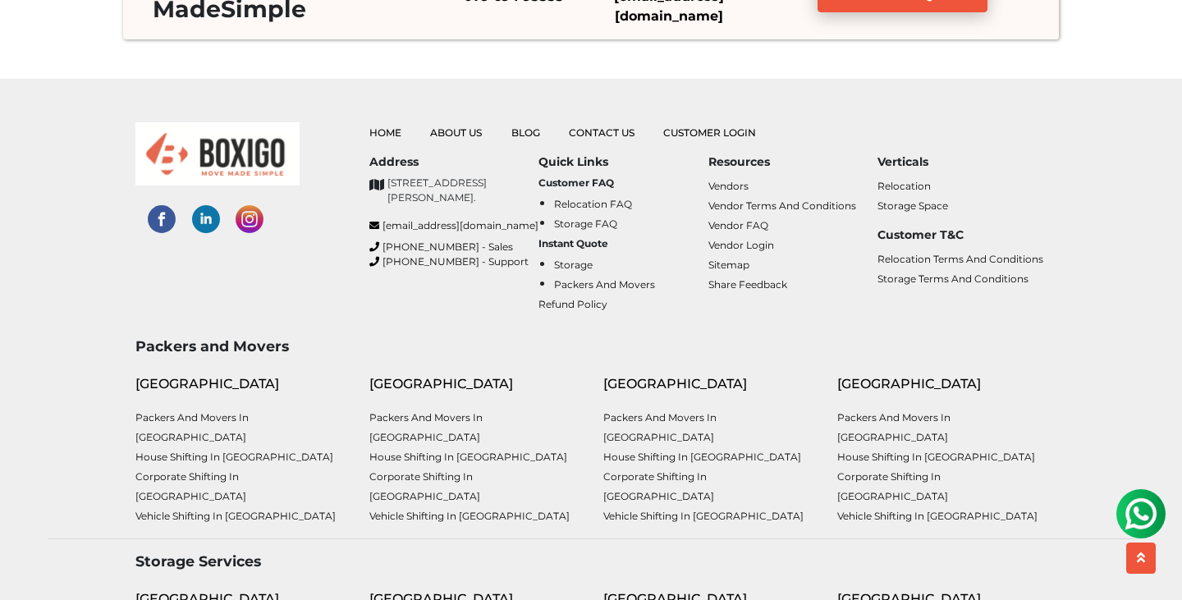
scroll to position [4142, 0]
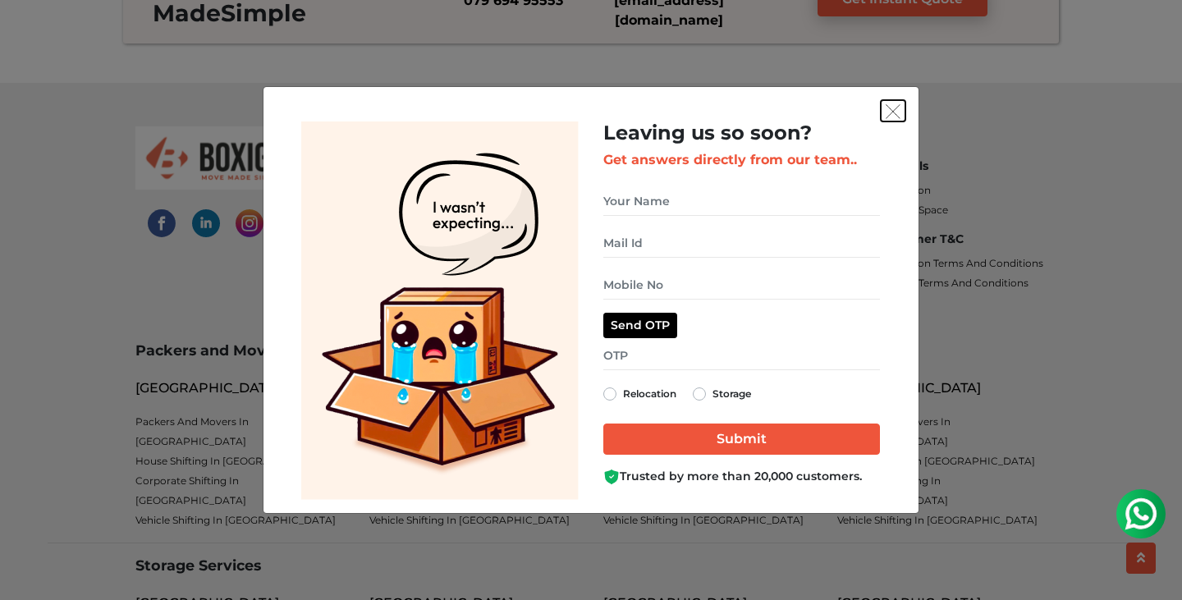
click at [895, 112] on img "get free quote dialog" at bounding box center [893, 111] width 15 height 15
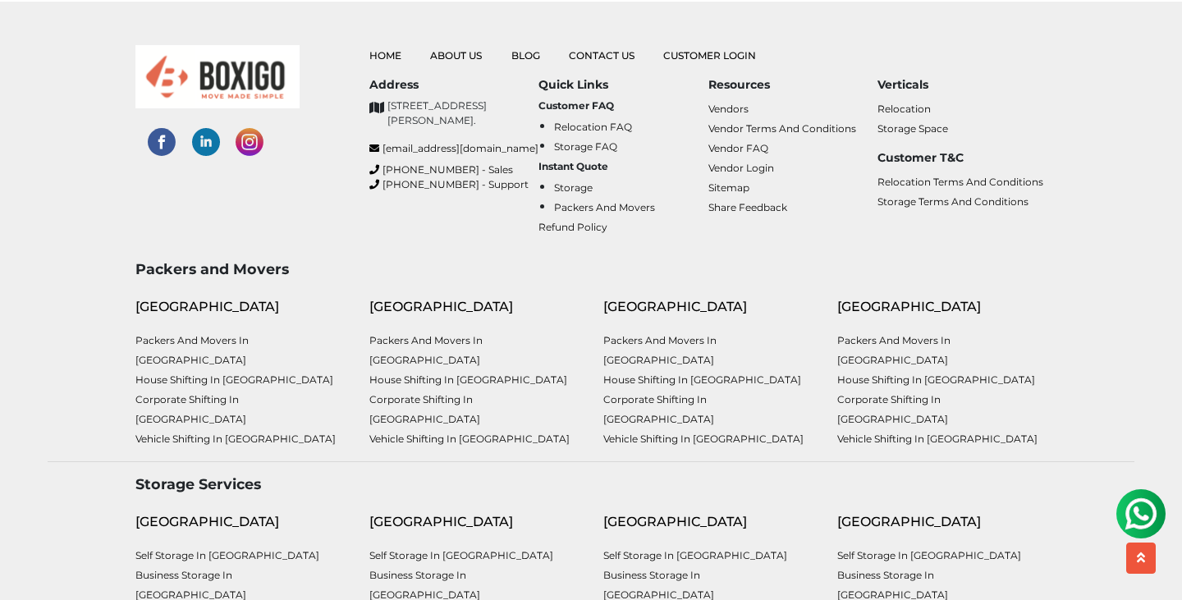
scroll to position [4221, 0]
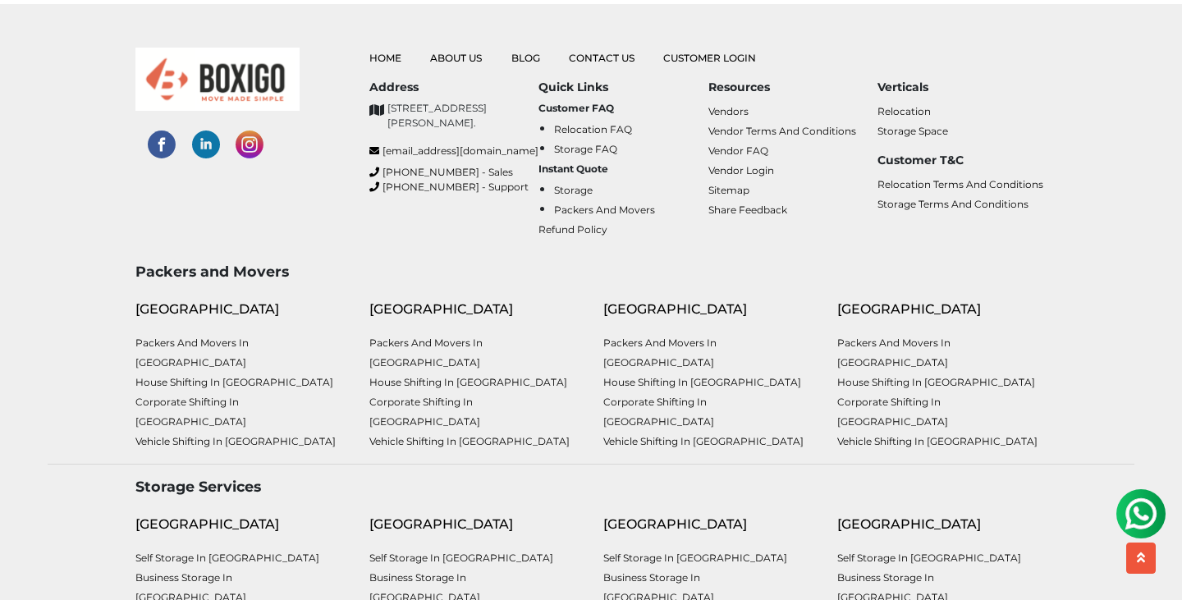
click at [166, 143] on img at bounding box center [162, 145] width 28 height 28
click at [218, 140] on img at bounding box center [206, 145] width 28 height 28
click at [250, 134] on img at bounding box center [250, 145] width 28 height 28
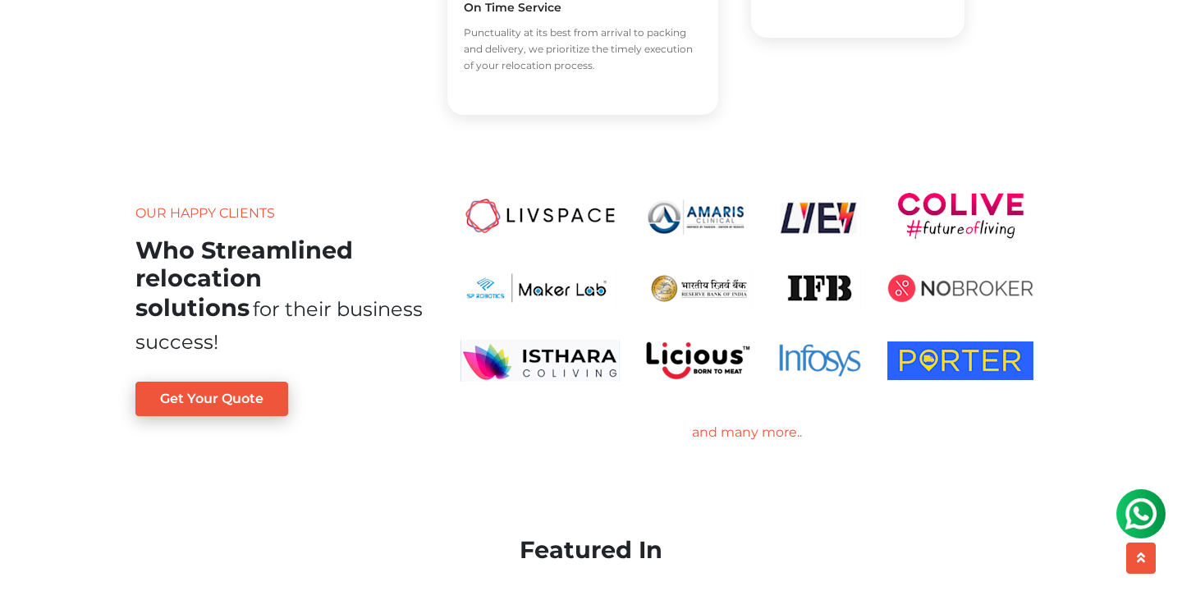
scroll to position [2886, 0]
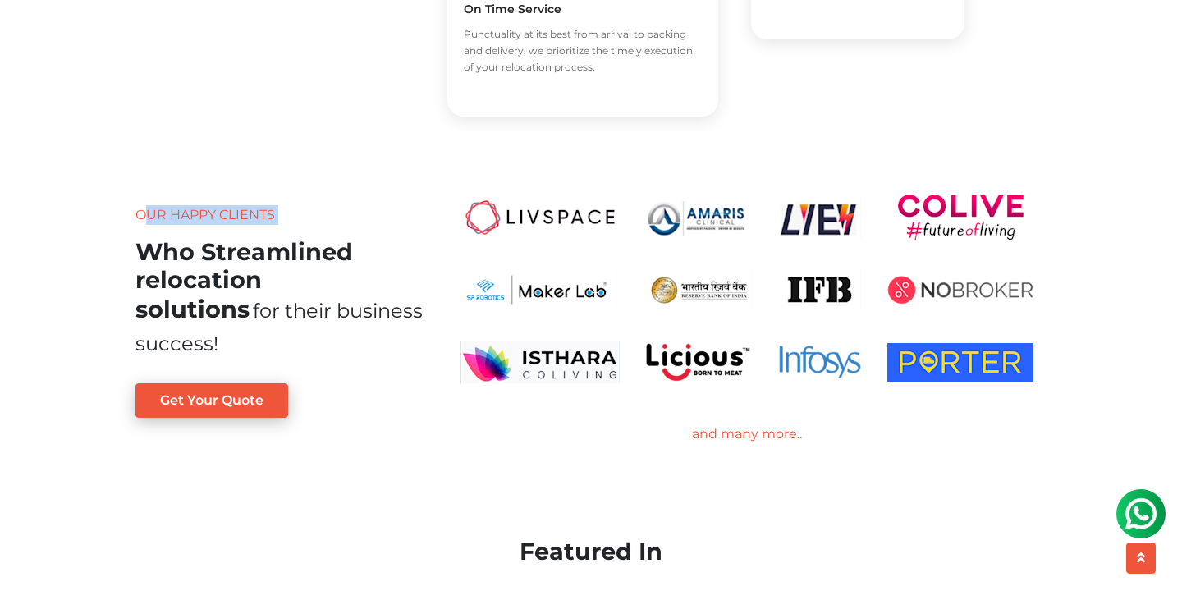
drag, startPoint x: 137, startPoint y: 209, endPoint x: 307, endPoint y: 224, distance: 170.7
click at [307, 224] on div "Our Happy Clients Who Streamlined relocation solutions for their business succe…" at bounding box center [278, 282] width 287 height 155
click at [268, 215] on p "Our Happy Clients" at bounding box center [278, 215] width 287 height 20
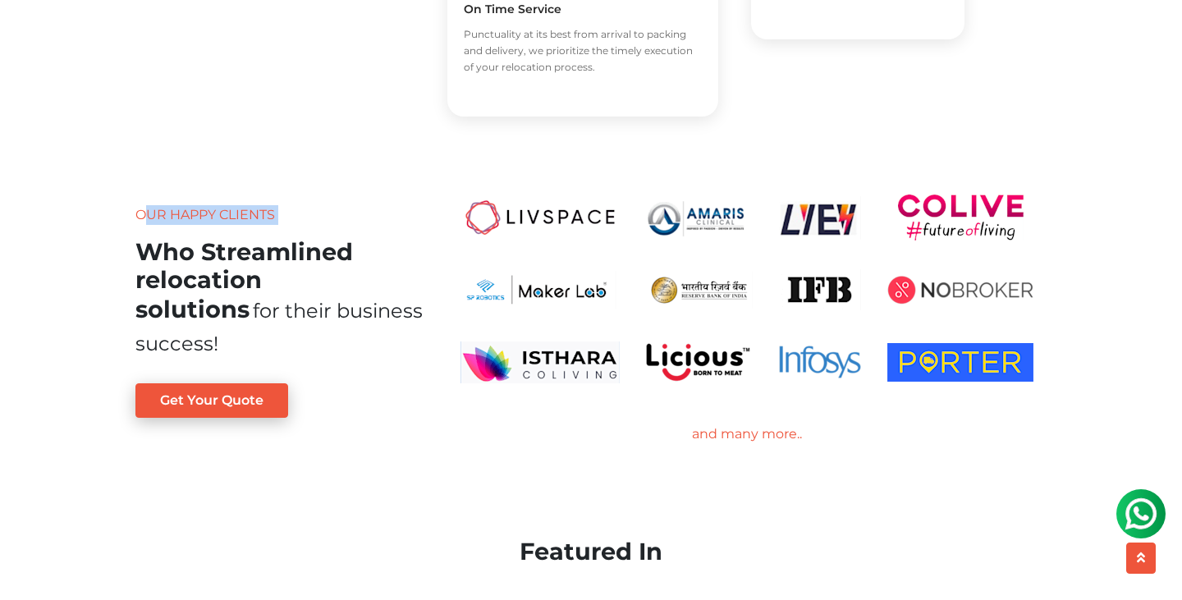
click at [268, 215] on p "Our Happy Clients" at bounding box center [278, 215] width 287 height 20
click at [255, 217] on p "Our Happy Clients" at bounding box center [278, 215] width 287 height 20
click at [291, 319] on span "for their business success!" at bounding box center [278, 327] width 287 height 57
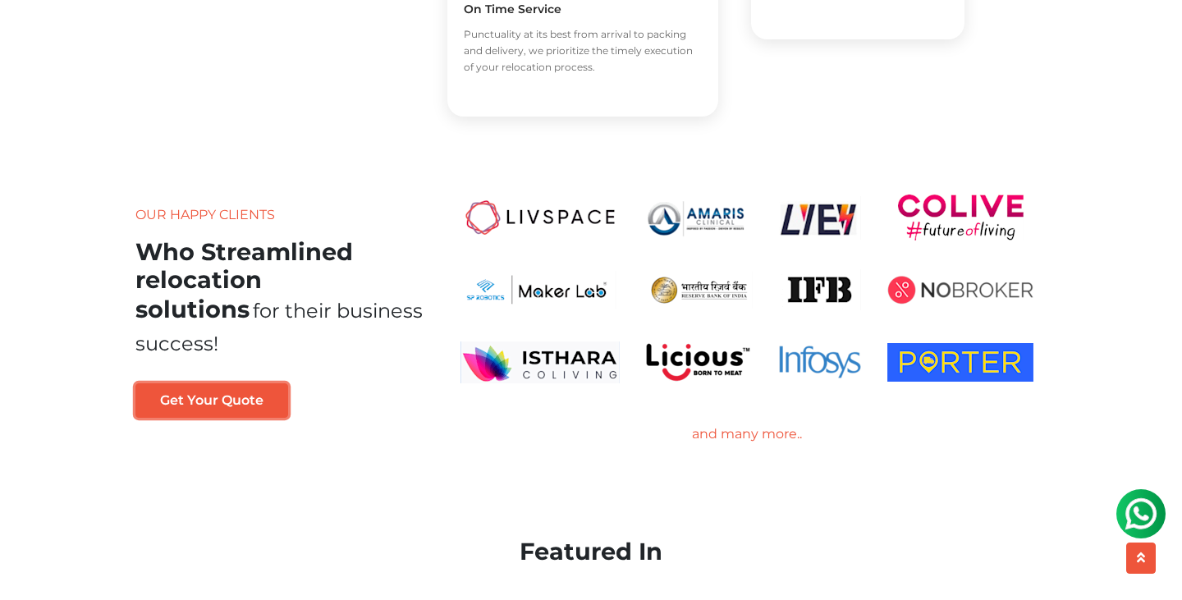
click at [258, 405] on link "Get Your Quote" at bounding box center [211, 400] width 153 height 34
click at [932, 288] on img at bounding box center [961, 290] width 146 height 46
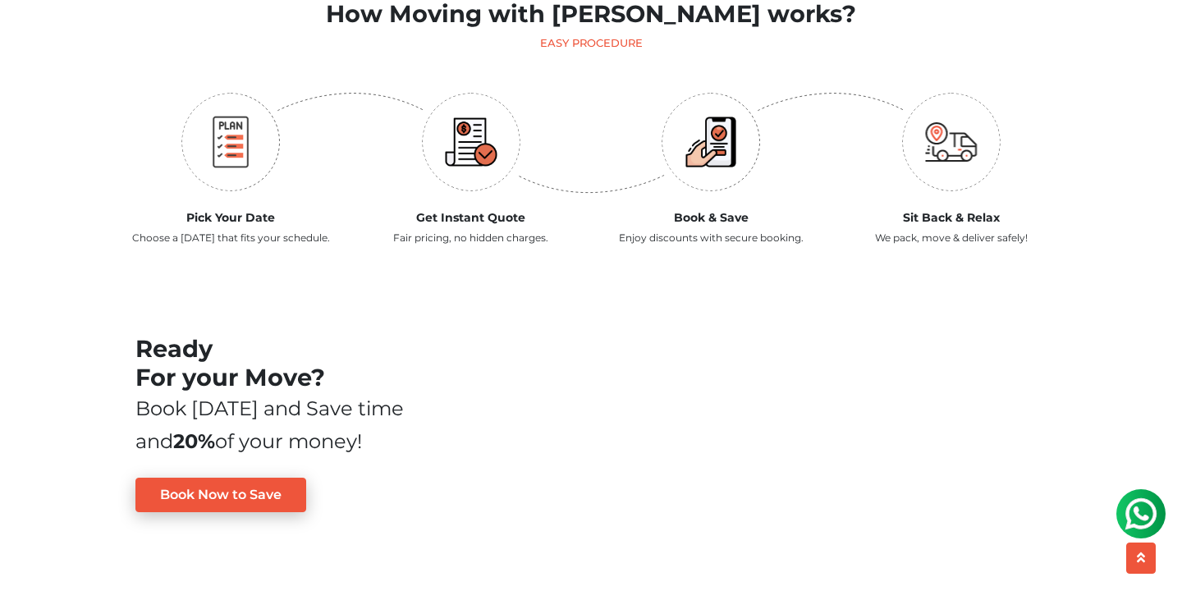
scroll to position [1716, 0]
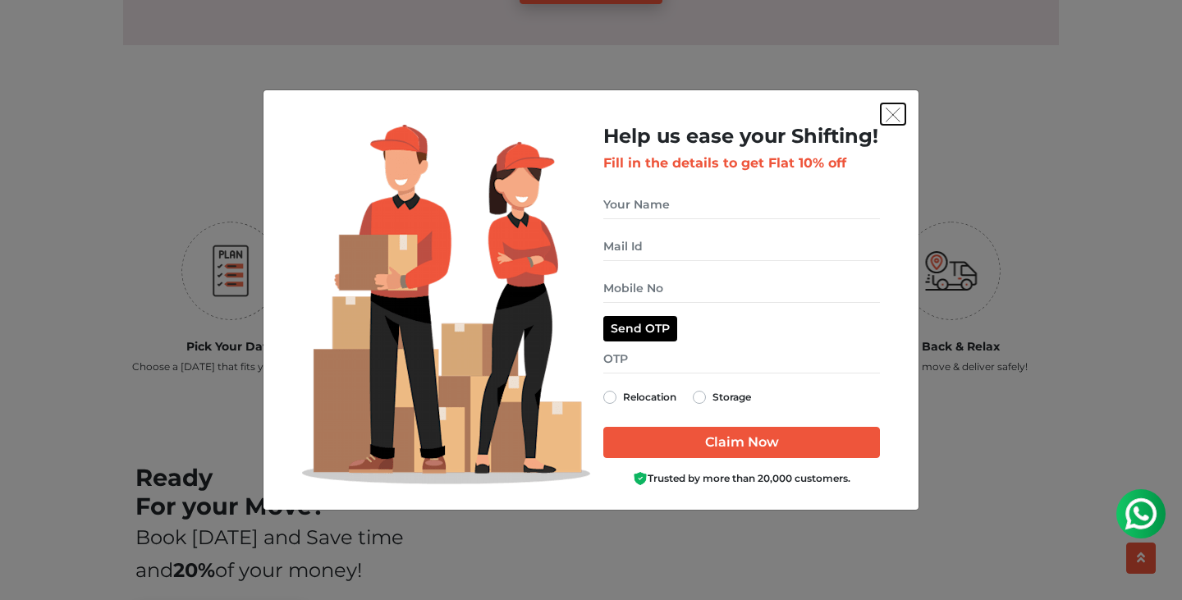
click at [890, 122] on img "get free quote dialog" at bounding box center [893, 115] width 15 height 15
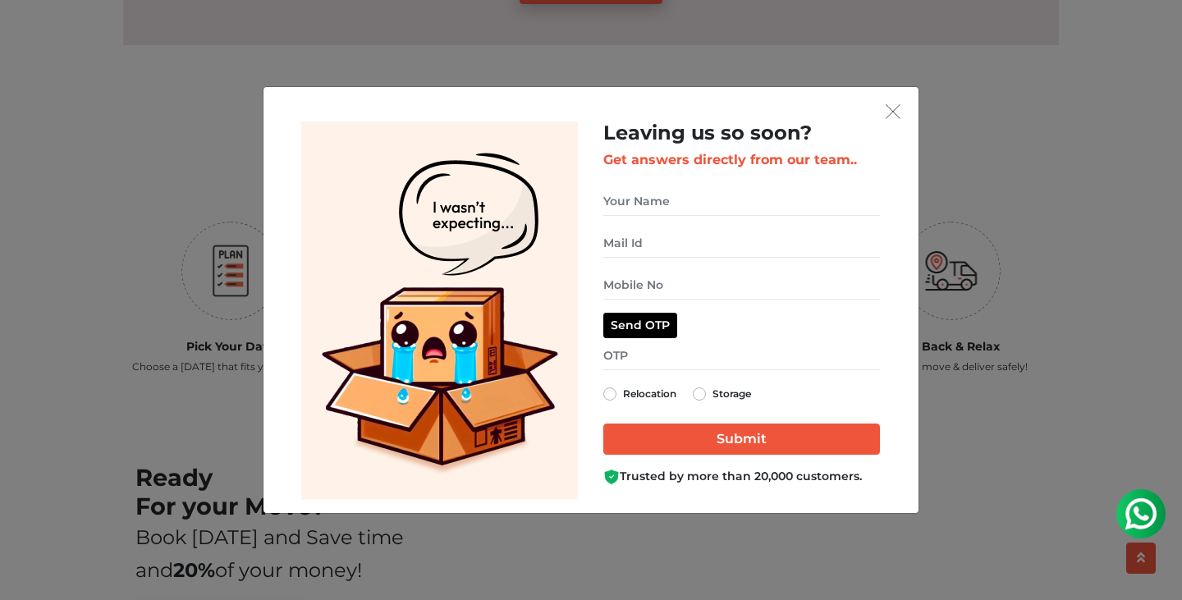
click at [889, 124] on div "Leaving us so soon? Get answers directly from our team.. Send OTP Relocation St…" at bounding box center [741, 311] width 301 height 378
click at [889, 117] on img "get free quote dialog" at bounding box center [893, 111] width 15 height 15
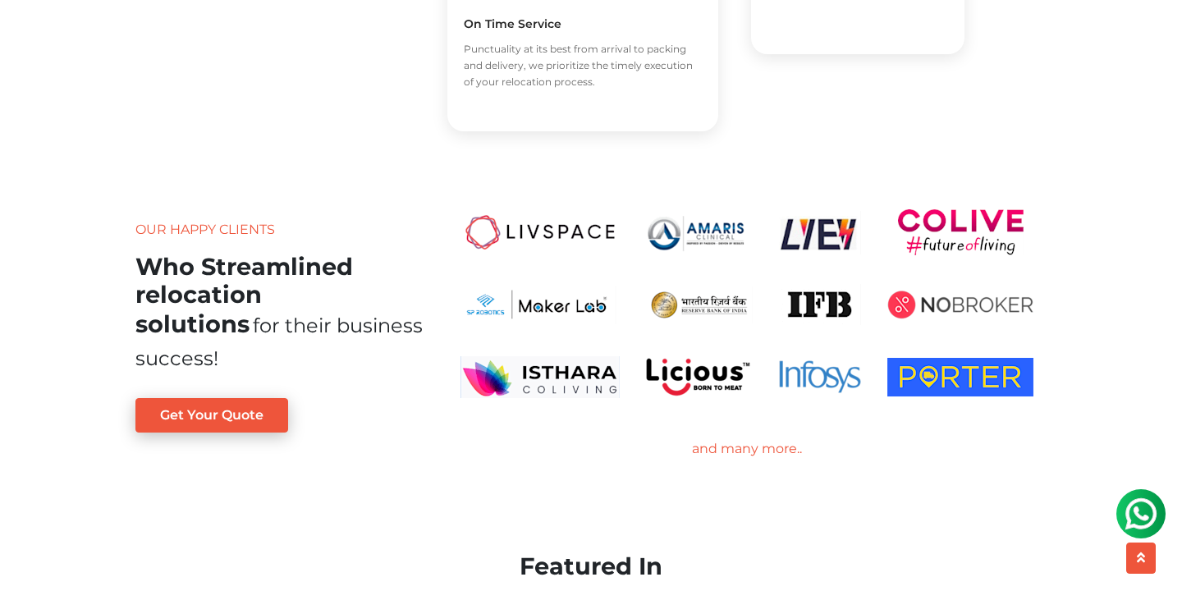
scroll to position [2946, 0]
